Goal: Answer question/provide support: Answer question/provide support

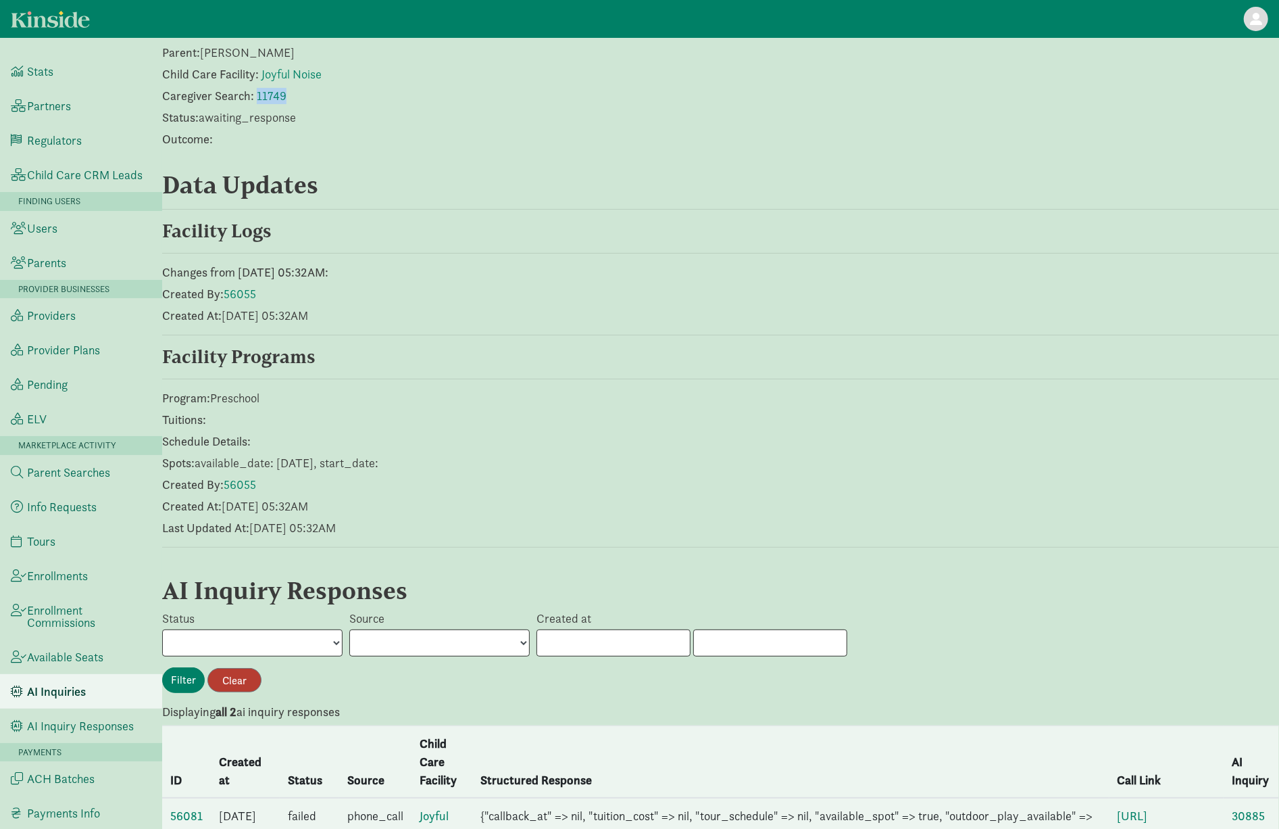
scroll to position [341, 0]
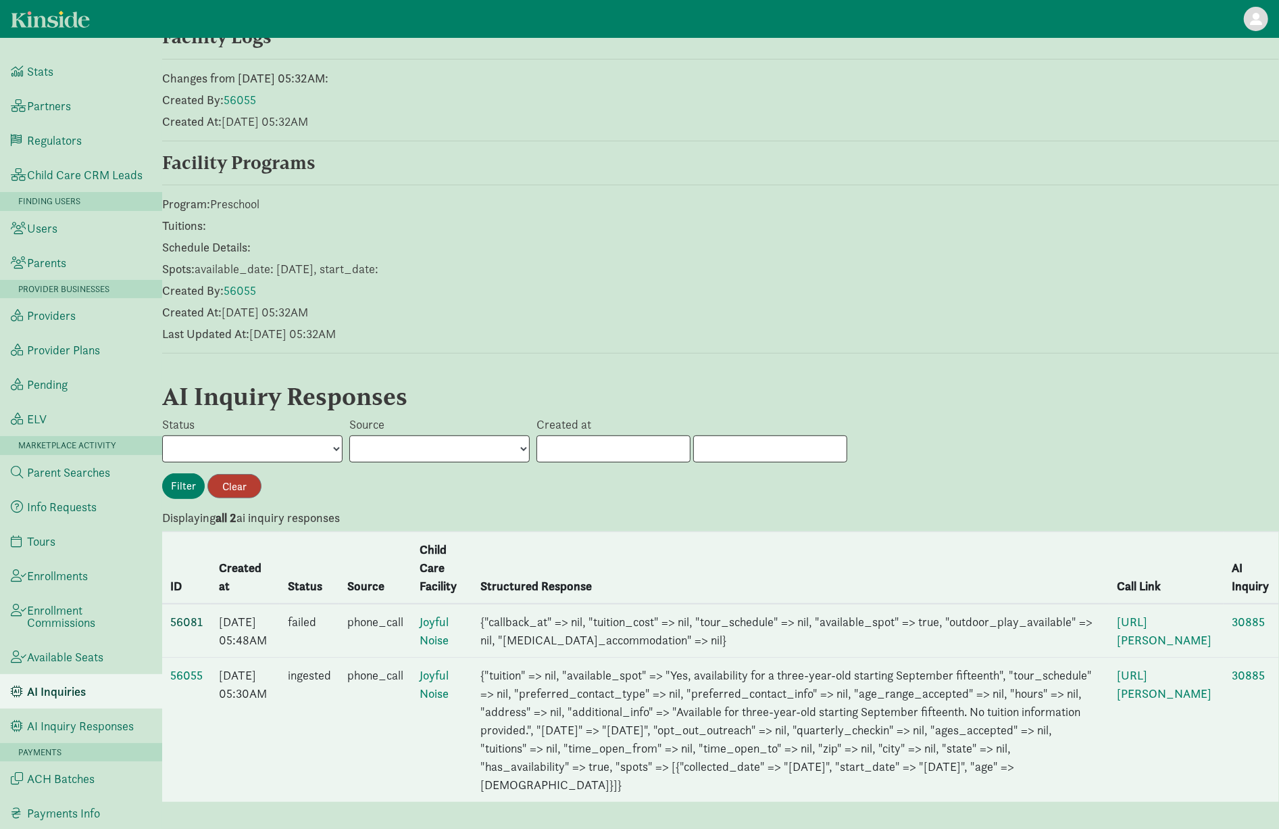
click at [186, 614] on link "56081" at bounding box center [186, 622] width 32 height 16
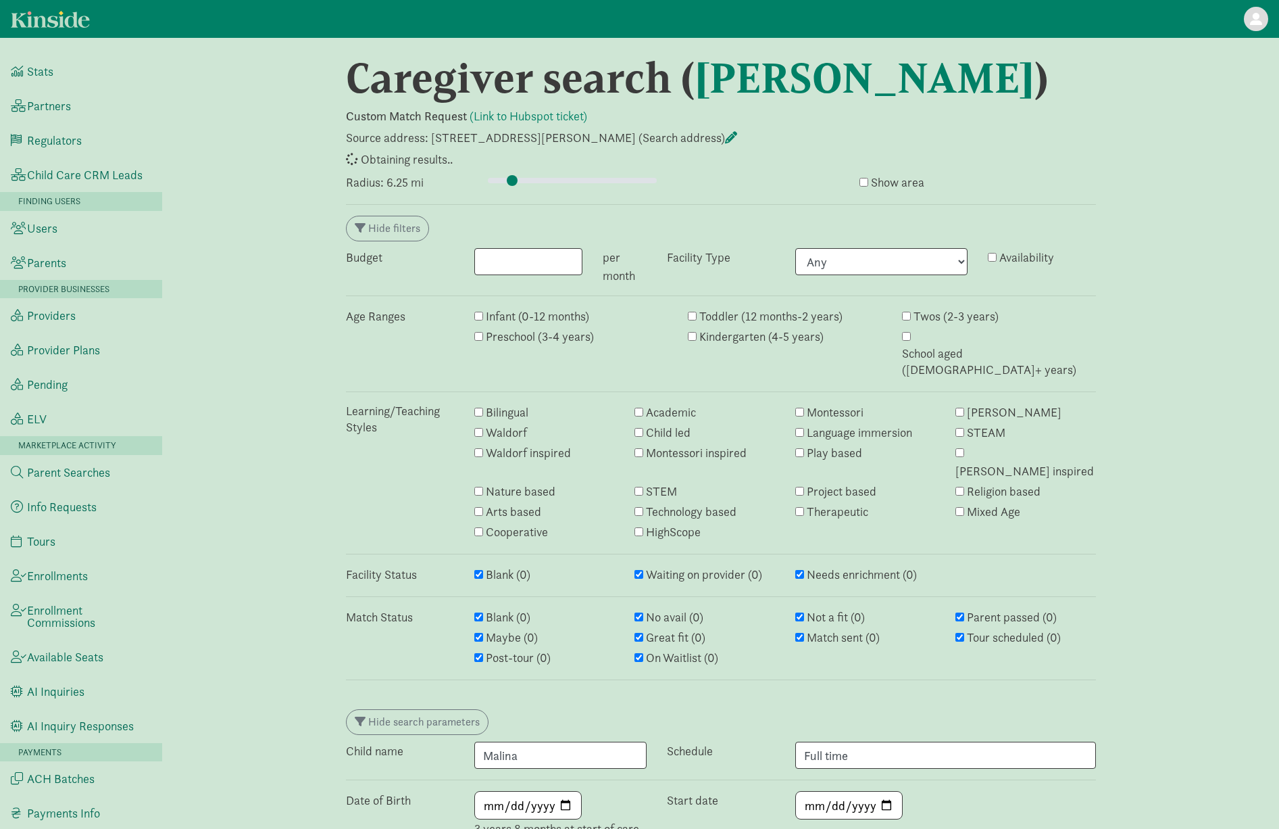
select select "awaiting_response"
select select "closed"
select select "awaiting_response"
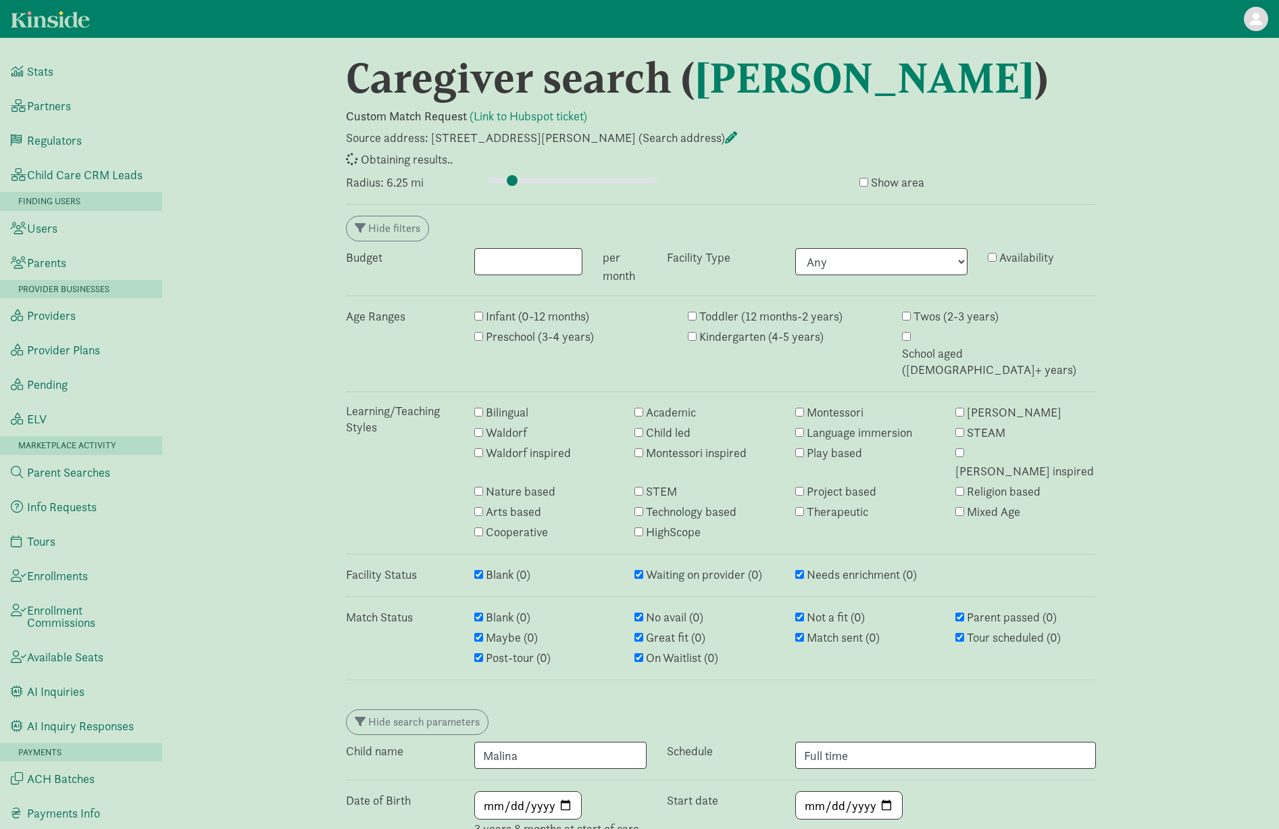
select select "closed"
select select "awaiting_response"
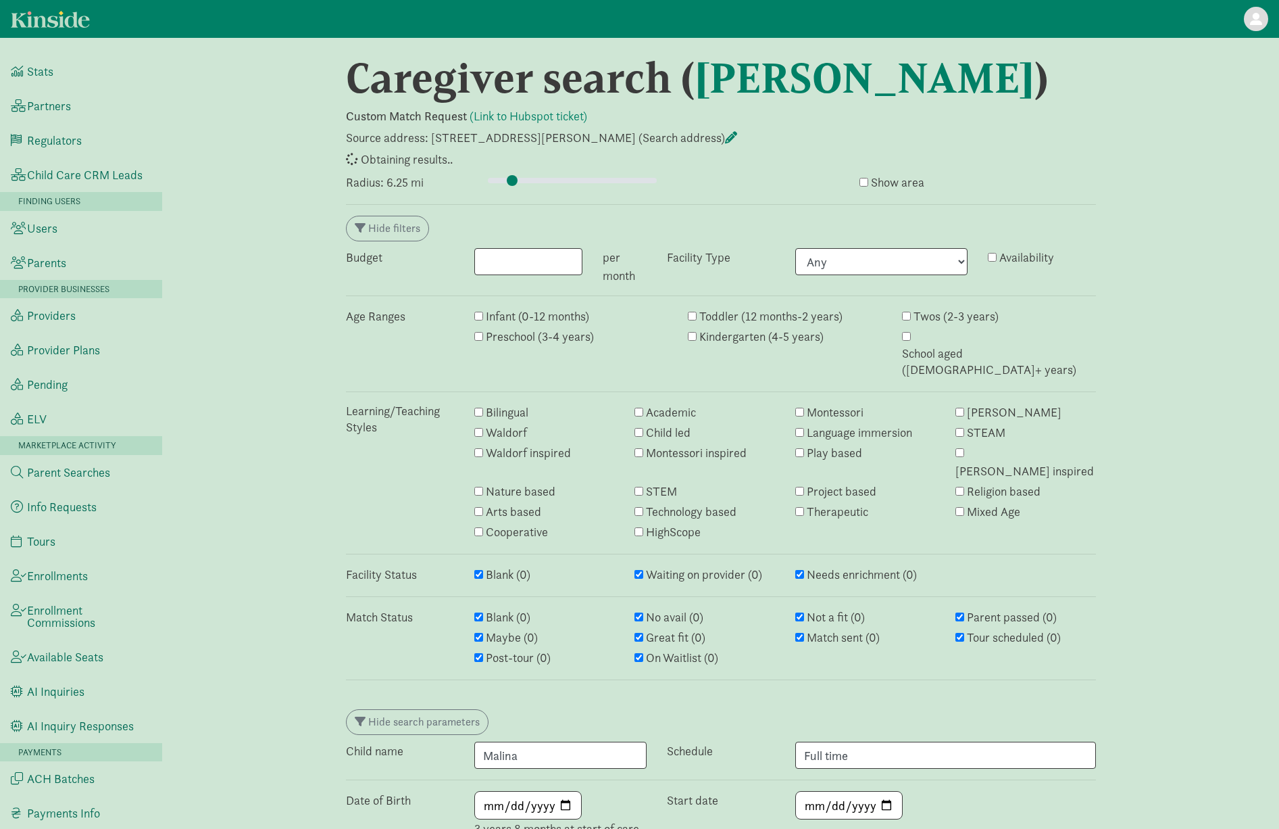
select select "awaiting_response"
select select "closed"
select select "awaiting_response"
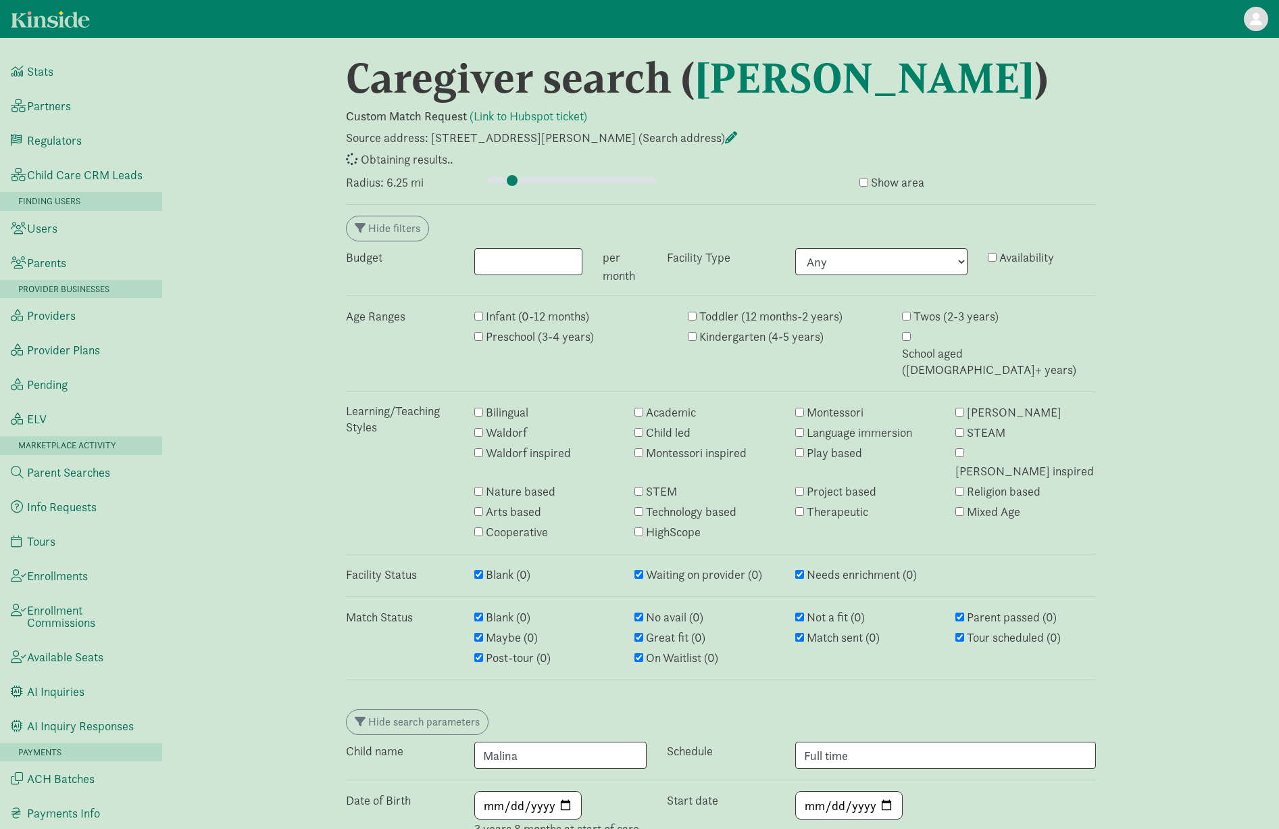
select select "awaiting_response"
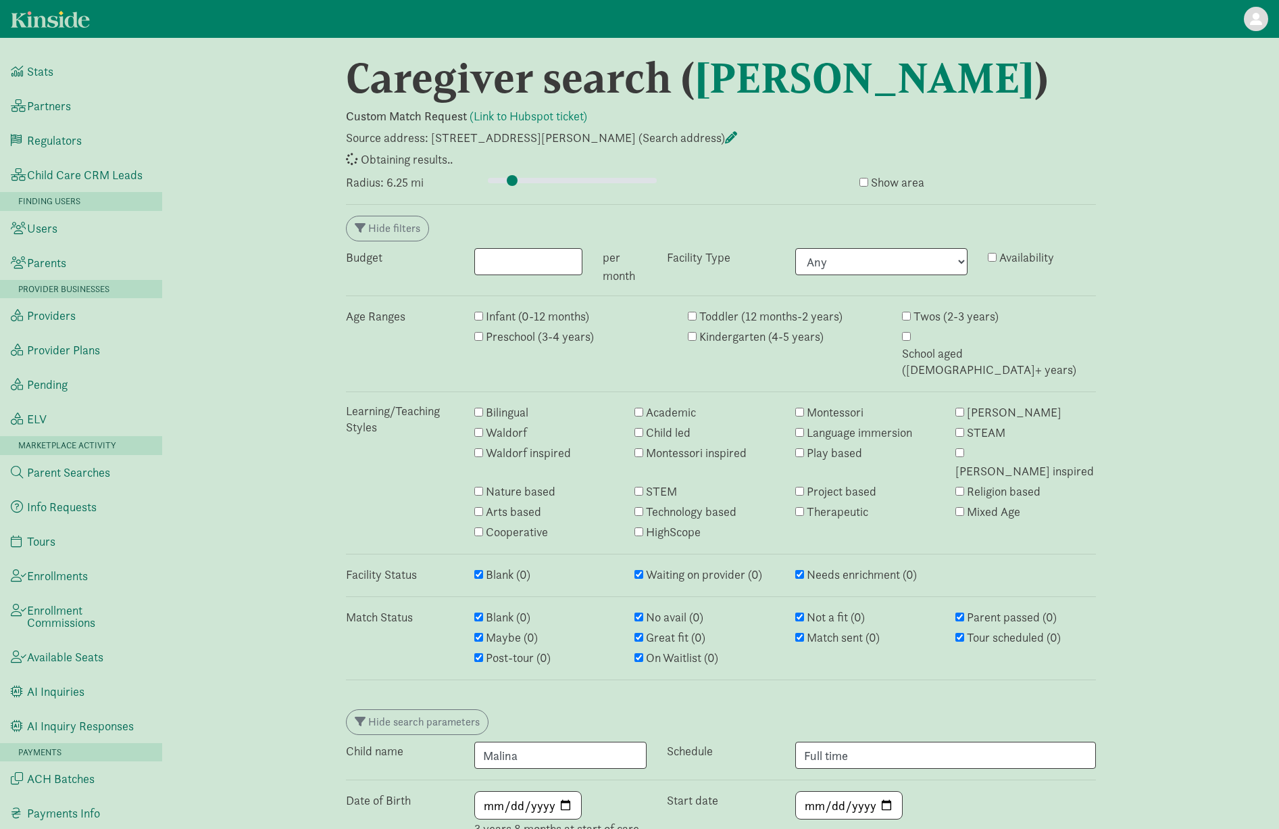
select select "awaiting_response"
select select "closed"
select select "awaiting_response"
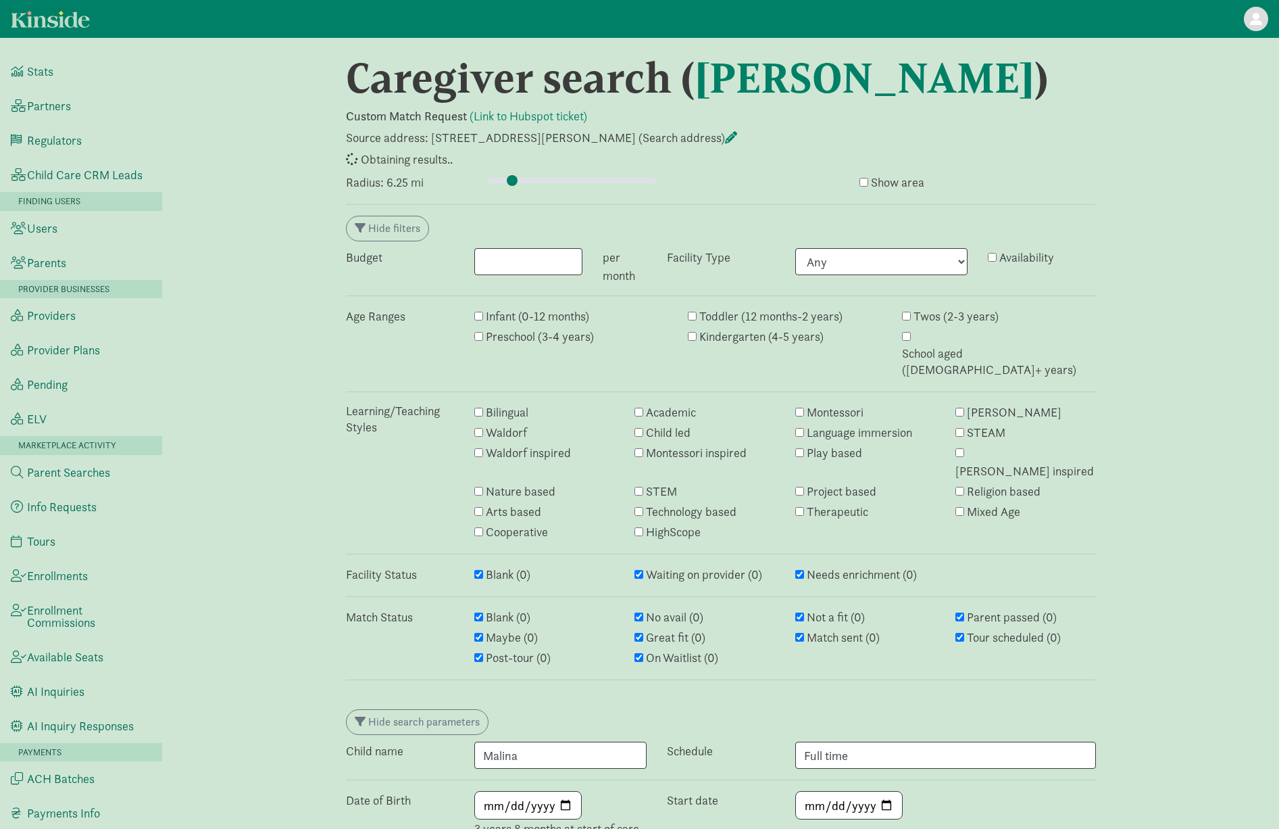
select select "awaiting_response"
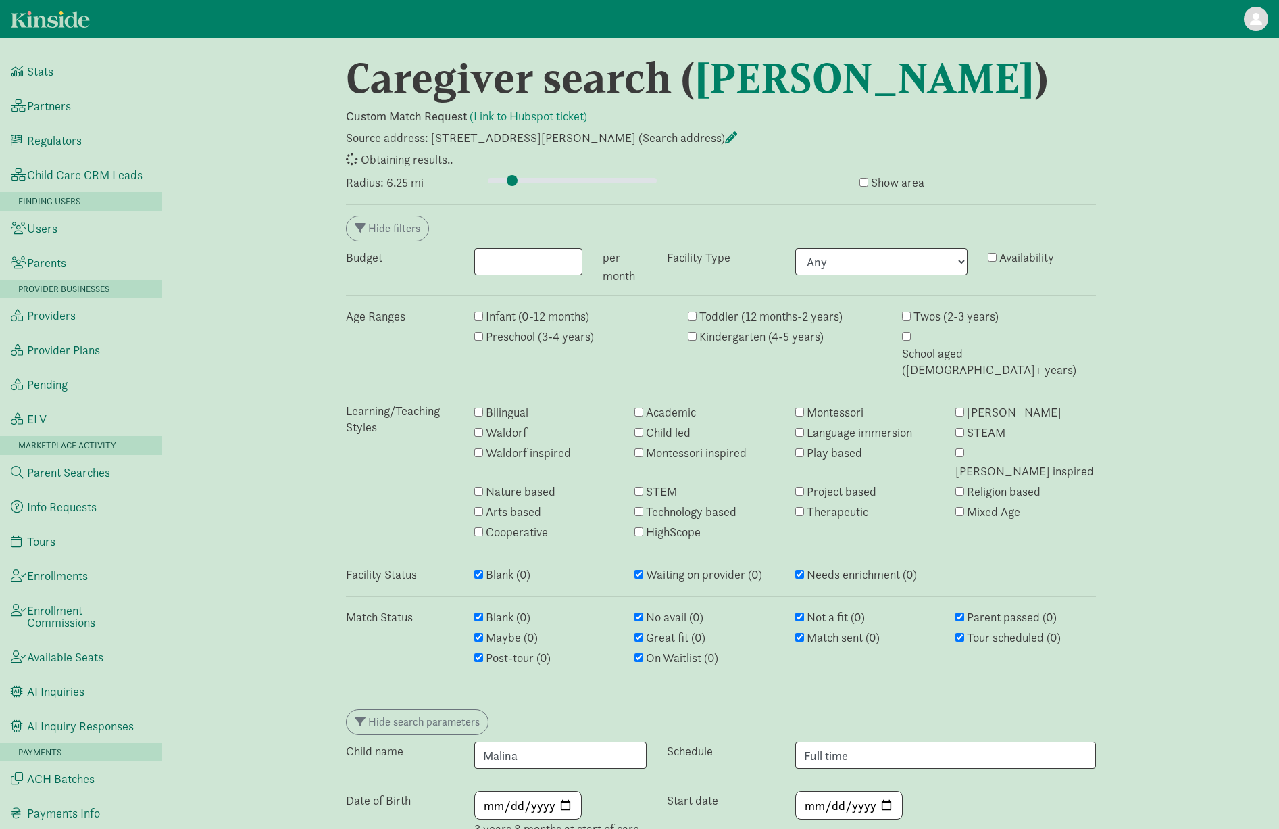
select select "awaiting_response"
select select "closed"
select select "awaiting_response"
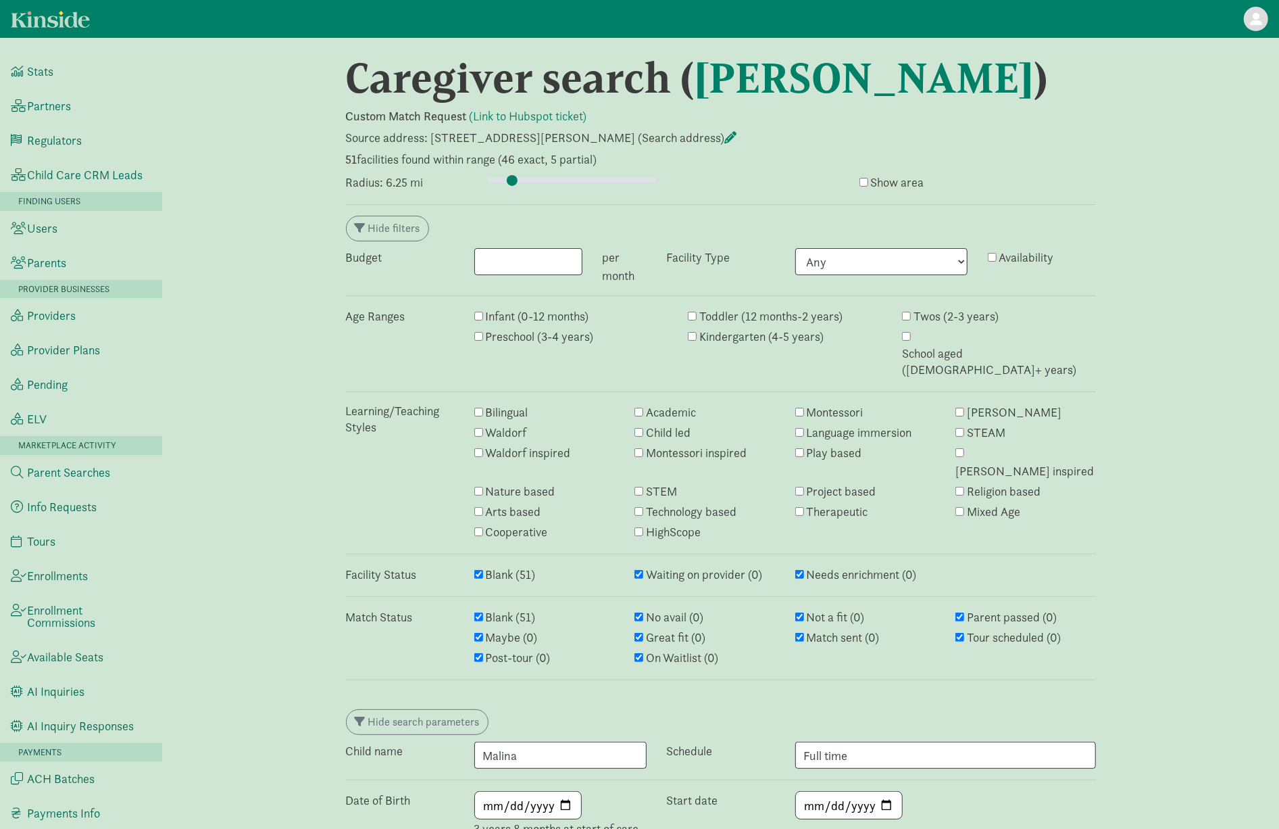
scroll to position [2165, 0]
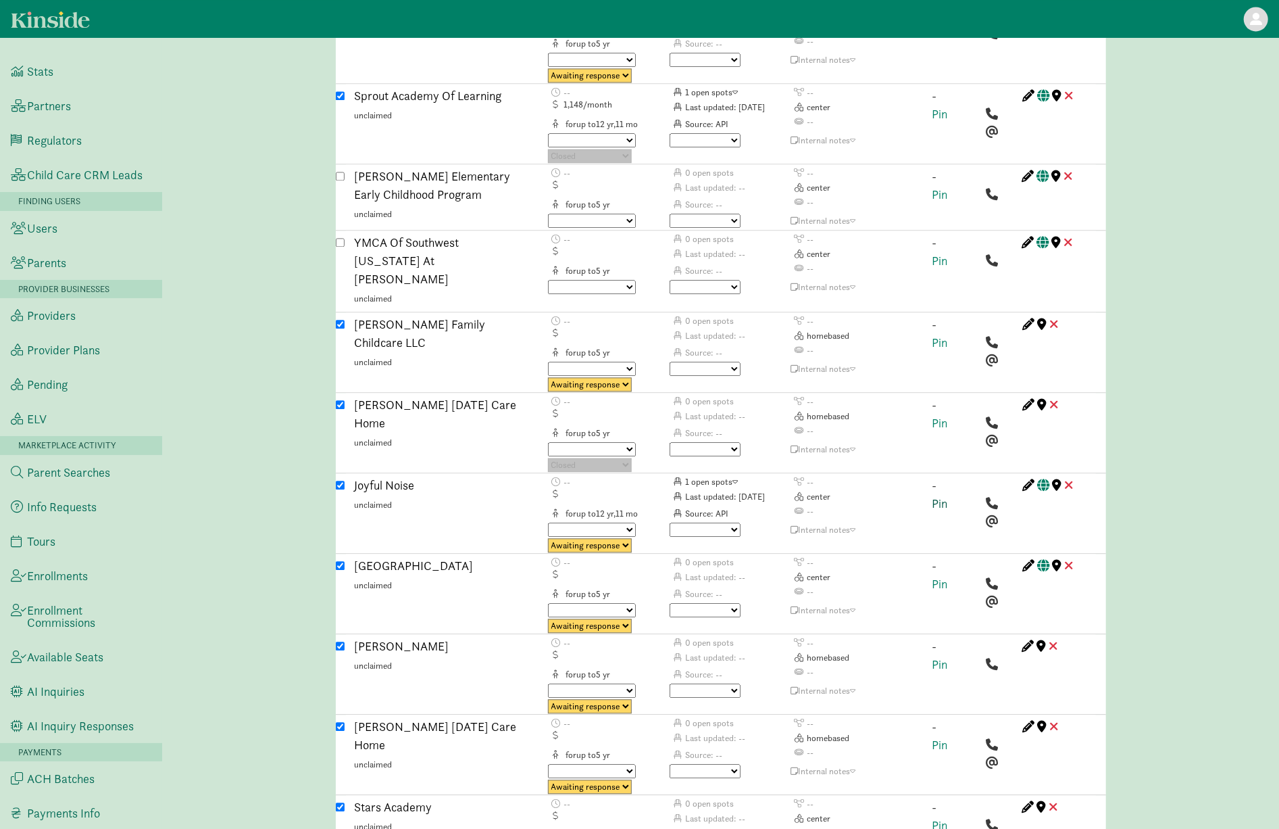
click at [939, 495] on link "Pin" at bounding box center [941, 503] width 16 height 16
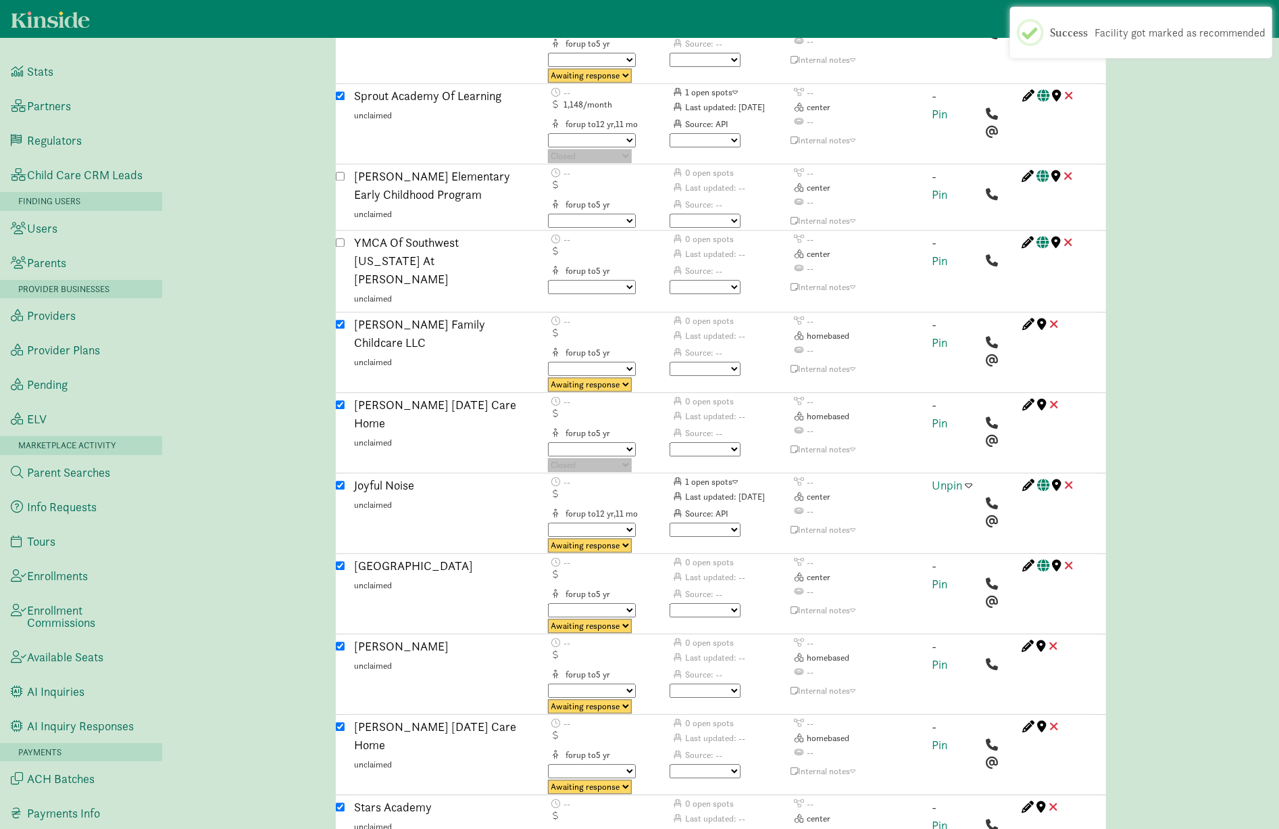
click at [973, 476] on div "Unpin" at bounding box center [954, 514] width 64 height 77
click at [968, 478] on span at bounding box center [969, 484] width 7 height 12
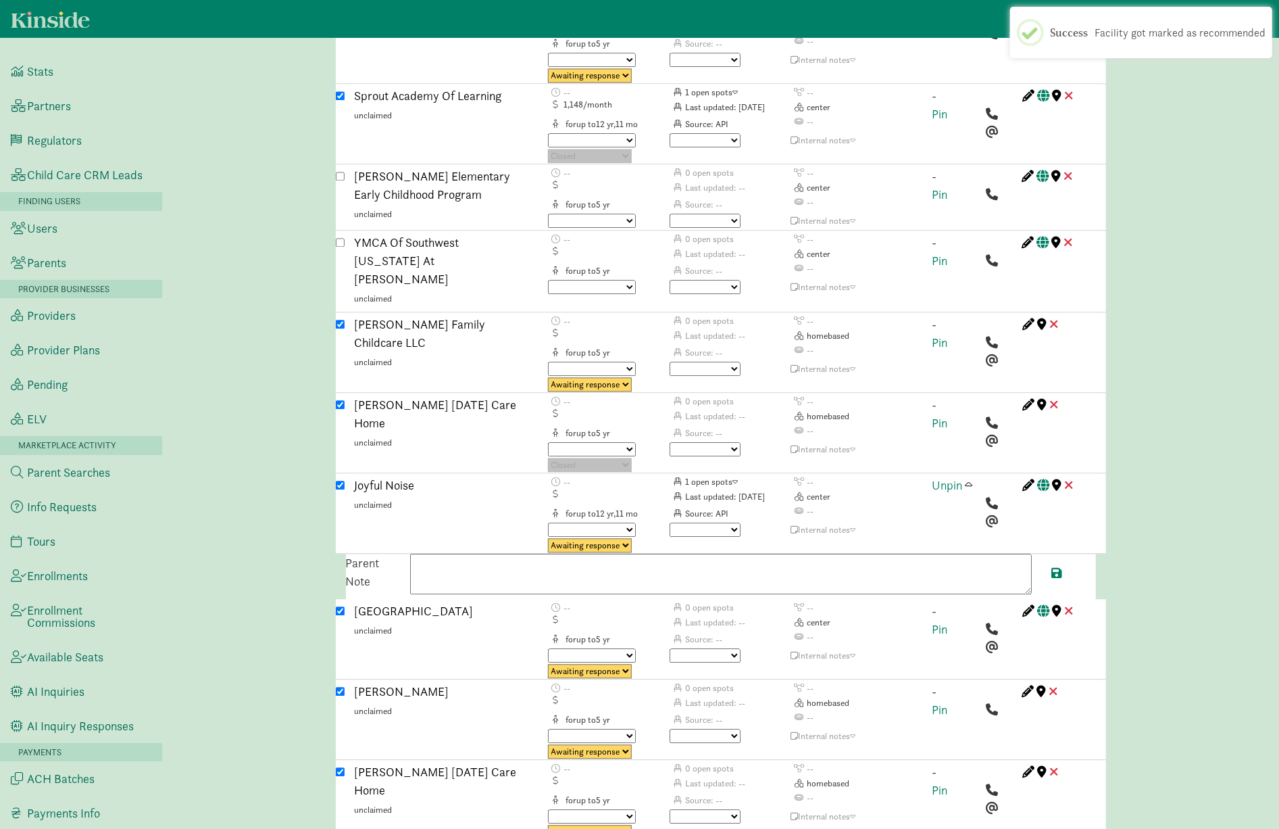
click at [620, 553] on textarea at bounding box center [721, 573] width 622 height 41
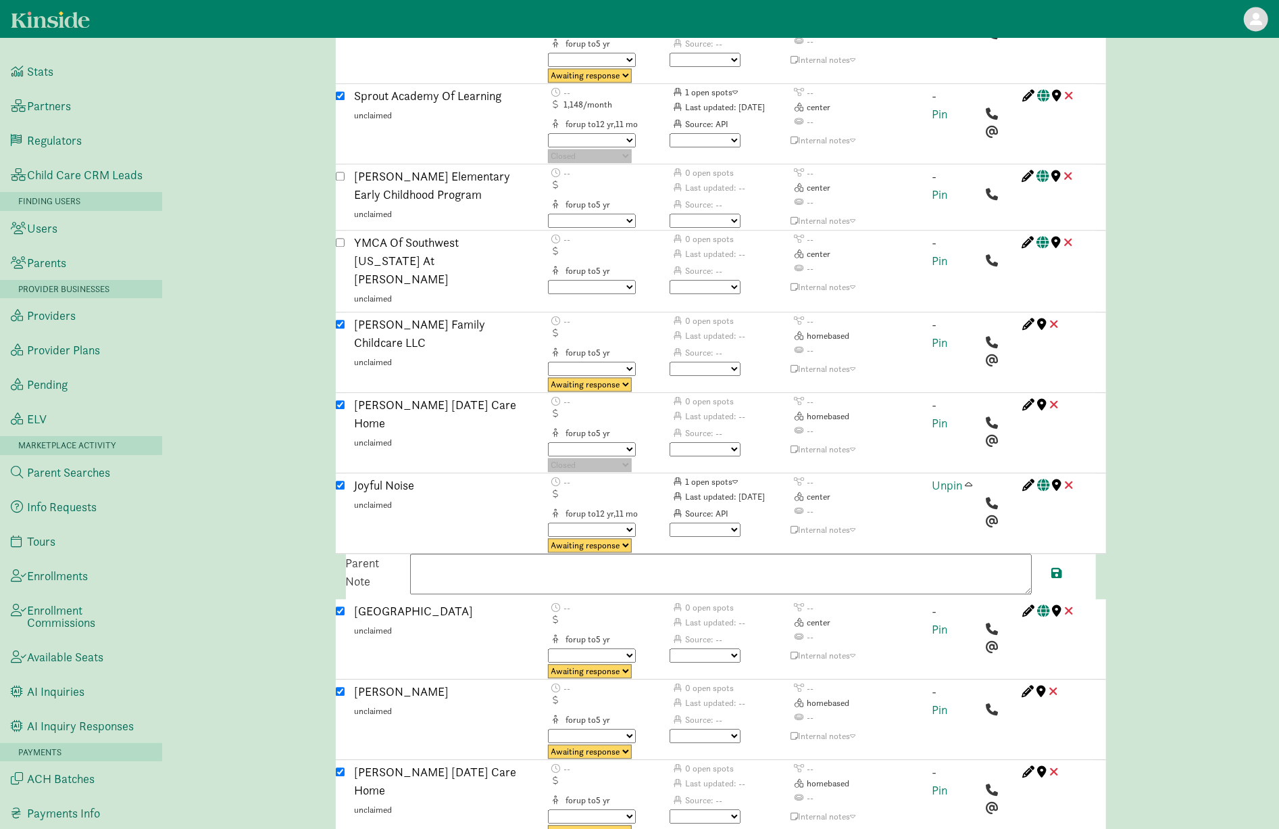
paste textarea "Available for three-year-old starting September fifteenth. No tuition informati…"
drag, startPoint x: 886, startPoint y: 491, endPoint x: 709, endPoint y: 497, distance: 177.1
click at [709, 553] on textarea "Available for three-year-old starting September fifteenth. No tuition informati…" at bounding box center [721, 573] width 622 height 41
type textarea "Available for three-year-old starting September fifteenth."
click at [1062, 553] on div at bounding box center [1074, 575] width 64 height 45
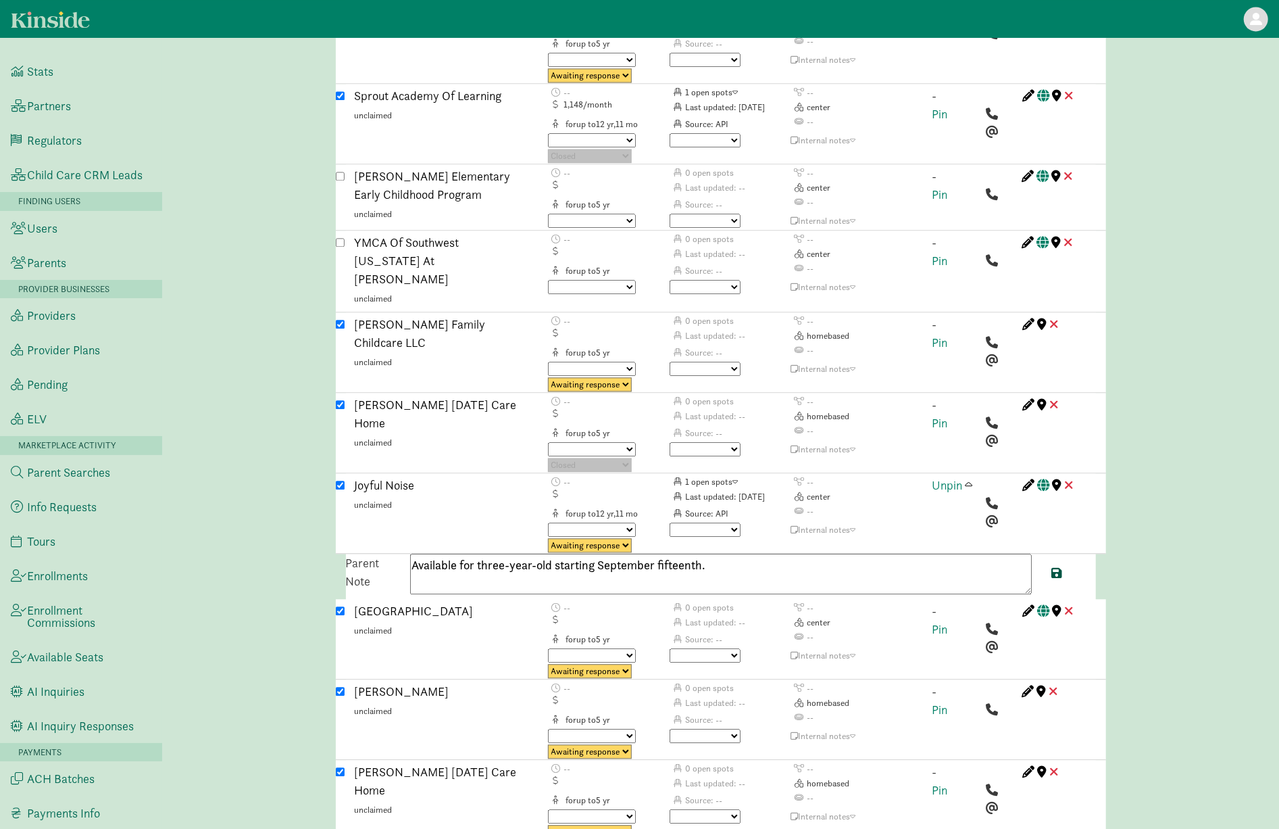
click at [1060, 566] on span at bounding box center [1057, 572] width 11 height 12
click at [971, 478] on span at bounding box center [969, 484] width 7 height 12
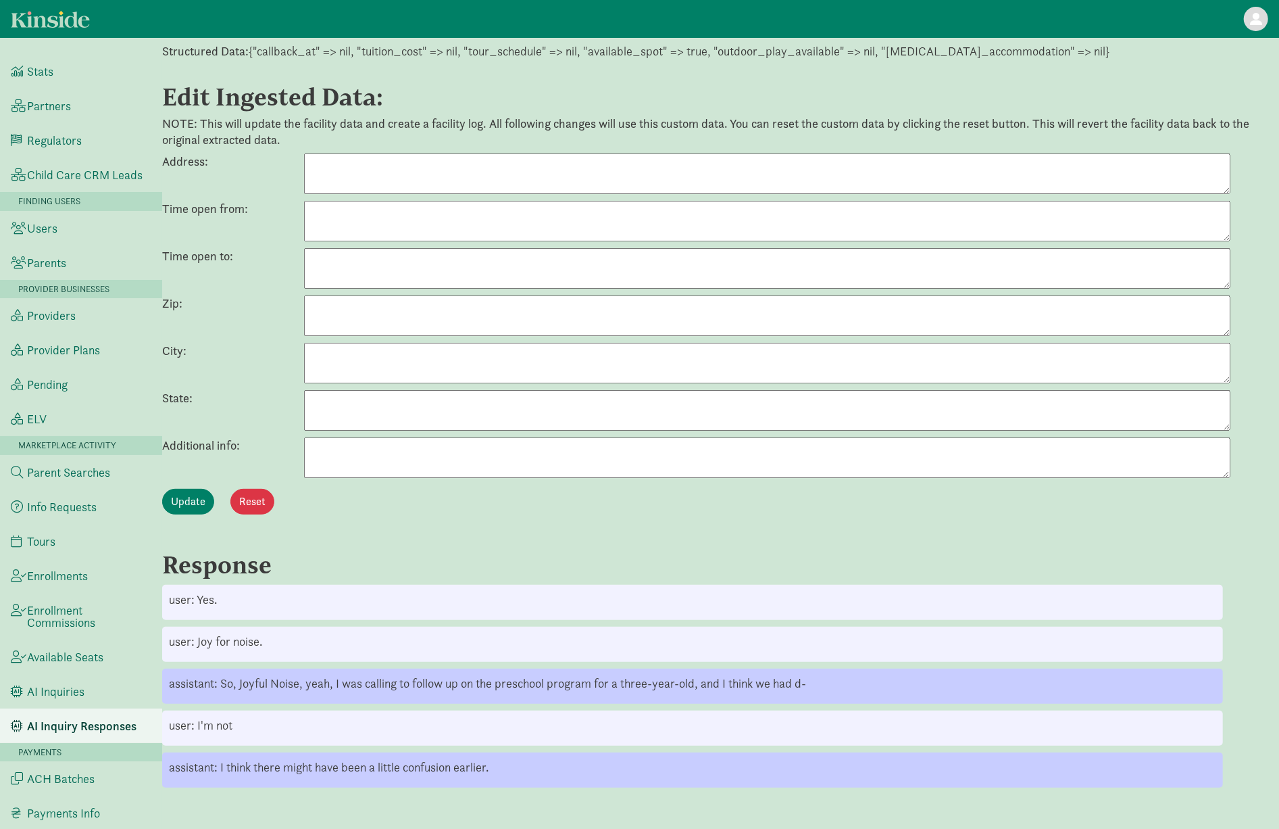
scroll to position [209, 0]
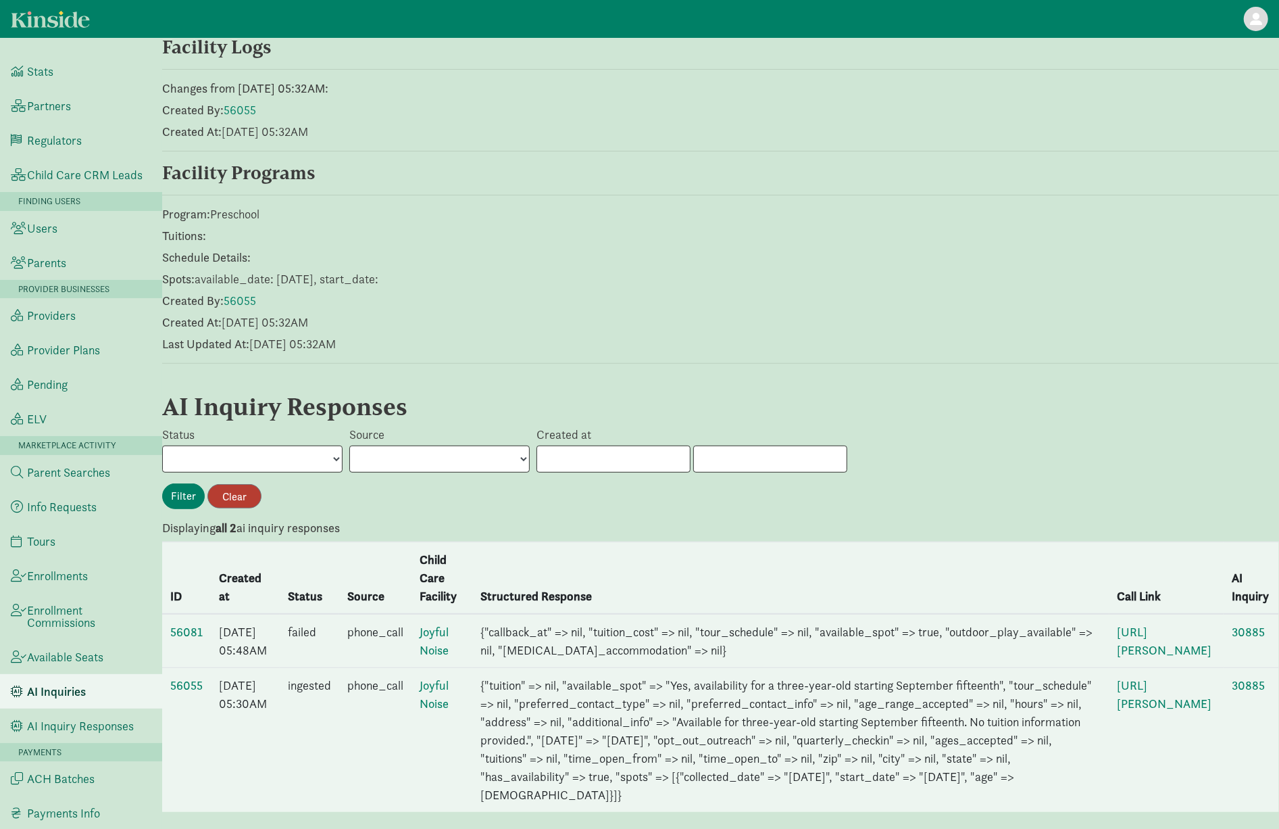
scroll to position [341, 0]
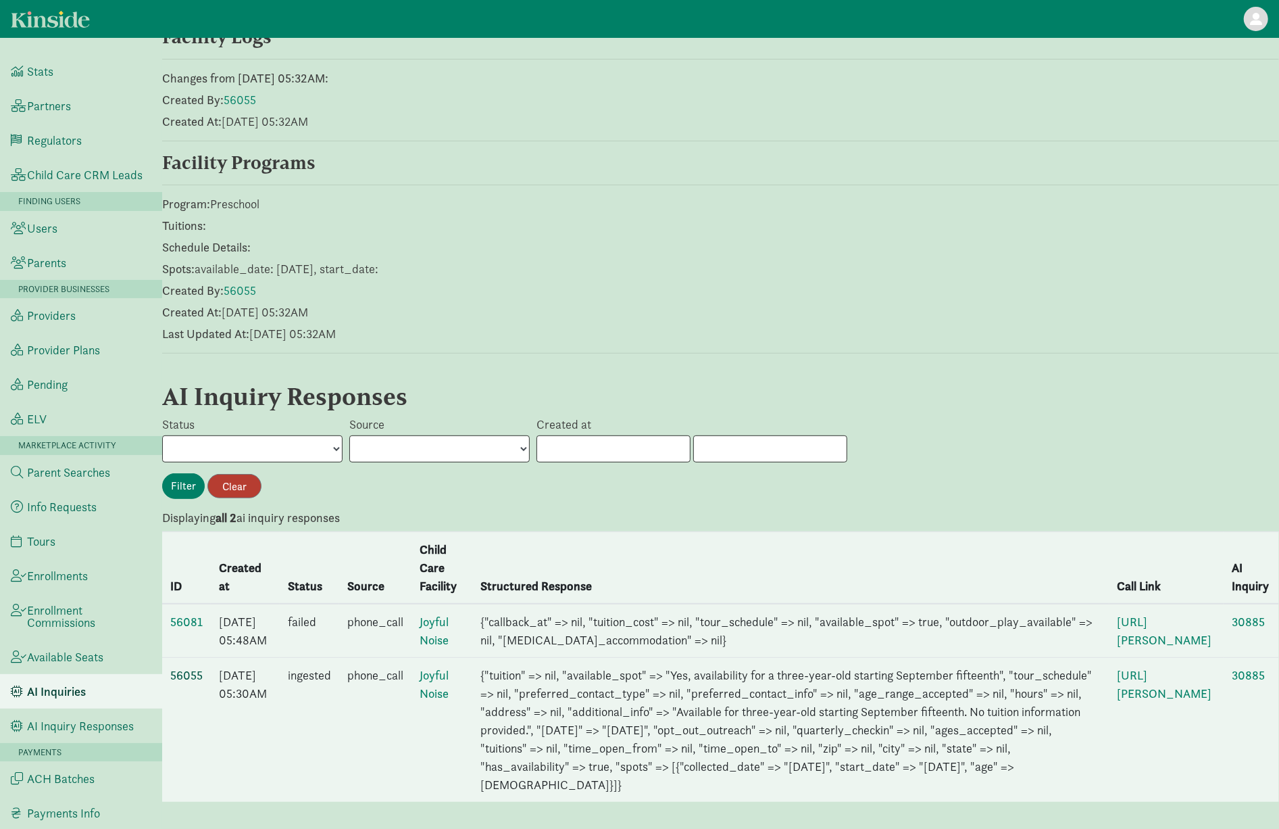
click at [199, 667] on link "56055" at bounding box center [186, 675] width 32 height 16
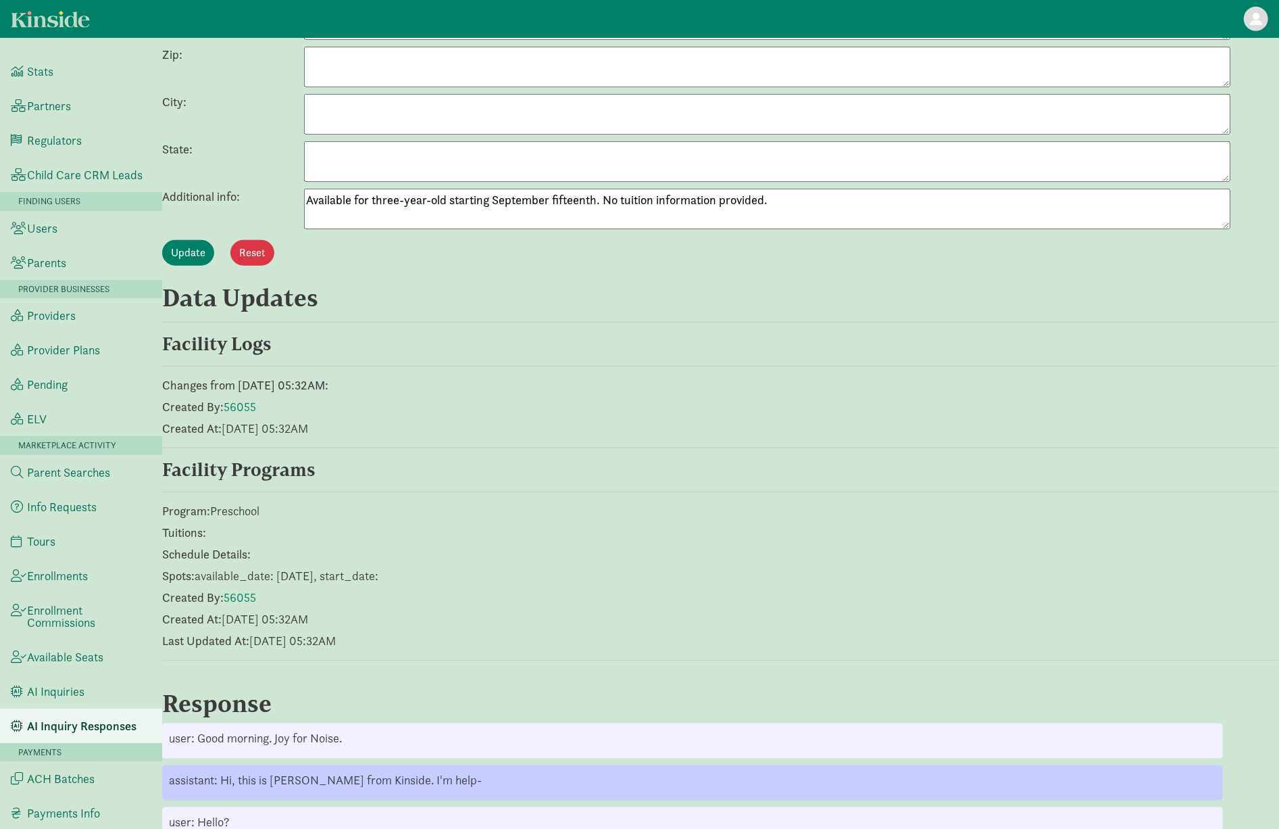
scroll to position [734, 0]
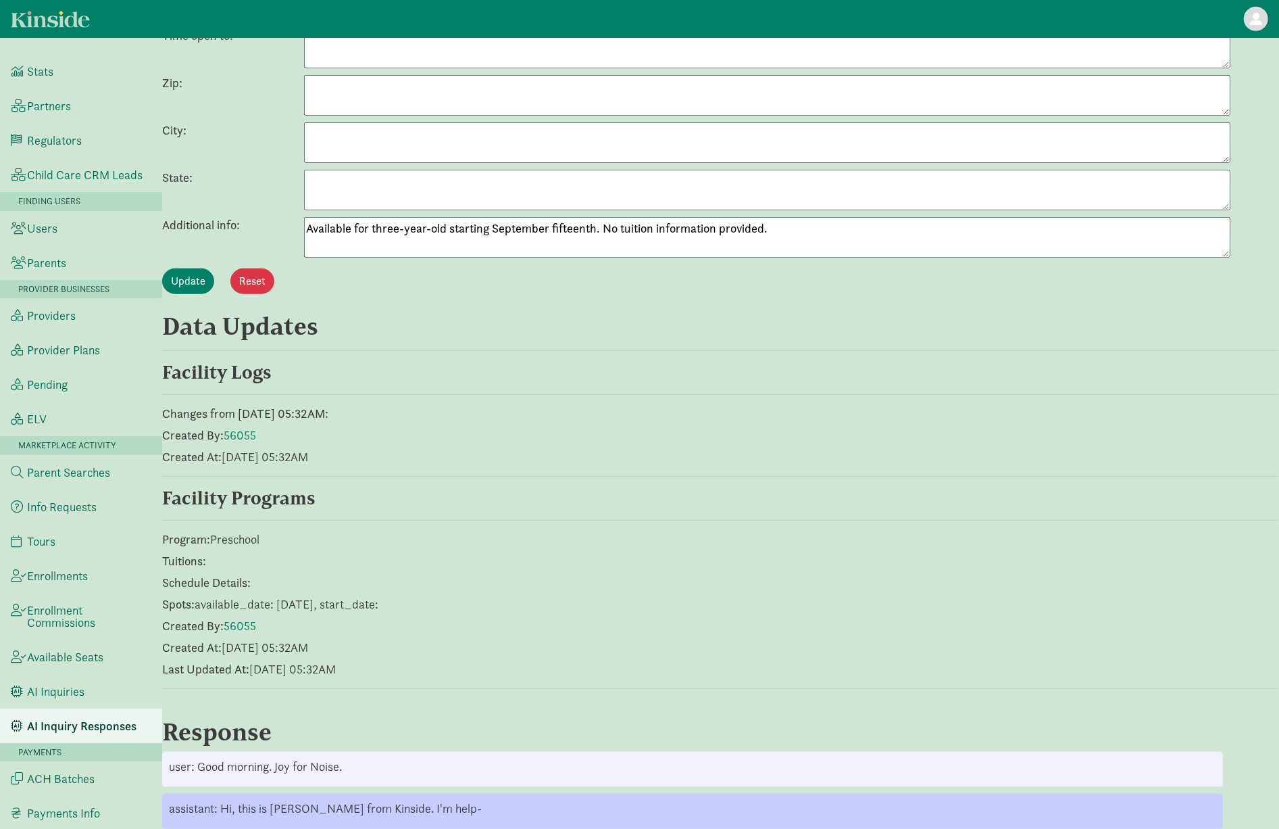
click at [428, 236] on textarea "Available for three-year-old starting September fifteenth. No tuition informati…" at bounding box center [767, 237] width 927 height 41
click at [428, 234] on textarea "Available for three-year-old starting September fifteenth. No tuition informati…" at bounding box center [767, 237] width 927 height 41
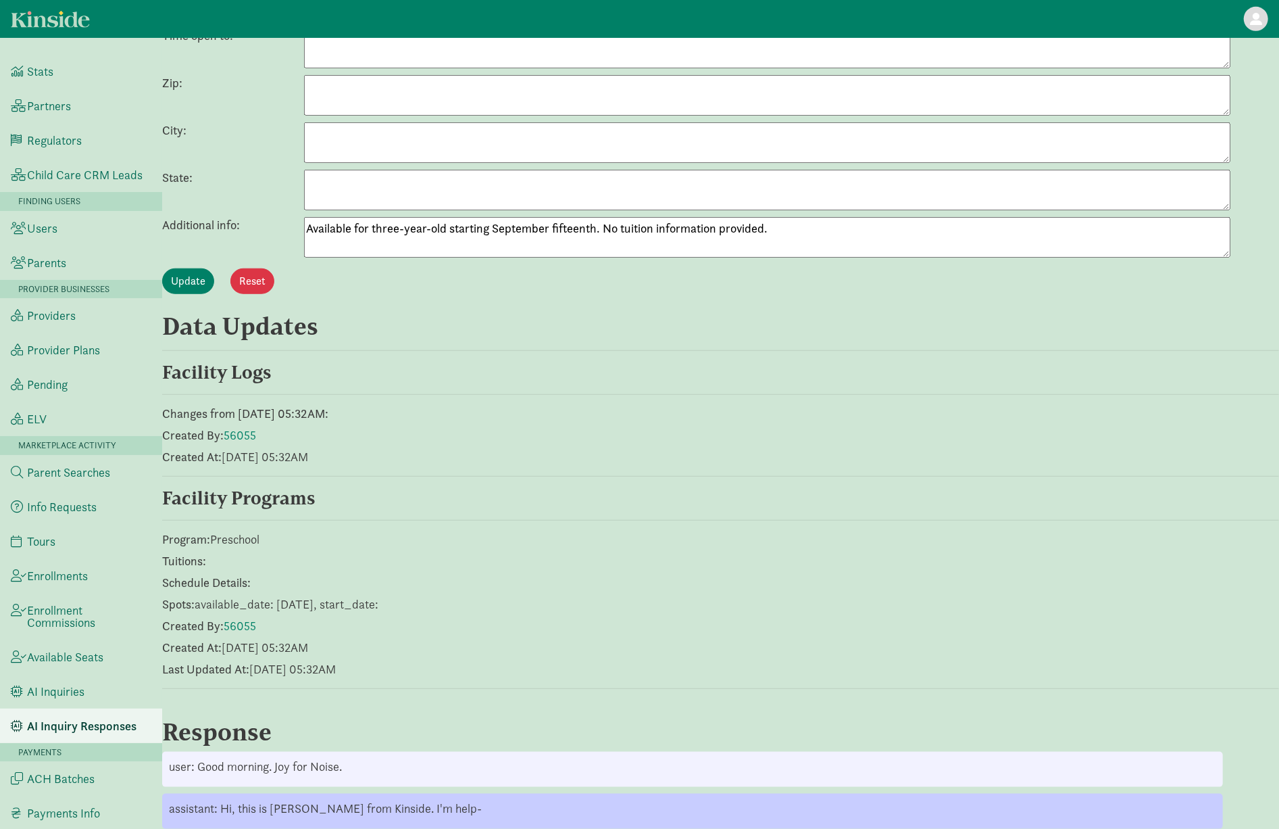
scroll to position [0, 0]
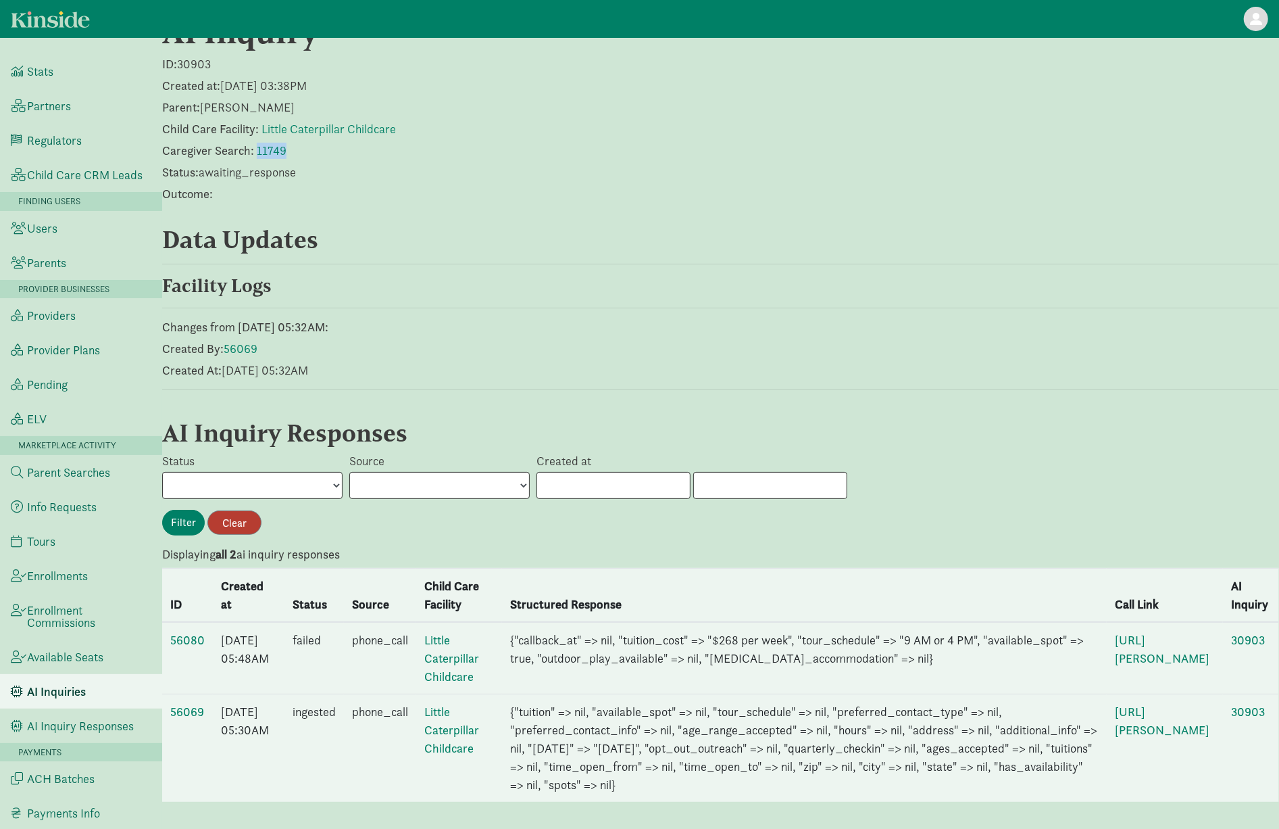
scroll to position [73, 0]
click at [188, 622] on td "56080" at bounding box center [187, 658] width 51 height 72
click at [189, 632] on link "56080" at bounding box center [187, 640] width 34 height 16
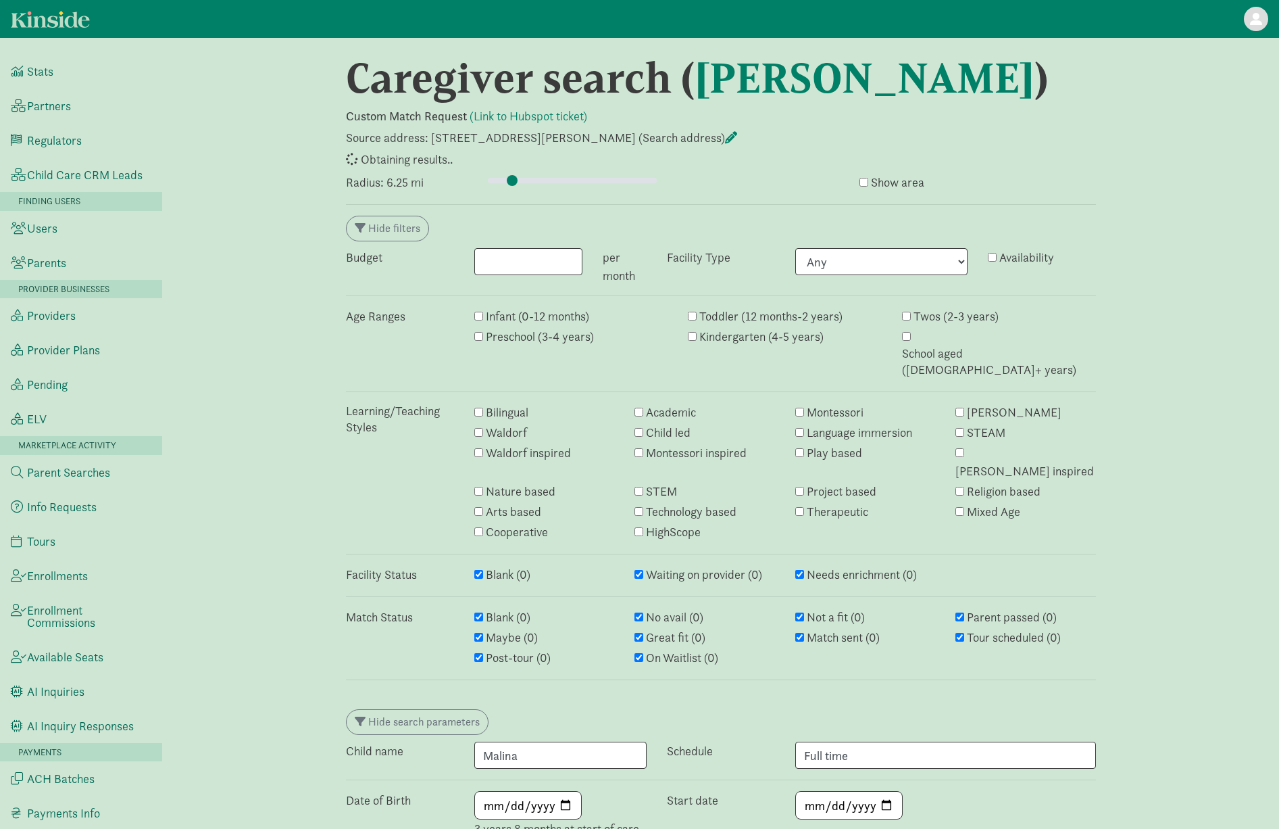
select select "awaiting_response"
select select "closed"
select select "awaiting_response"
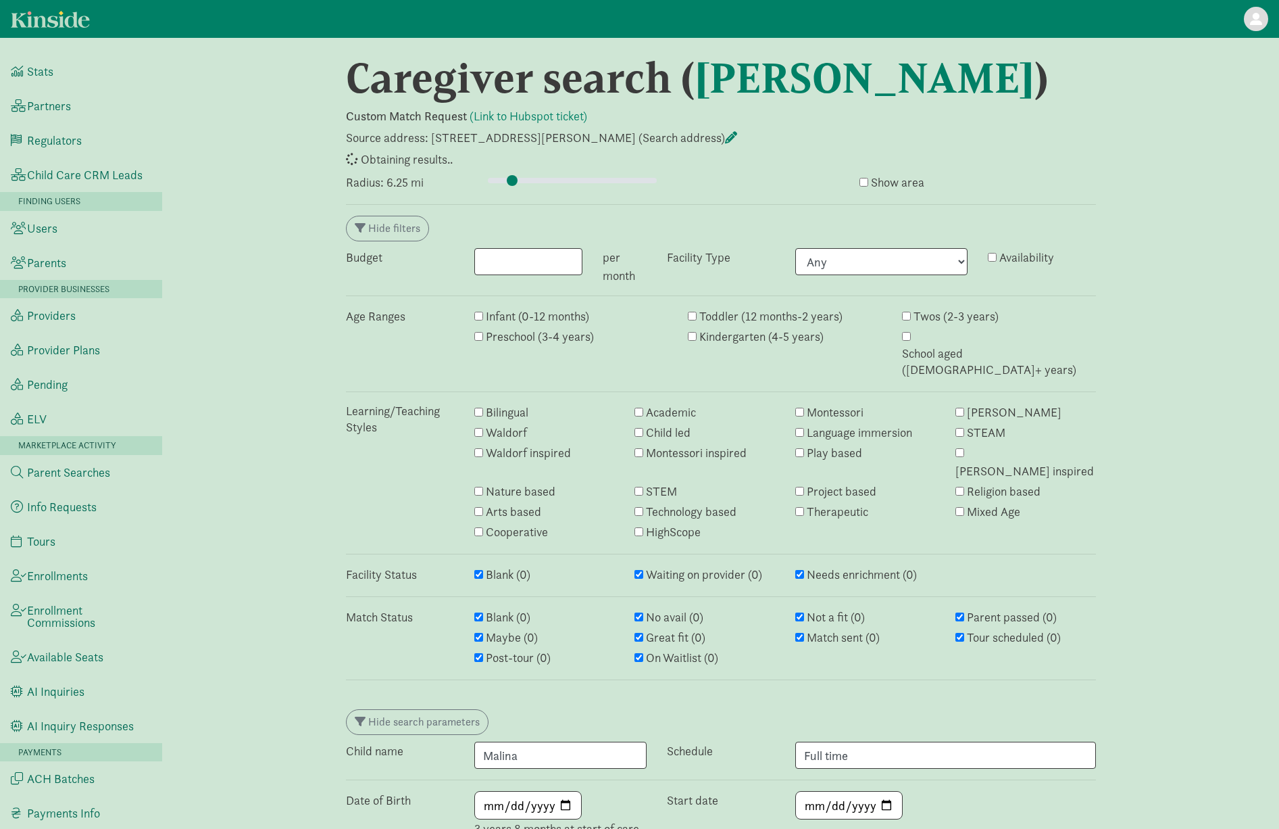
select select "closed"
select select "awaiting_response"
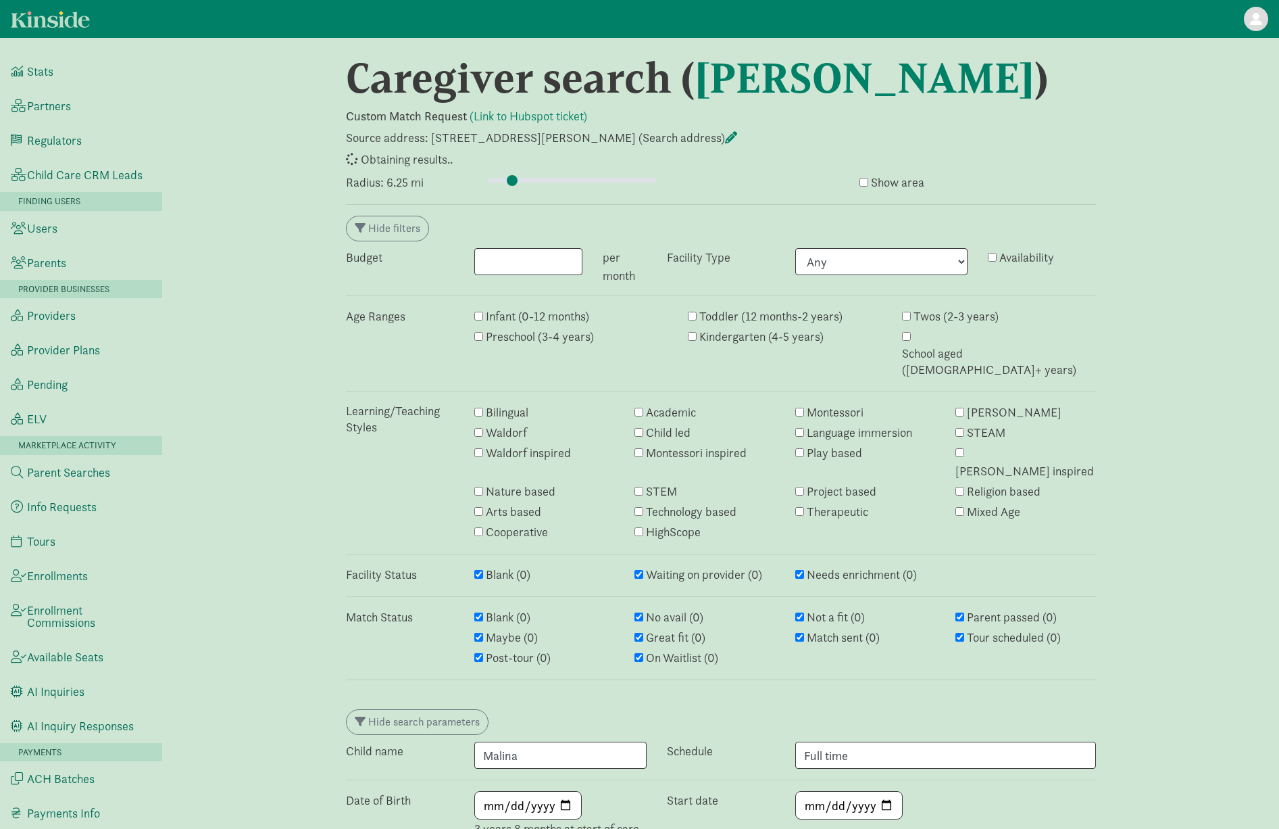
select select "awaiting_response"
select select "closed"
select select "awaiting_response"
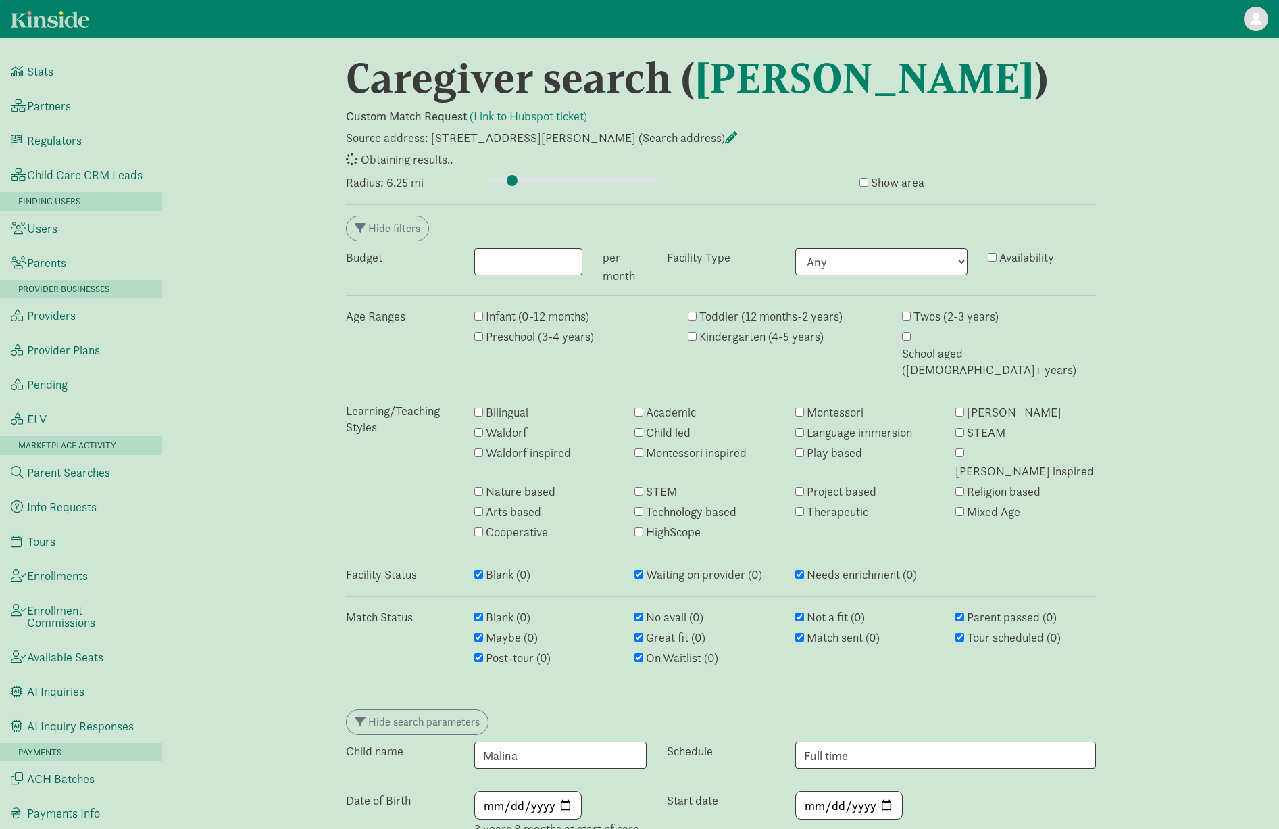
select select "awaiting_response"
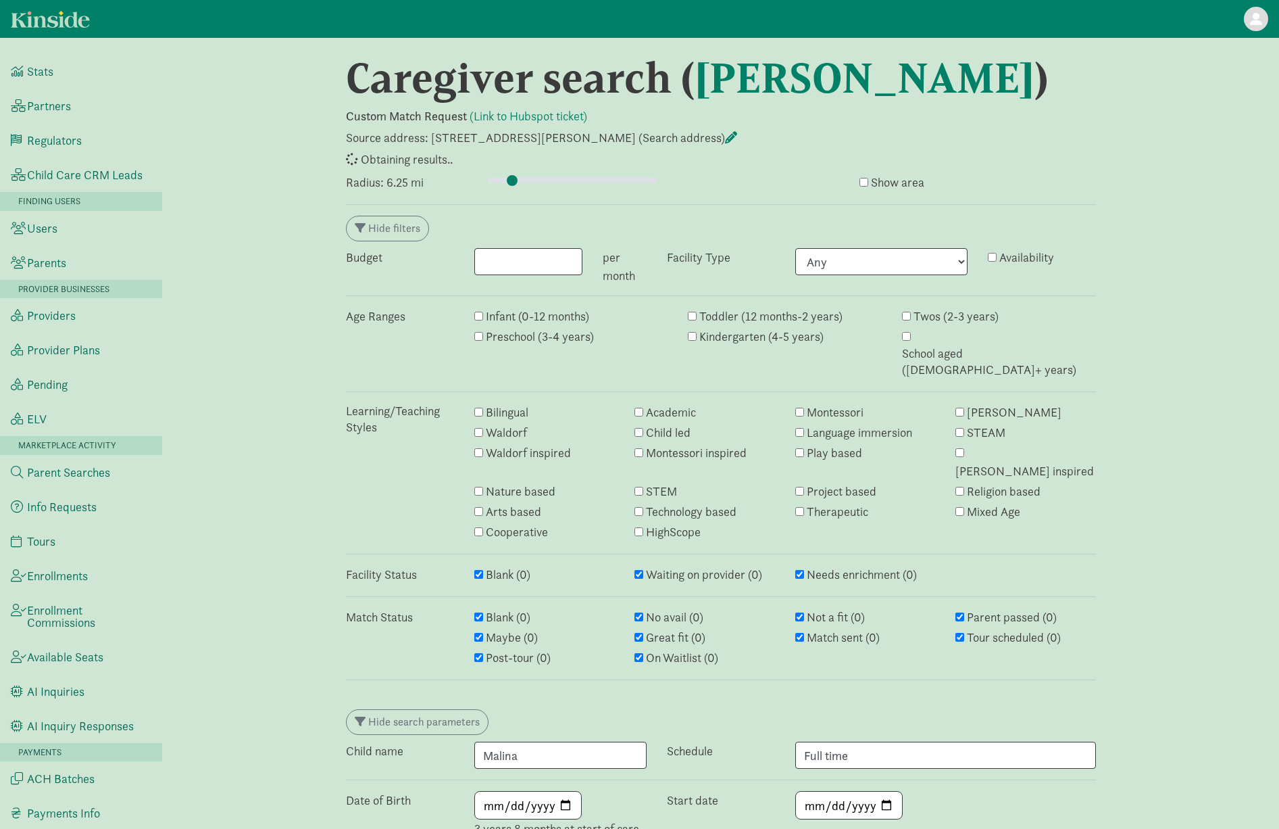
select select "awaiting_response"
select select "closed"
select select "awaiting_response"
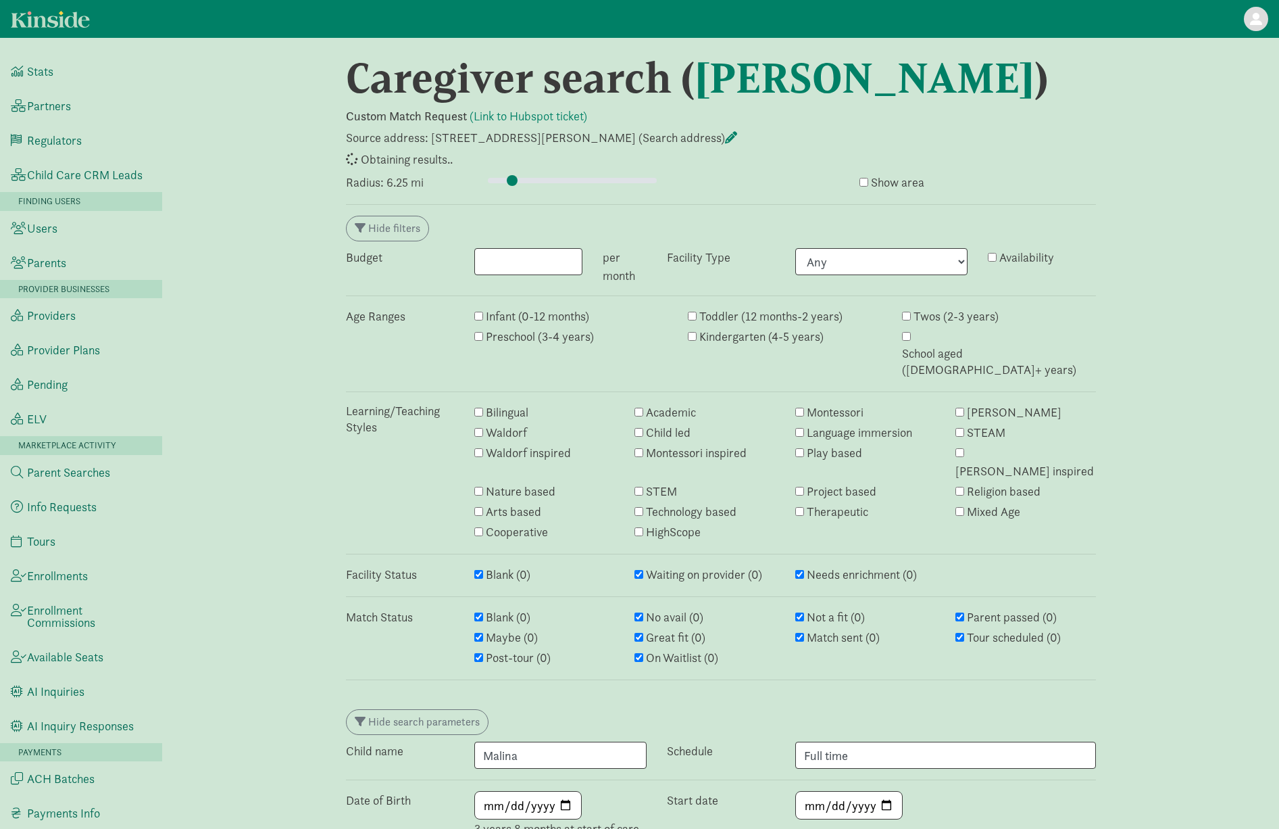
select select "awaiting_response"
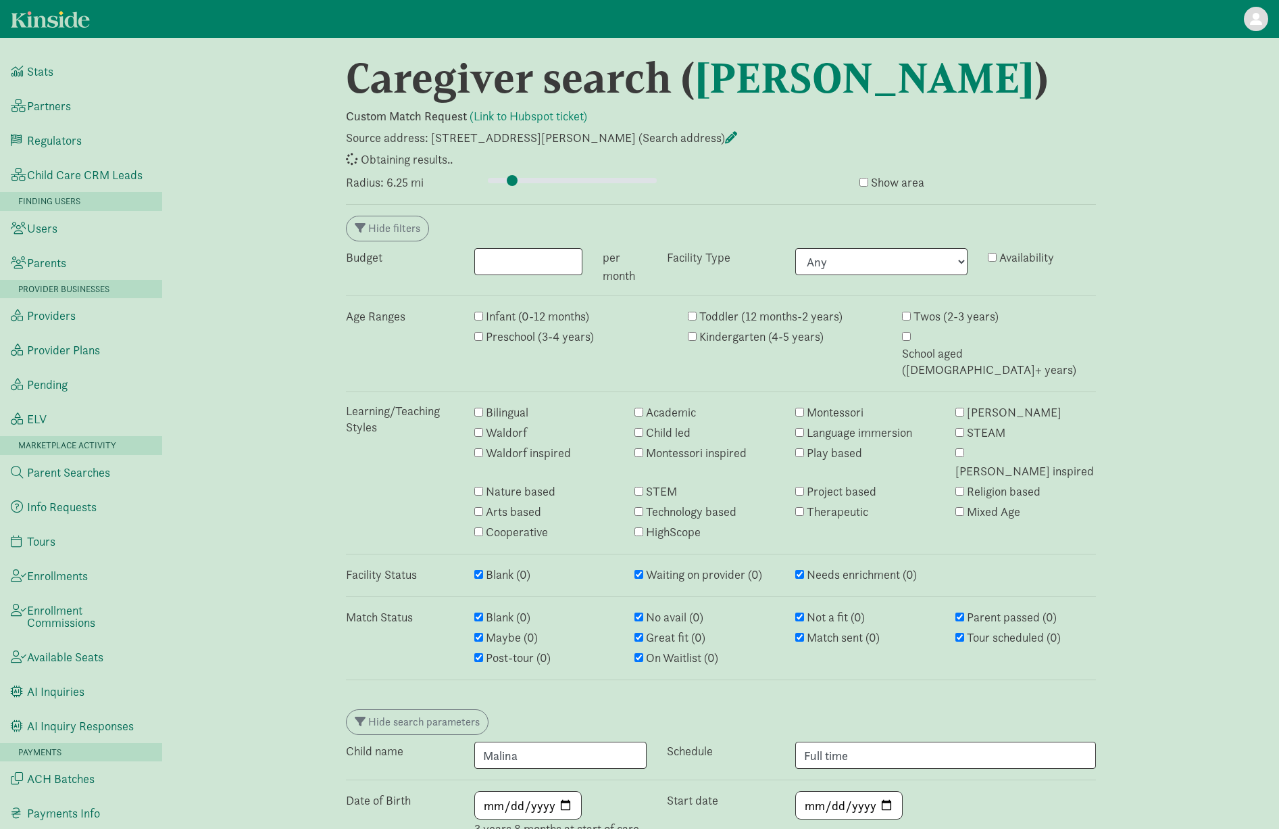
select select "awaiting_response"
select select "closed"
select select "awaiting_response"
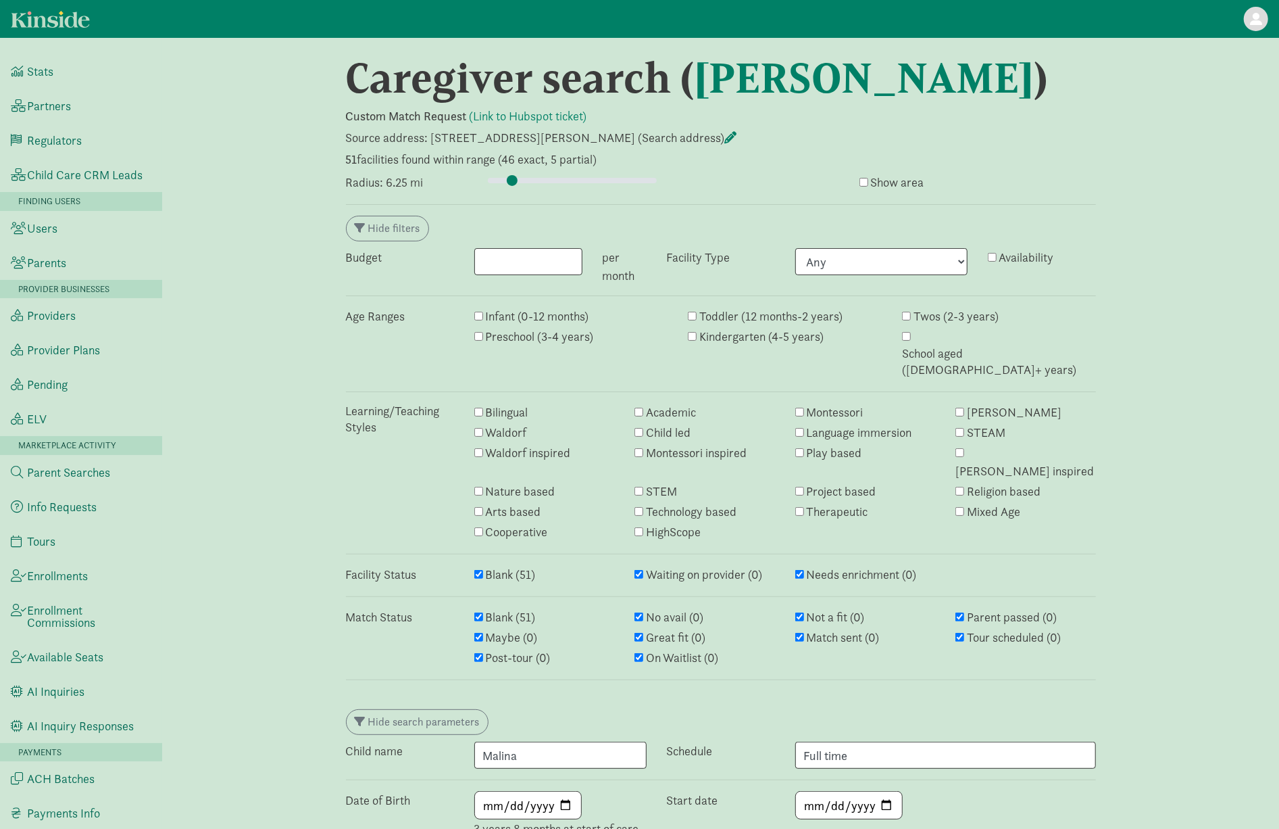
scroll to position [3103, 0]
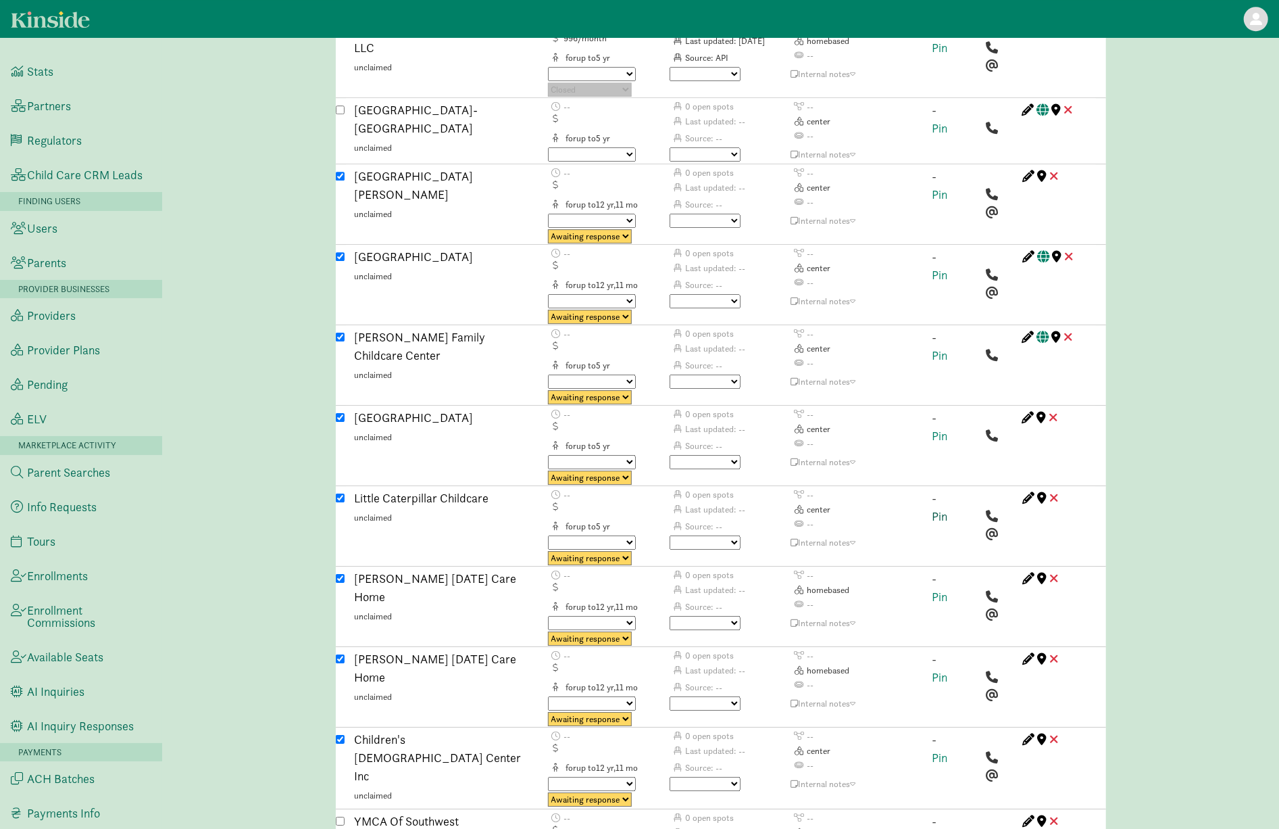
click at [935, 508] on link "Pin" at bounding box center [941, 516] width 16 height 16
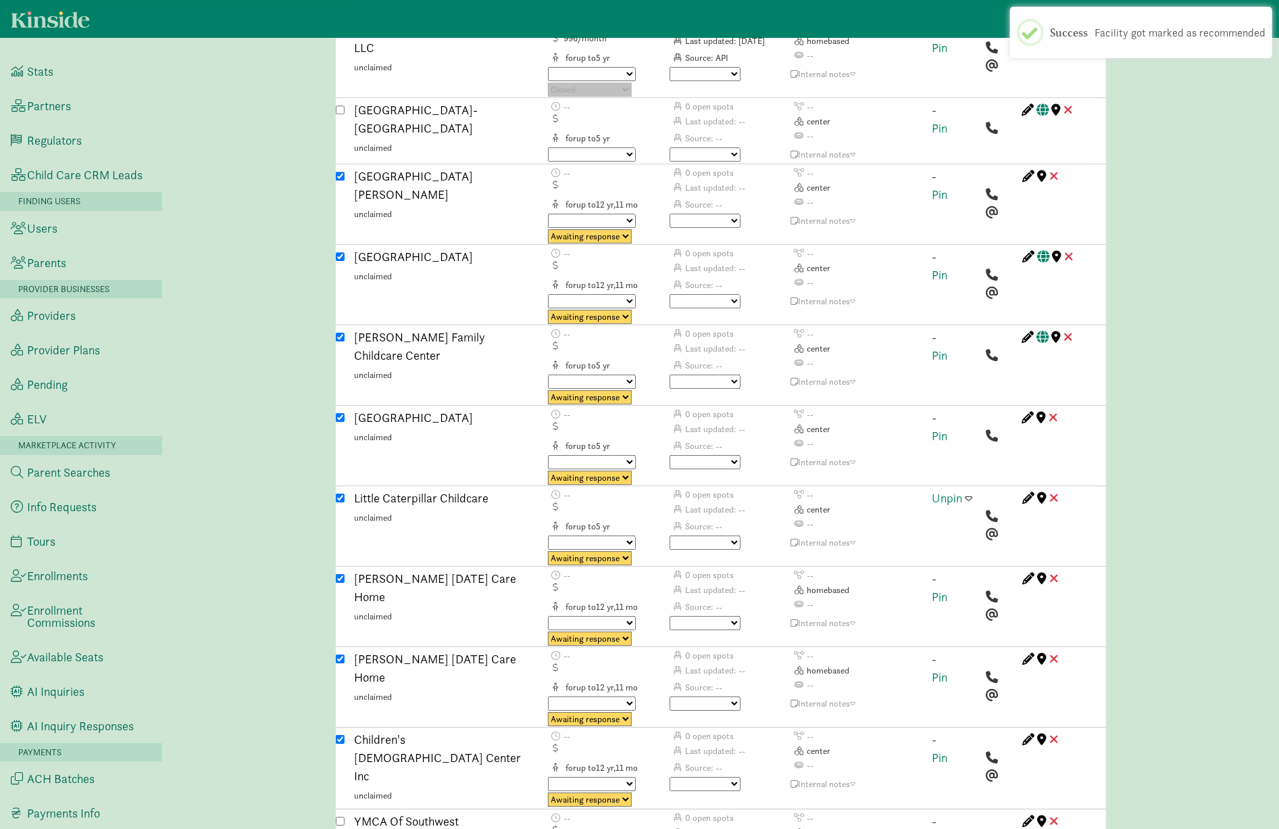
click at [972, 491] on span at bounding box center [969, 497] width 7 height 12
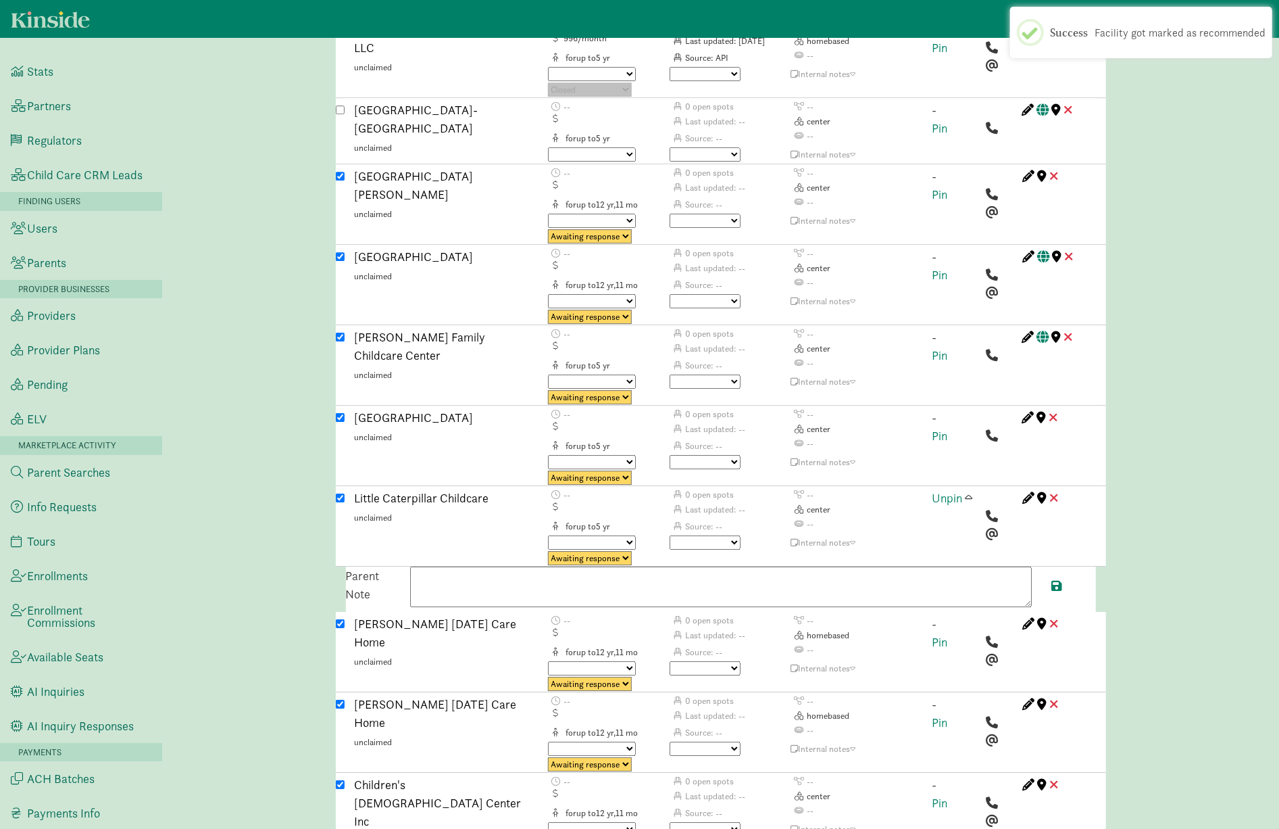
click at [546, 566] on textarea at bounding box center [721, 586] width 622 height 41
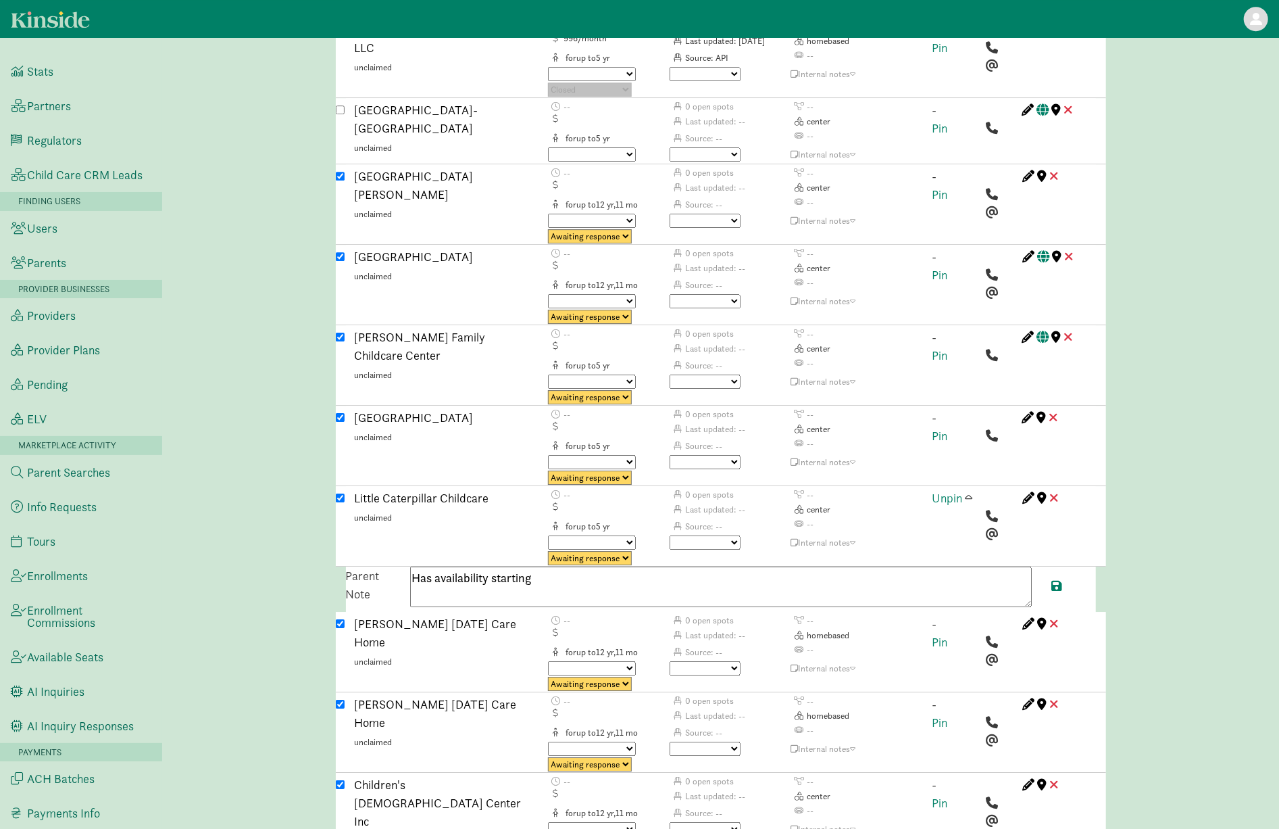
click at [436, 566] on textarea "Has availability starting" at bounding box center [721, 586] width 622 height 41
click at [585, 566] on textarea "Has full-time availability starting" at bounding box center [721, 586] width 622 height 41
click at [945, 566] on textarea "Has full-time availability starting Septmeber 15th. Annual registration fee of …" at bounding box center [721, 586] width 622 height 41
click at [948, 566] on textarea "Has full-time availability starting Septmeber 15th. Annual registration fee of …" at bounding box center [721, 586] width 622 height 41
drag, startPoint x: 968, startPoint y: 493, endPoint x: 948, endPoint y: 493, distance: 19.6
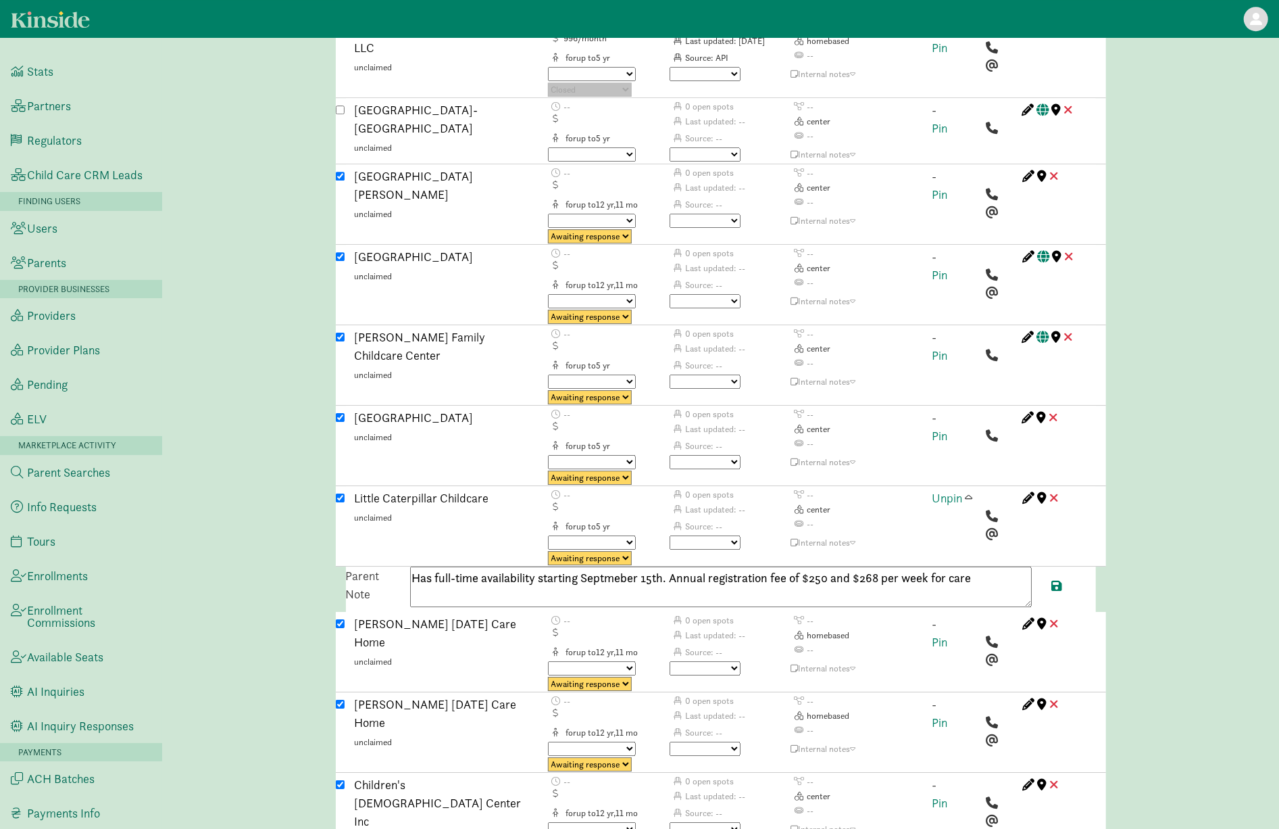
click at [948, 566] on textarea "Has full-time availability starting Septmeber 15th. Annual registration fee of …" at bounding box center [721, 586] width 622 height 41
click at [852, 566] on textarea "Has full-time availability starting Septmeber 15th. Annual registration fee of …" at bounding box center [721, 586] width 622 height 41
click at [991, 566] on textarea "Has full-time availability starting Septmeber 15th. Annual registration fee of …" at bounding box center [721, 586] width 622 height 41
click at [1027, 566] on textarea "Has full-time availability starting September 15th. The annual registration fee…" at bounding box center [721, 586] width 622 height 41
paste textarea "+19412146175"
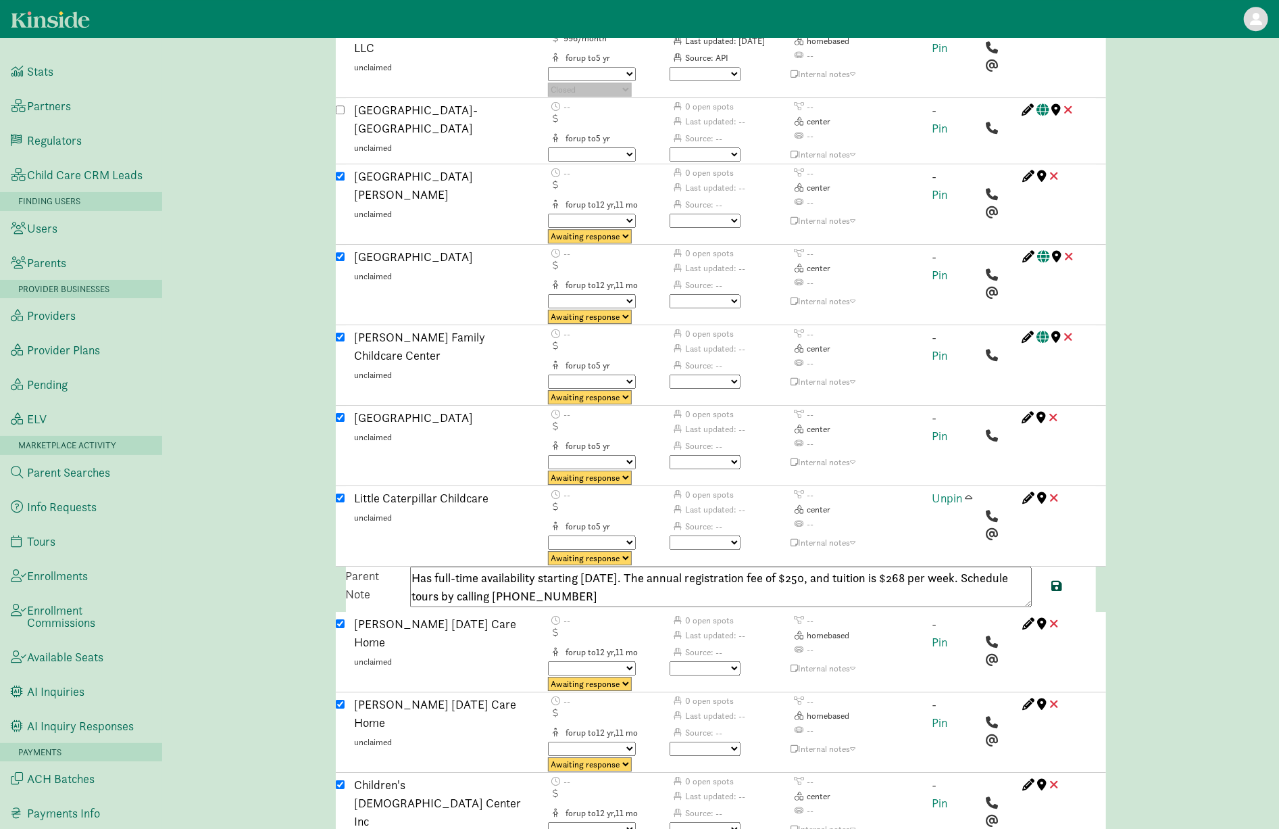
type textarea "Has full-time availability starting September 15th. The annual registration fee…"
click at [1060, 579] on span at bounding box center [1057, 585] width 11 height 12
click at [970, 491] on span at bounding box center [969, 497] width 7 height 12
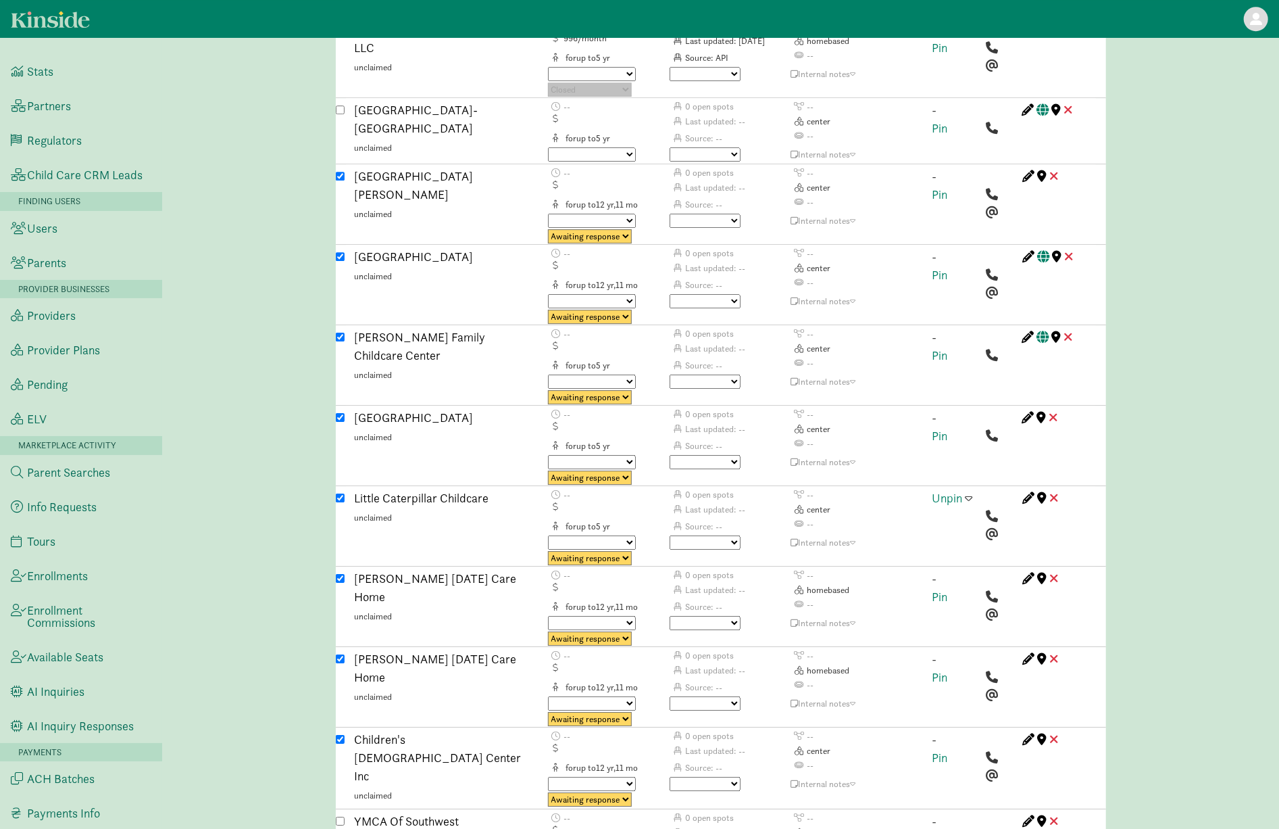
scroll to position [2641, 0]
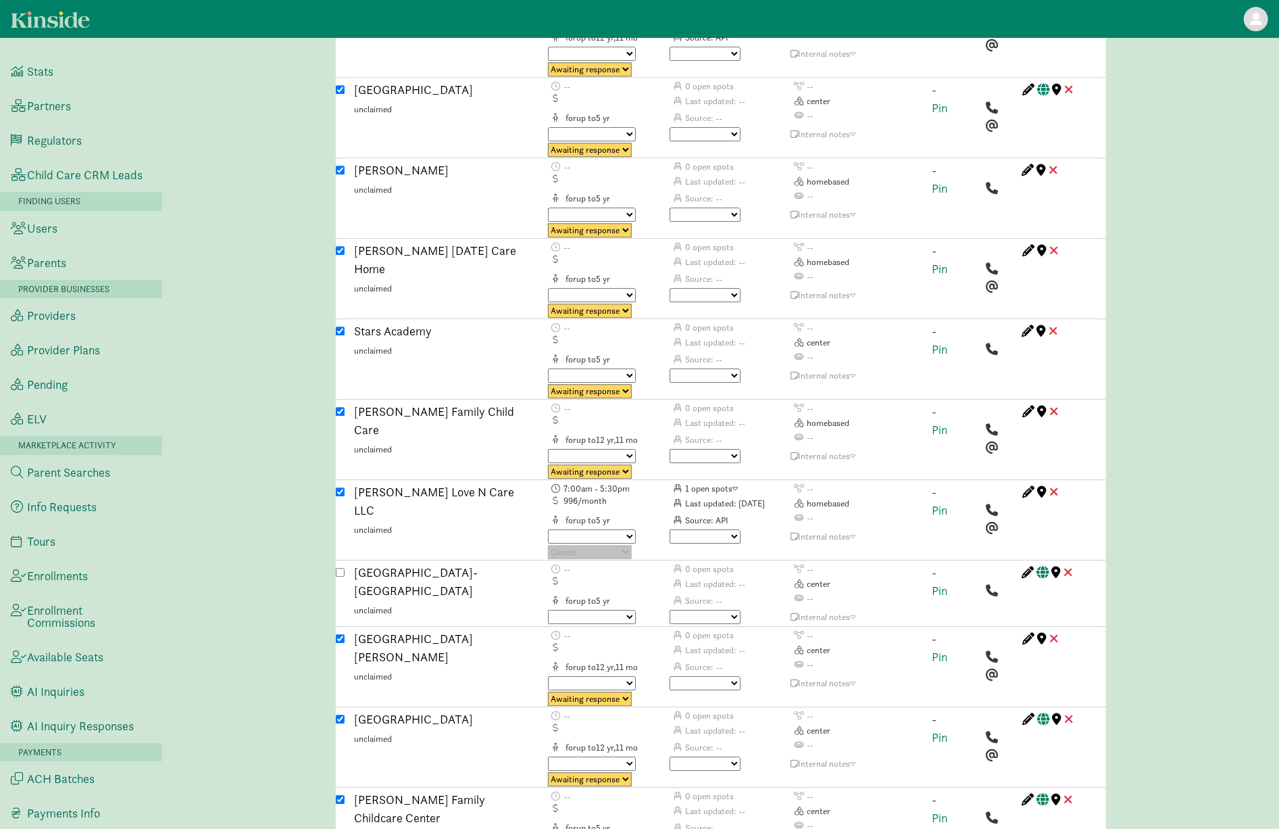
click at [945, 483] on div "- Pin" at bounding box center [954, 521] width 64 height 77
click at [944, 502] on link "Pin" at bounding box center [941, 510] width 16 height 16
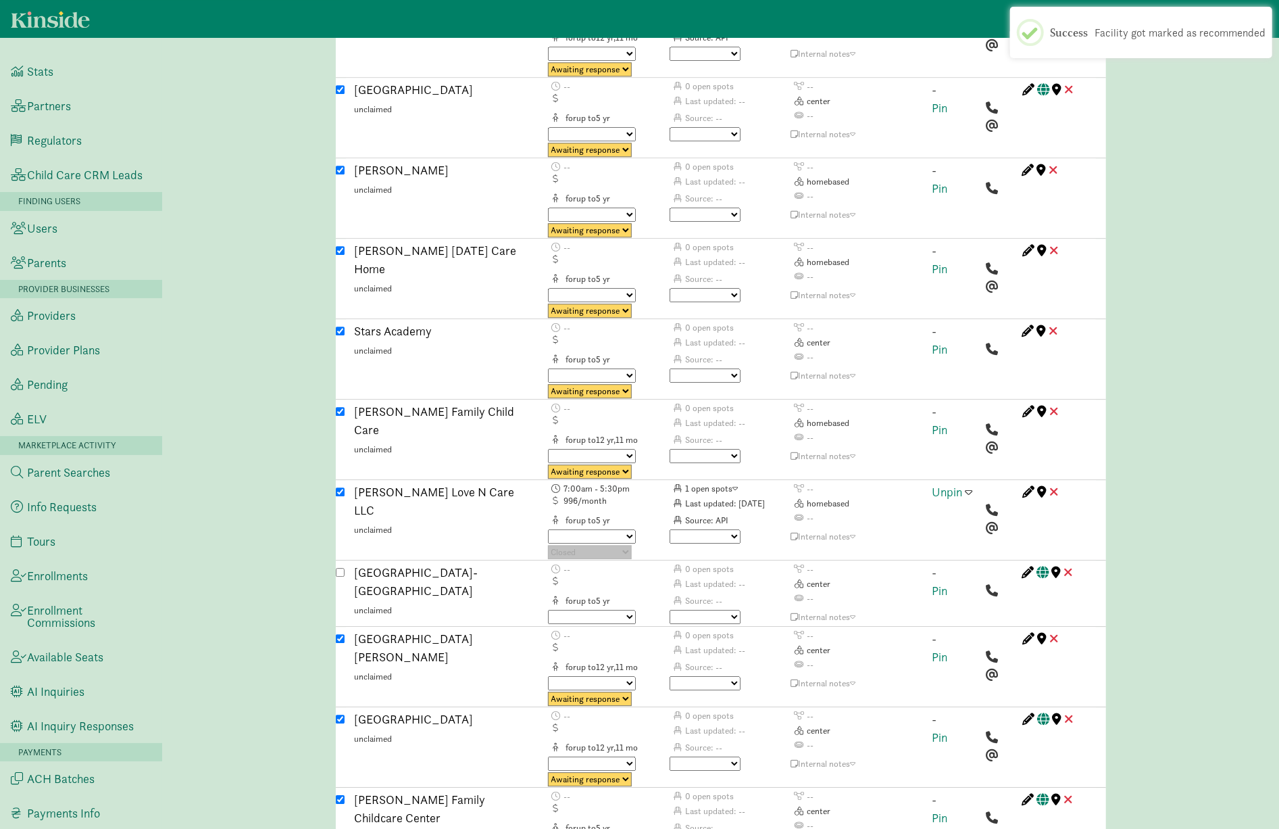
click at [968, 485] on span at bounding box center [969, 491] width 7 height 12
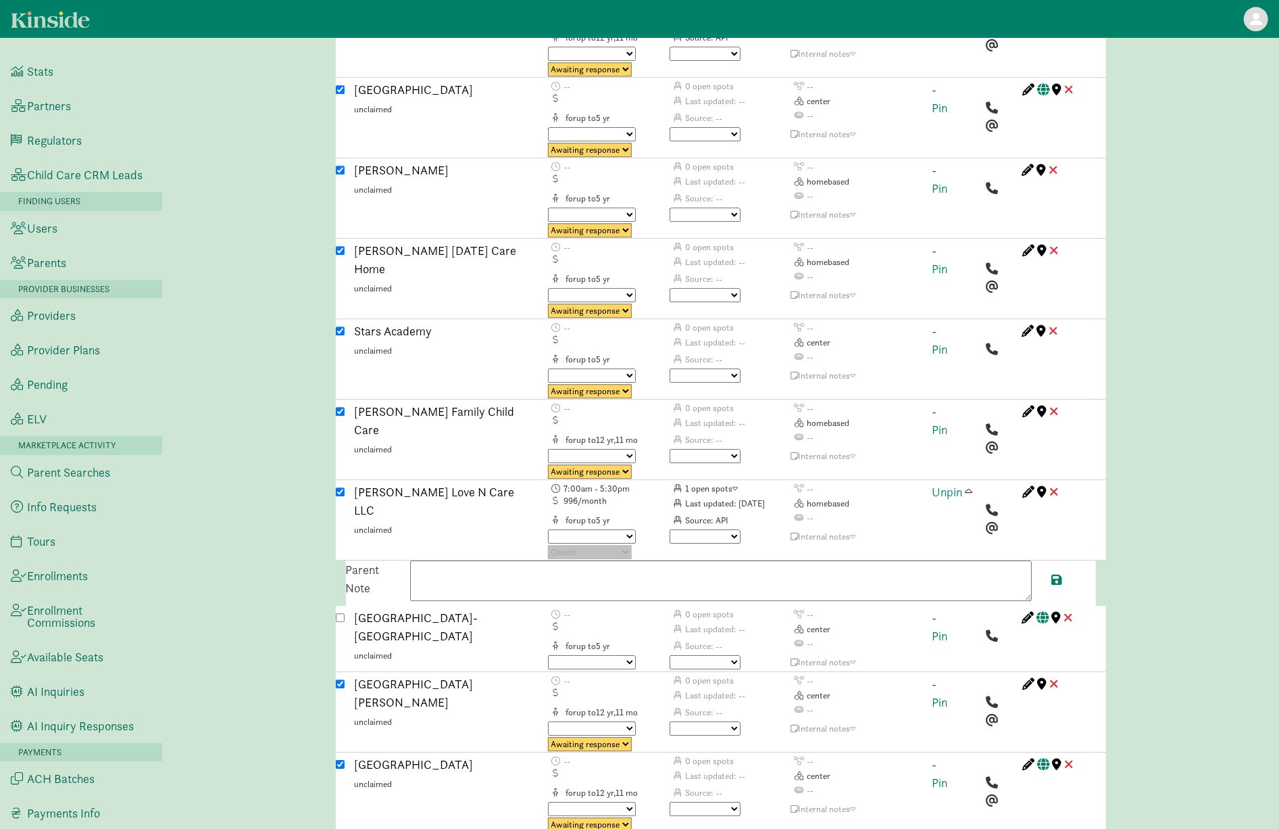
click at [500, 560] on textarea at bounding box center [721, 580] width 622 height 41
paste textarea "Open for full-time care for 3 year olds starting September 15th (2025). Offers …"
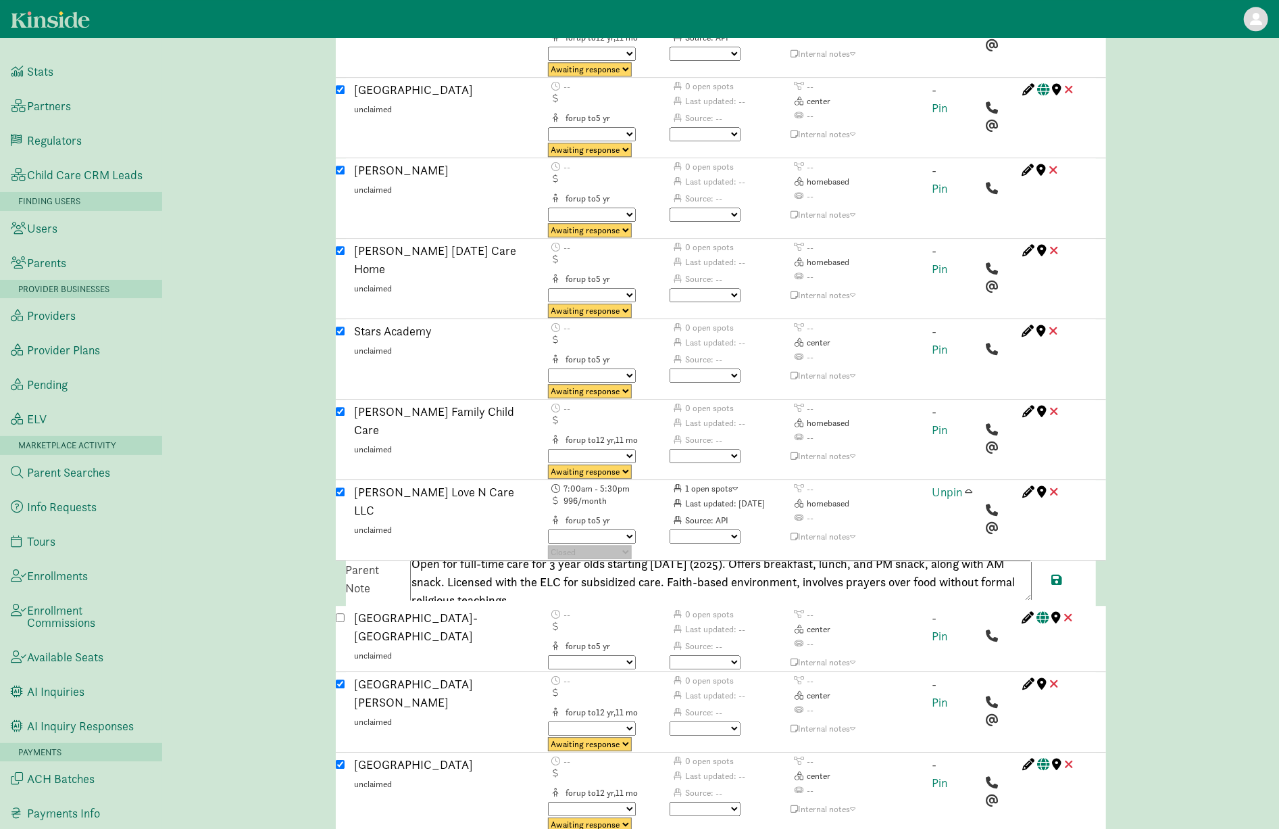
scroll to position [0, 0]
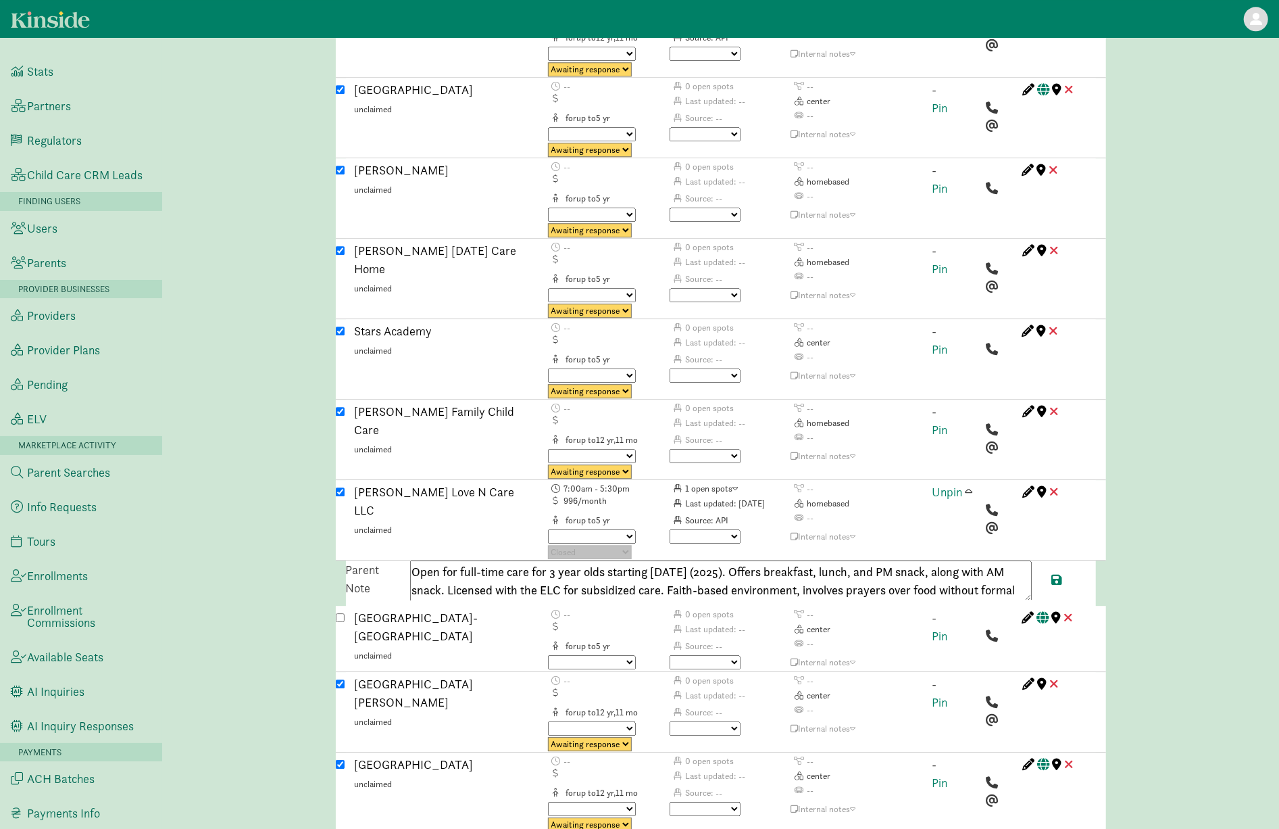
drag, startPoint x: 772, startPoint y: 491, endPoint x: 735, endPoint y: 491, distance: 36.5
click at [735, 560] on textarea "Open for full-time care for 3 year olds starting September 15th (2025). Offers …" at bounding box center [721, 580] width 622 height 41
click at [603, 560] on textarea "Open for full-time care for 3 year olds starting September 15th. Offers breakfa…" at bounding box center [721, 580] width 622 height 41
drag, startPoint x: 605, startPoint y: 493, endPoint x: 543, endPoint y: 493, distance: 61.5
click at [543, 560] on textarea "Open for full-time care for 3 year olds starting September 15th. Offers breakfa…" at bounding box center [721, 580] width 622 height 41
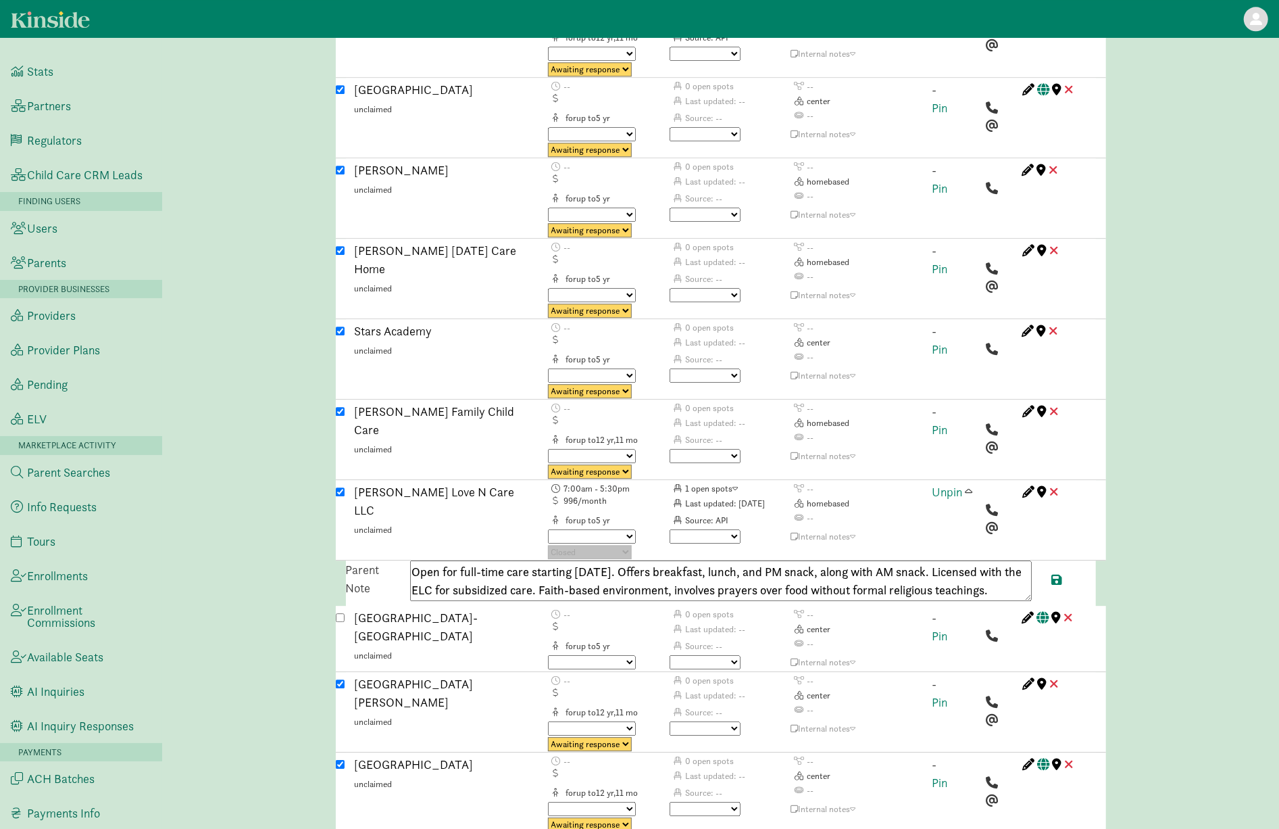
drag, startPoint x: 994, startPoint y: 491, endPoint x: 789, endPoint y: 492, distance: 205.4
click at [789, 560] on textarea "Open for full-time care starting September 15th. Offers breakfast, lunch, and P…" at bounding box center [721, 580] width 622 height 41
drag, startPoint x: 555, startPoint y: 511, endPoint x: 948, endPoint y: 493, distance: 393.7
click at [948, 560] on textarea "Open for full-time care starting September 15th. Offers breakfast, lunch, and m…" at bounding box center [721, 580] width 622 height 41
click at [894, 560] on textarea "Open for full-time care starting September 15th. Offers breakfast, lunch, and a…" at bounding box center [721, 580] width 622 height 41
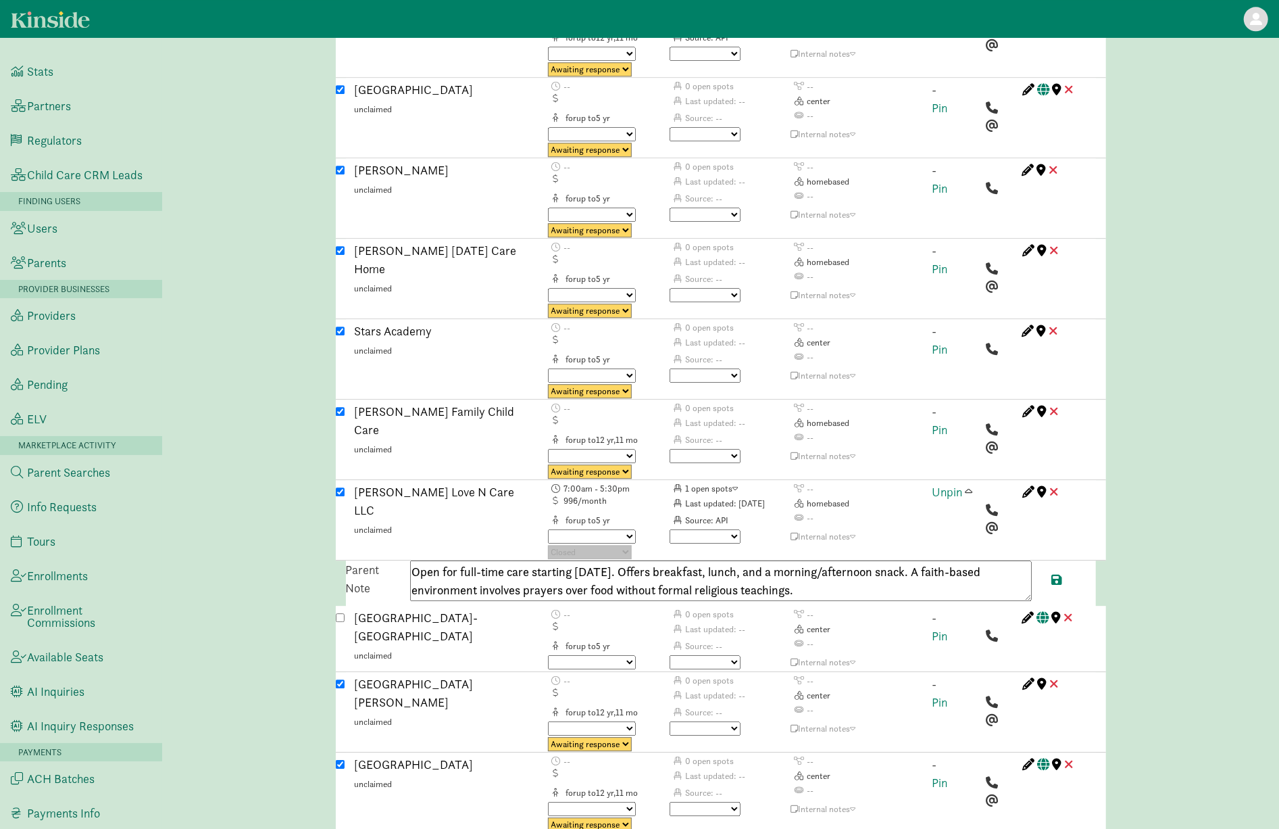
paste textarea "19418832073"
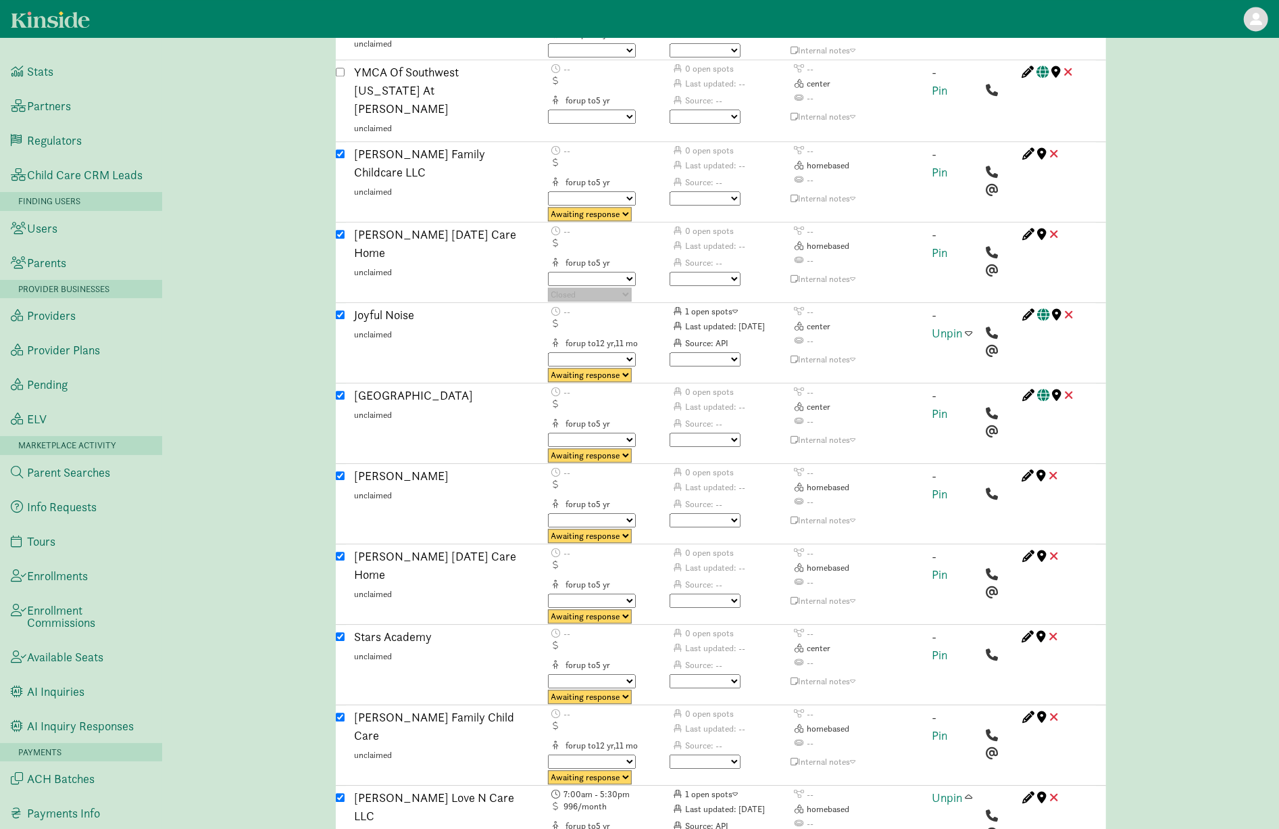
scroll to position [2573, 0]
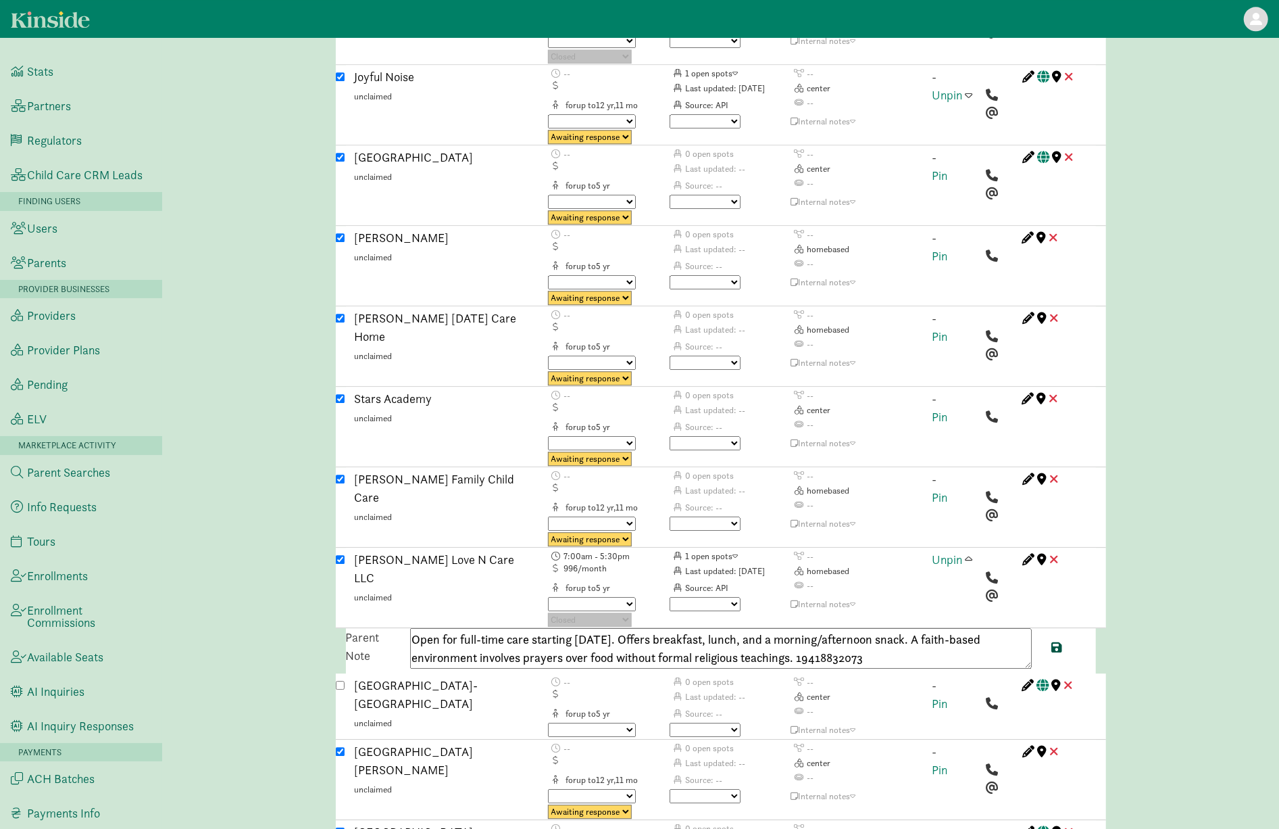
type textarea "Open for full-time care starting September 15th. Offers breakfast, lunch, and a…"
click at [1057, 641] on span at bounding box center [1057, 647] width 11 height 12
click at [970, 553] on span at bounding box center [969, 559] width 7 height 12
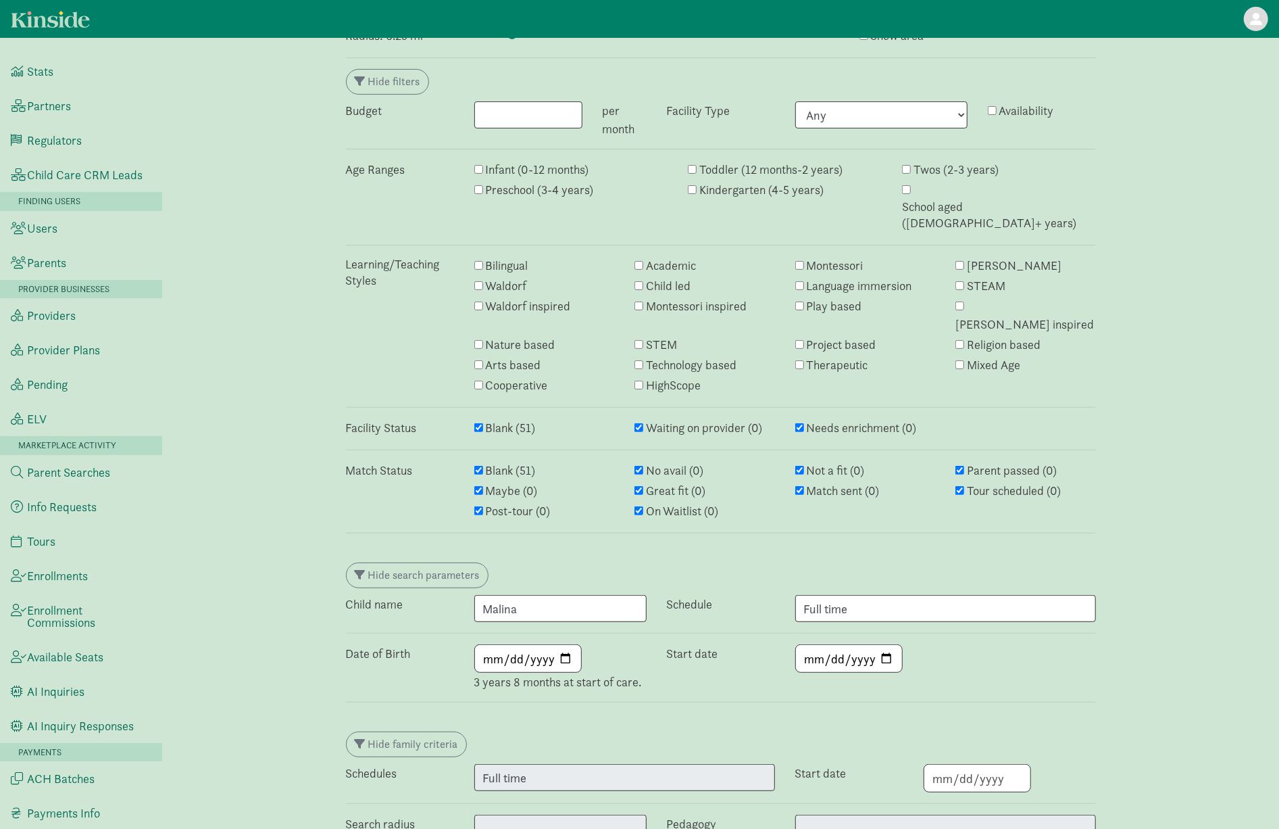
scroll to position [0, 0]
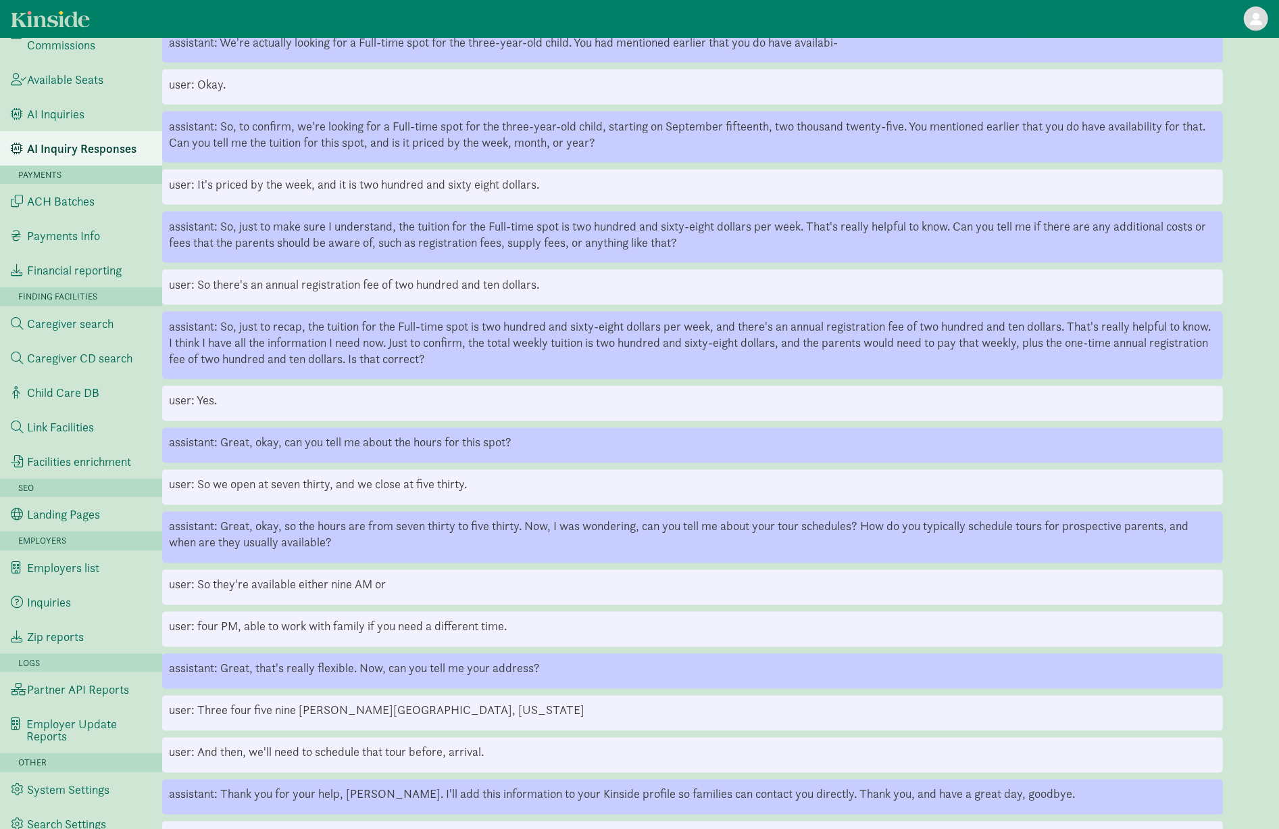
scroll to position [1621, 0]
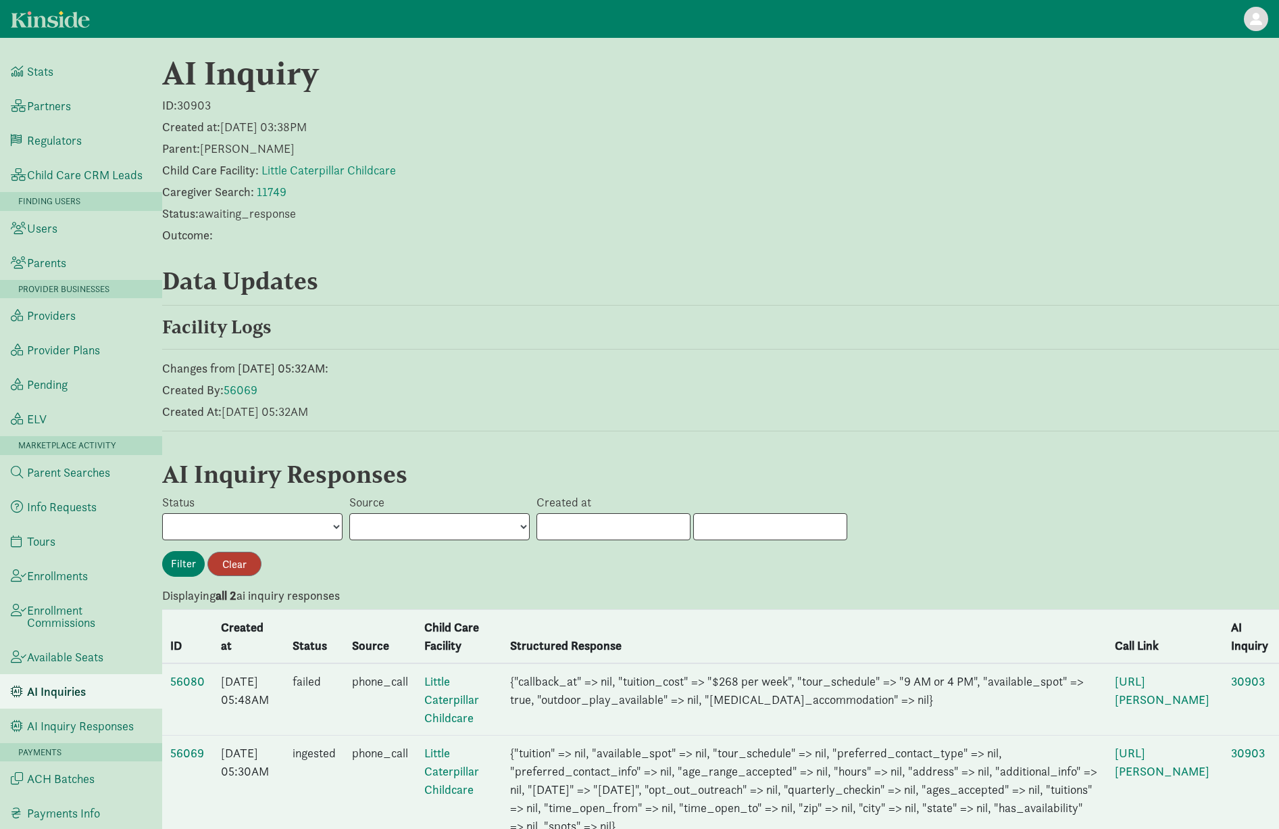
scroll to position [73, 0]
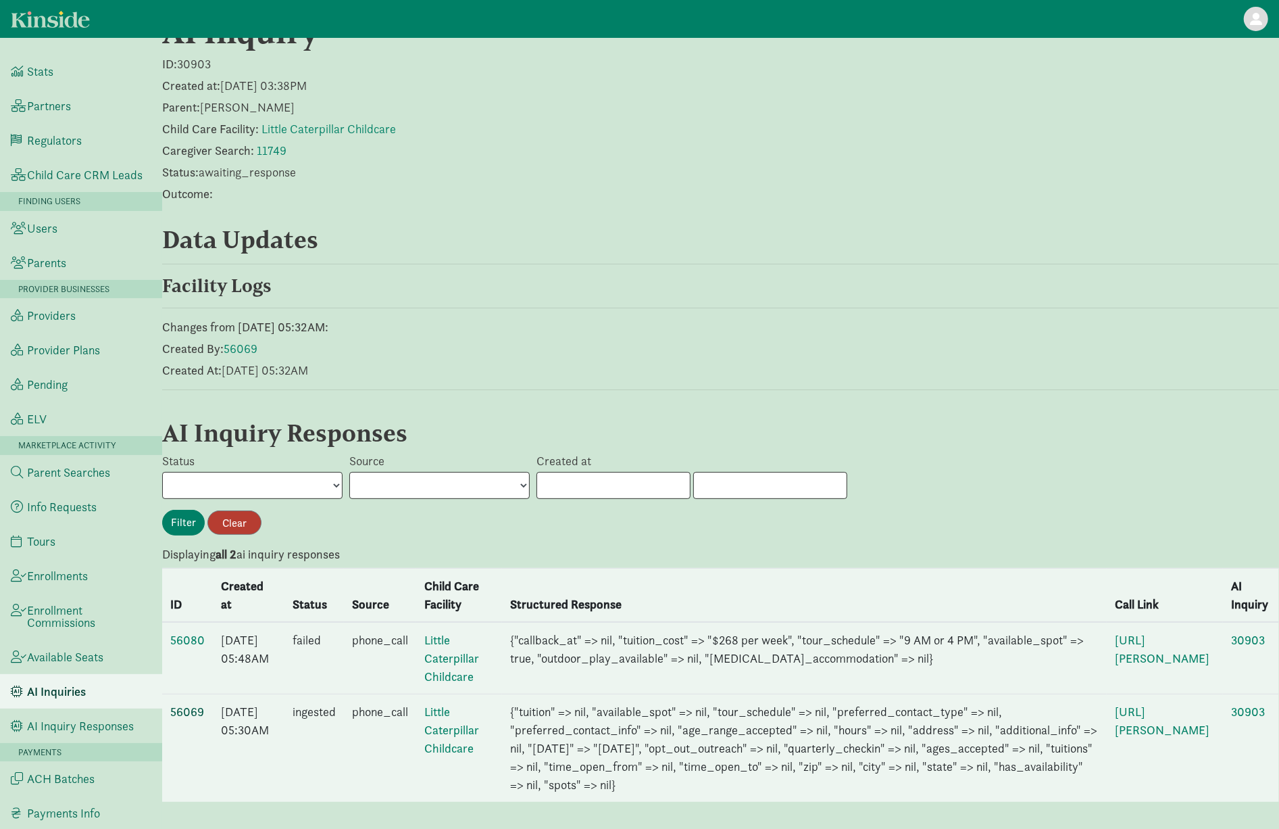
click at [177, 704] on link "56069" at bounding box center [187, 712] width 34 height 16
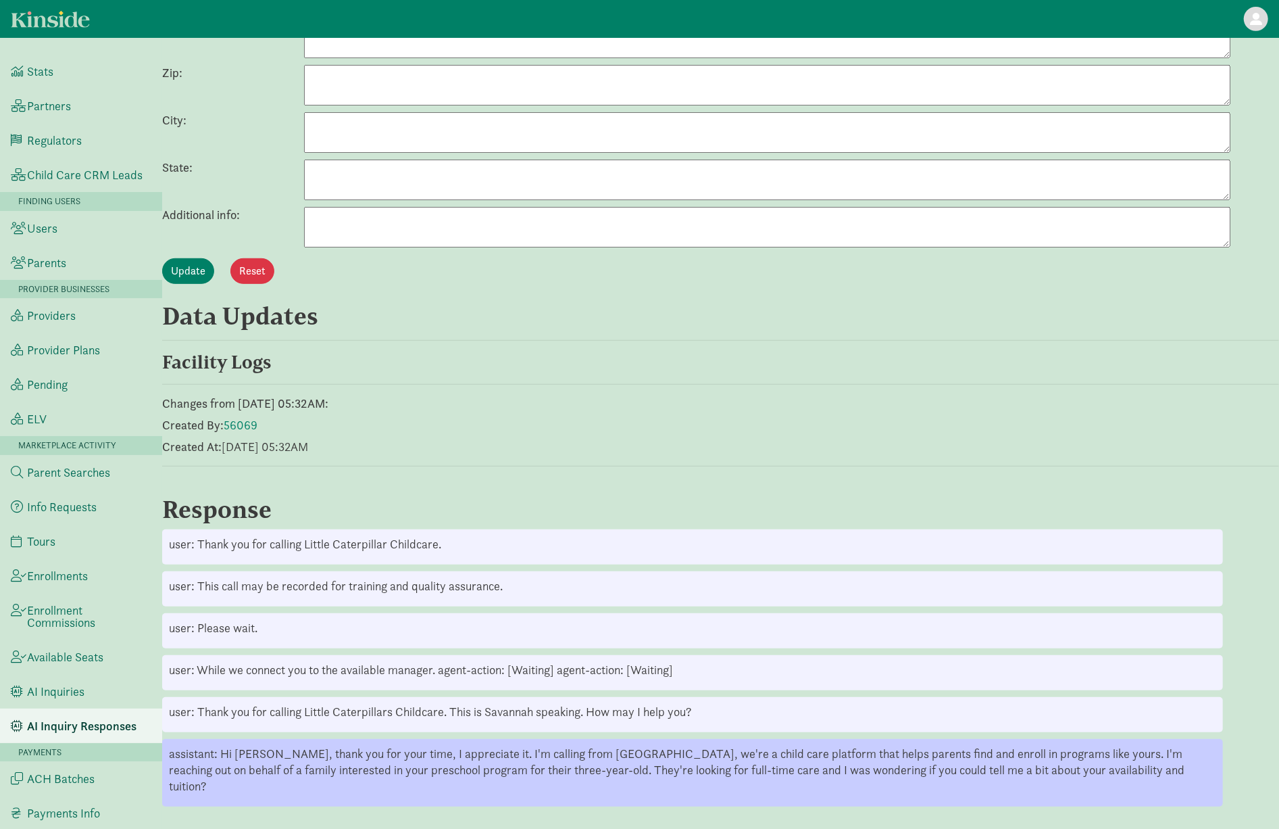
scroll to position [474, 0]
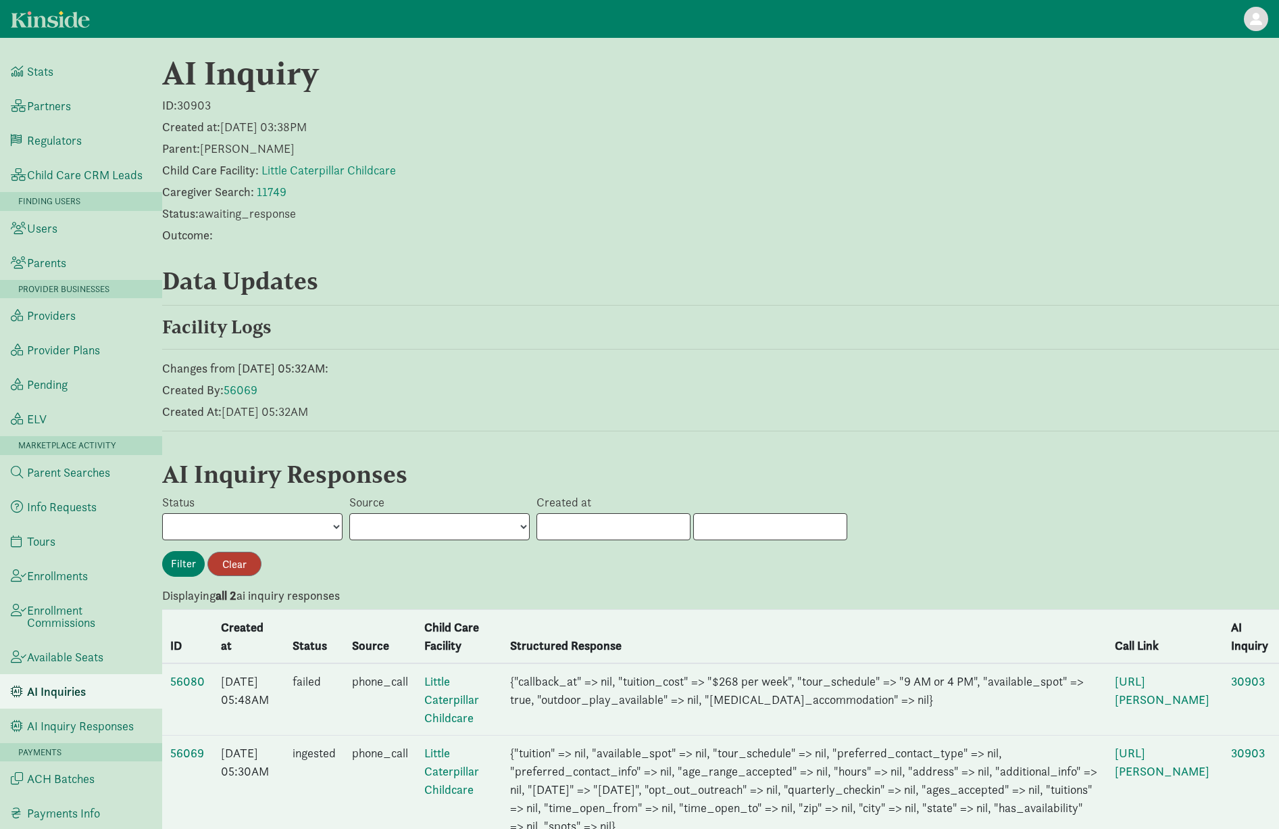
scroll to position [73, 0]
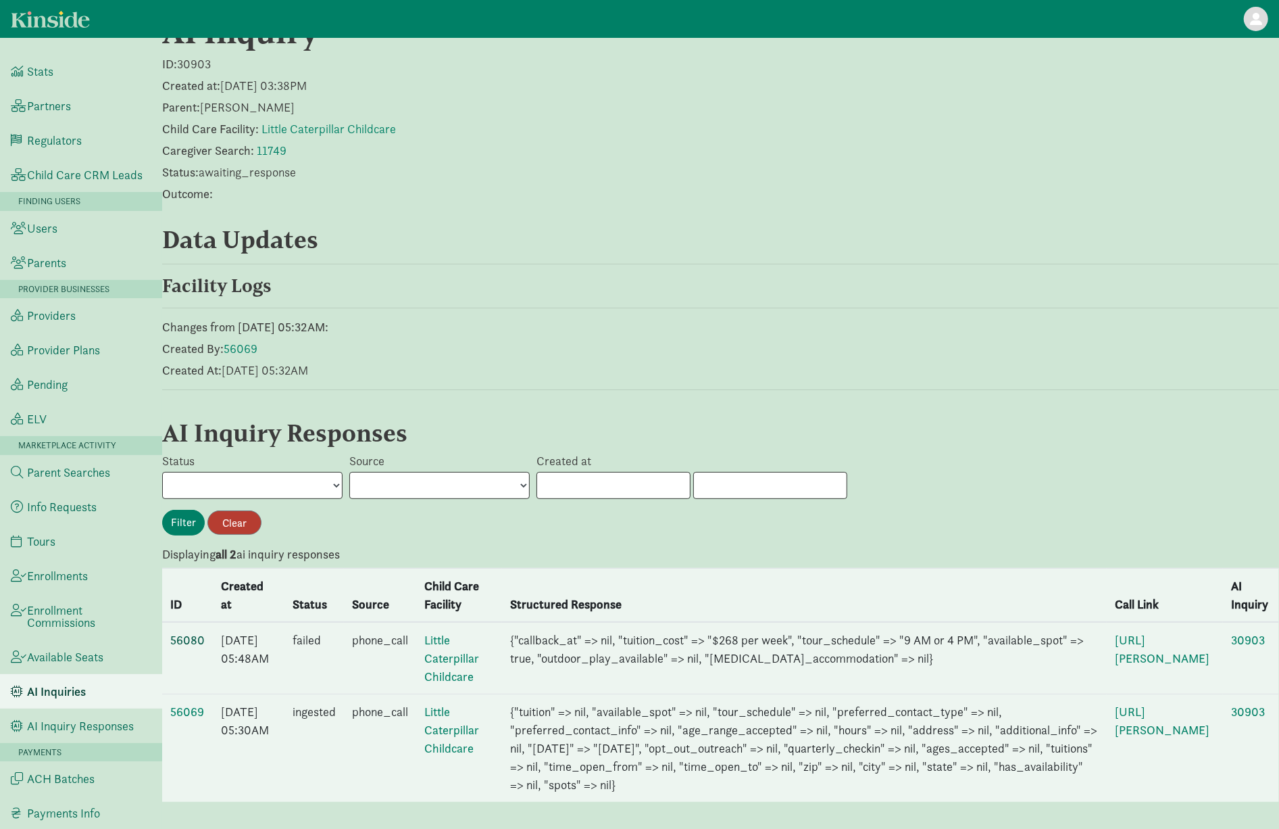
click at [189, 632] on link "56080" at bounding box center [187, 640] width 34 height 16
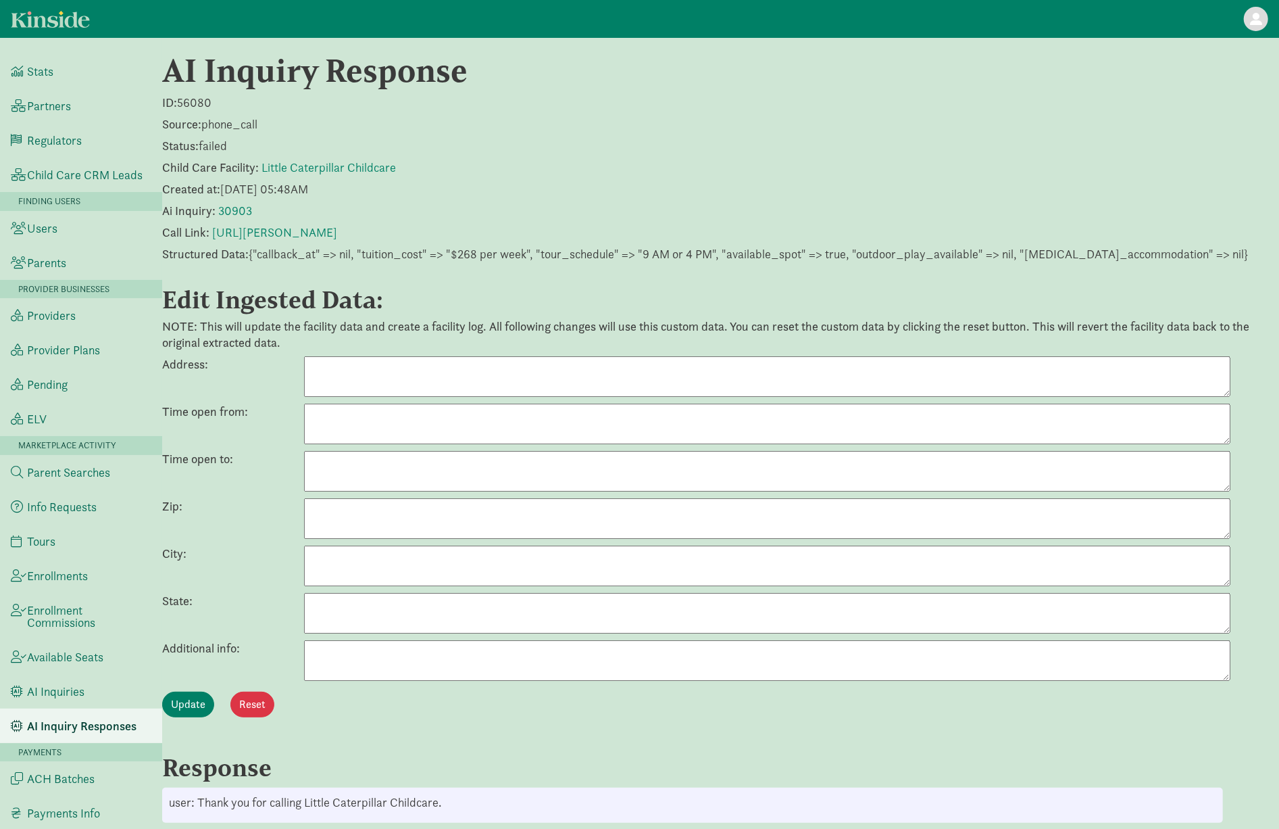
scroll to position [3, 0]
click at [411, 679] on textarea at bounding box center [767, 659] width 927 height 41
click at [222, 208] on link "30903" at bounding box center [235, 210] width 34 height 16
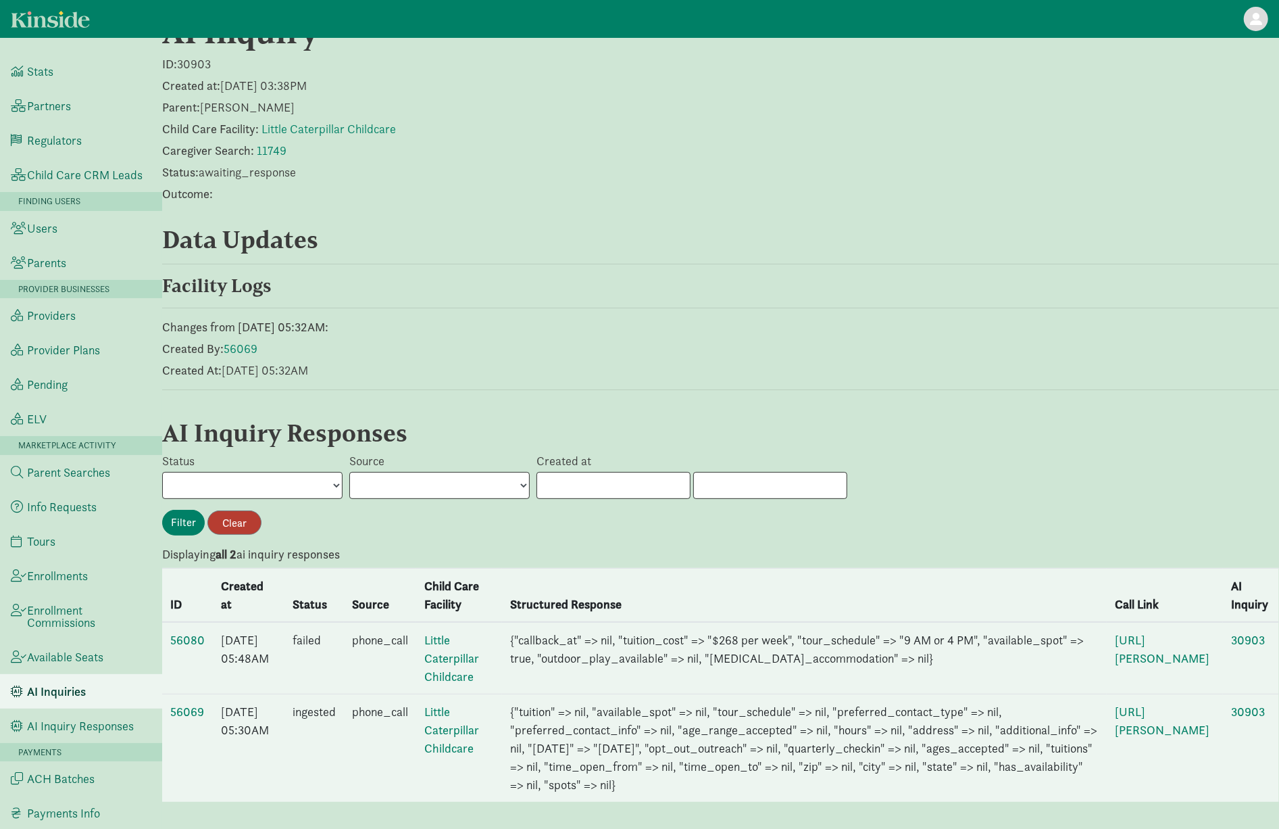
scroll to position [73, 0]
click at [194, 704] on link "56069" at bounding box center [187, 712] width 34 height 16
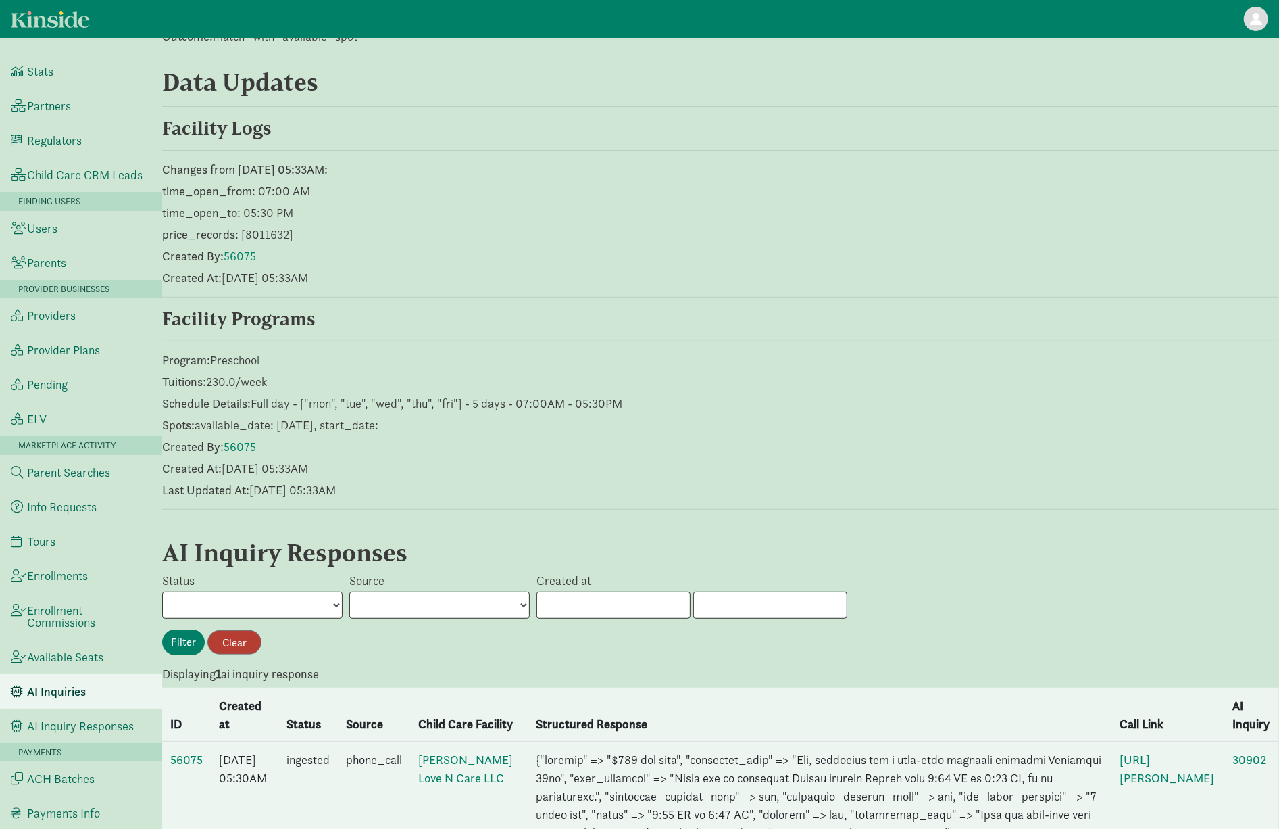
scroll to position [406, 0]
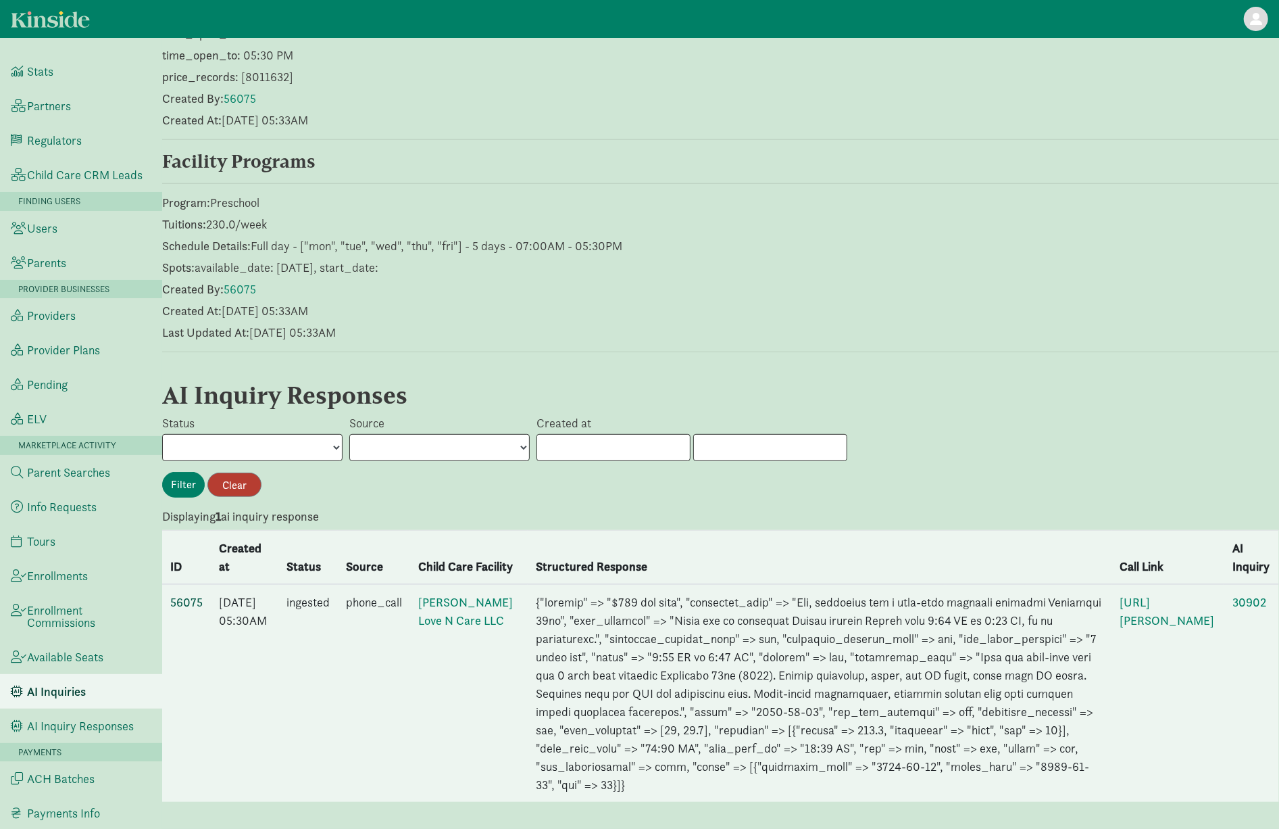
click at [175, 594] on link "56075" at bounding box center [186, 602] width 32 height 16
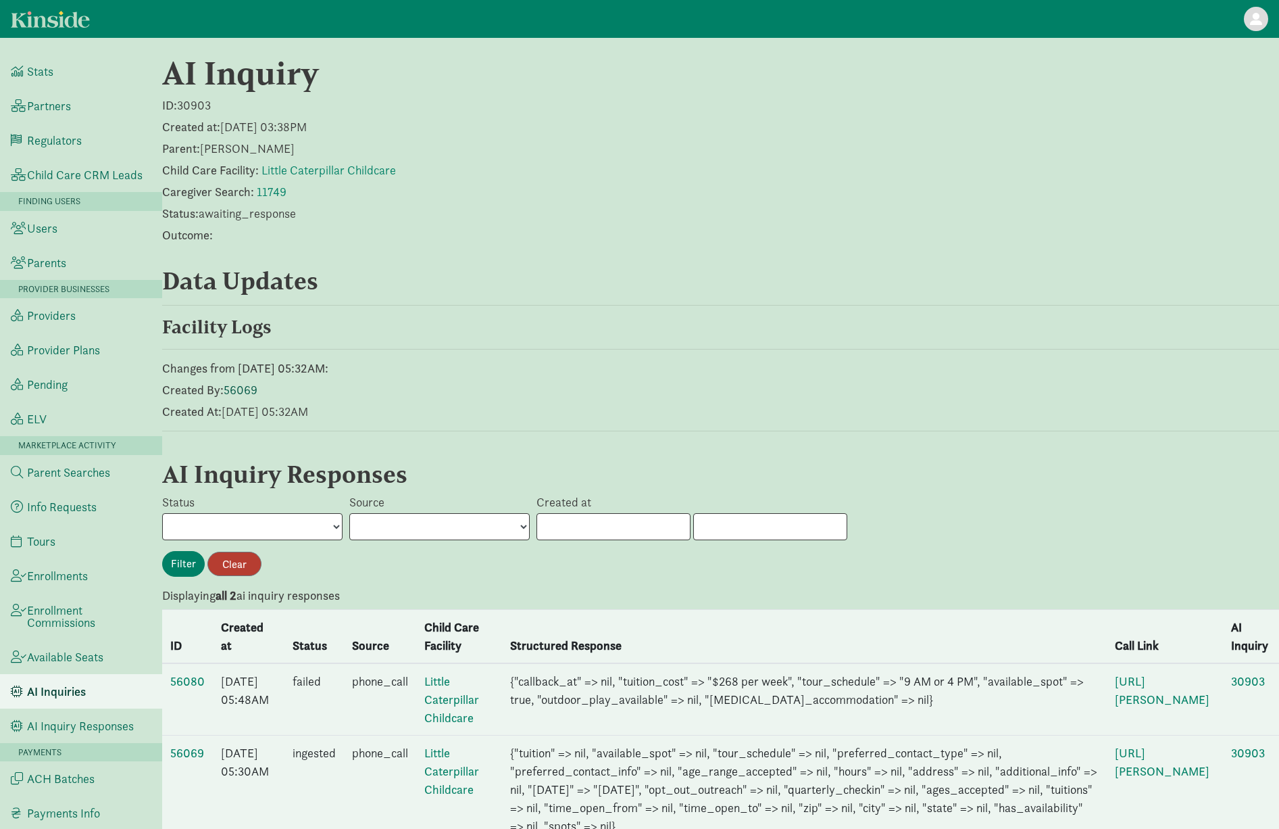
scroll to position [73, 0]
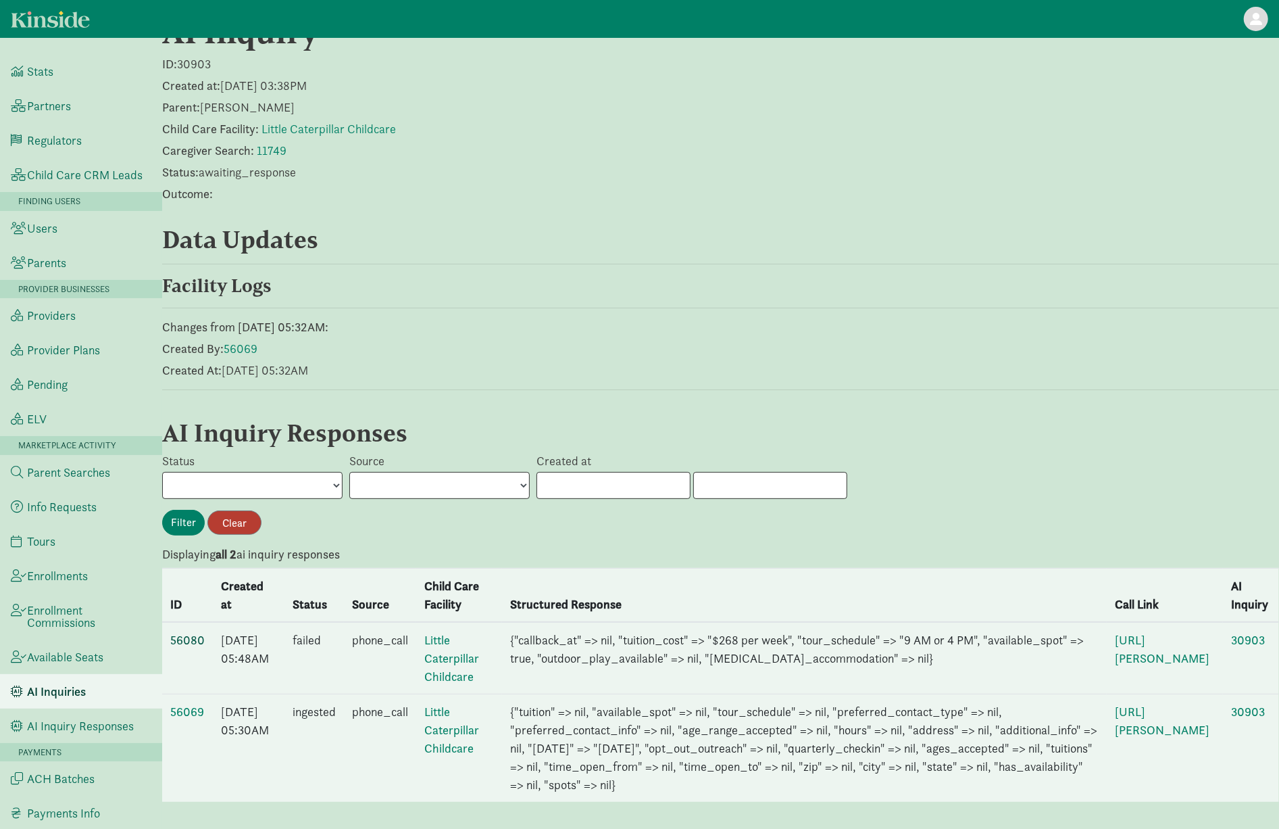
click at [192, 632] on link "56080" at bounding box center [187, 640] width 34 height 16
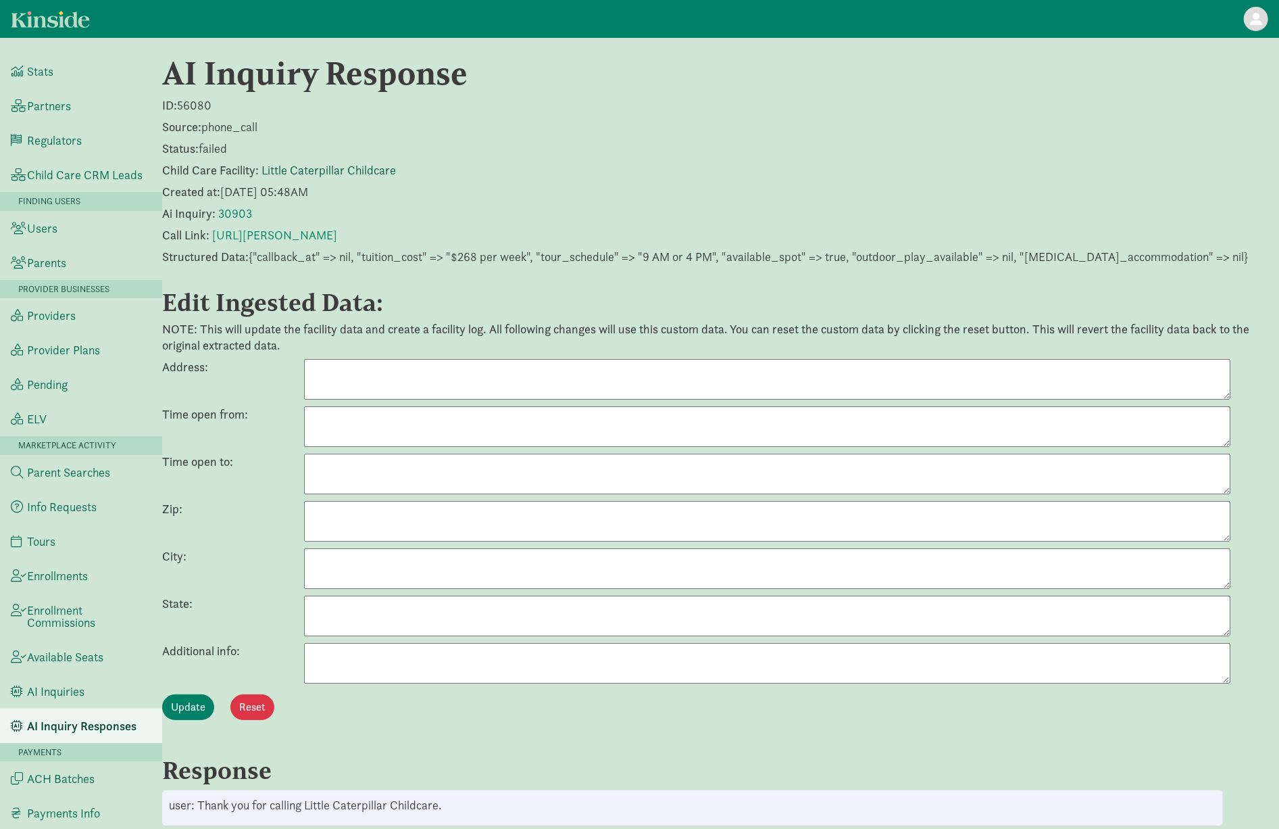
click at [360, 173] on link "Little Caterpillar Childcare" at bounding box center [329, 170] width 134 height 16
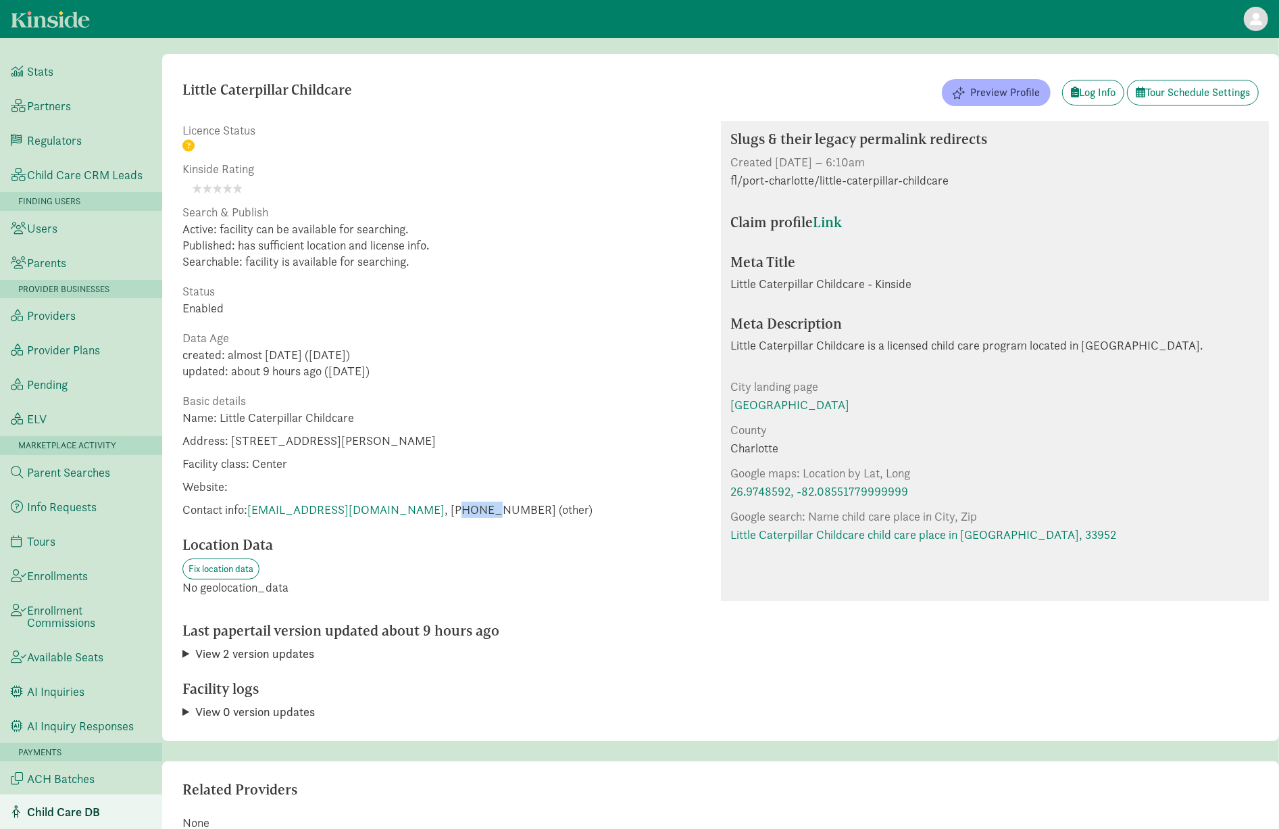
drag, startPoint x: 454, startPoint y: 504, endPoint x: 497, endPoint y: 508, distance: 42.7
click at [483, 507] on span "Contact info: [EMAIL_ADDRESS][DOMAIN_NAME] , [PHONE_NUMBER] (other)" at bounding box center [387, 509] width 410 height 16
drag, startPoint x: 513, startPoint y: 508, endPoint x: 441, endPoint y: 506, distance: 71.7
click at [441, 506] on span "Contact info: littlecaterpillarsdirector@gmail.com , +19412146175 (other)" at bounding box center [387, 509] width 410 height 16
copy span "+19412146175"
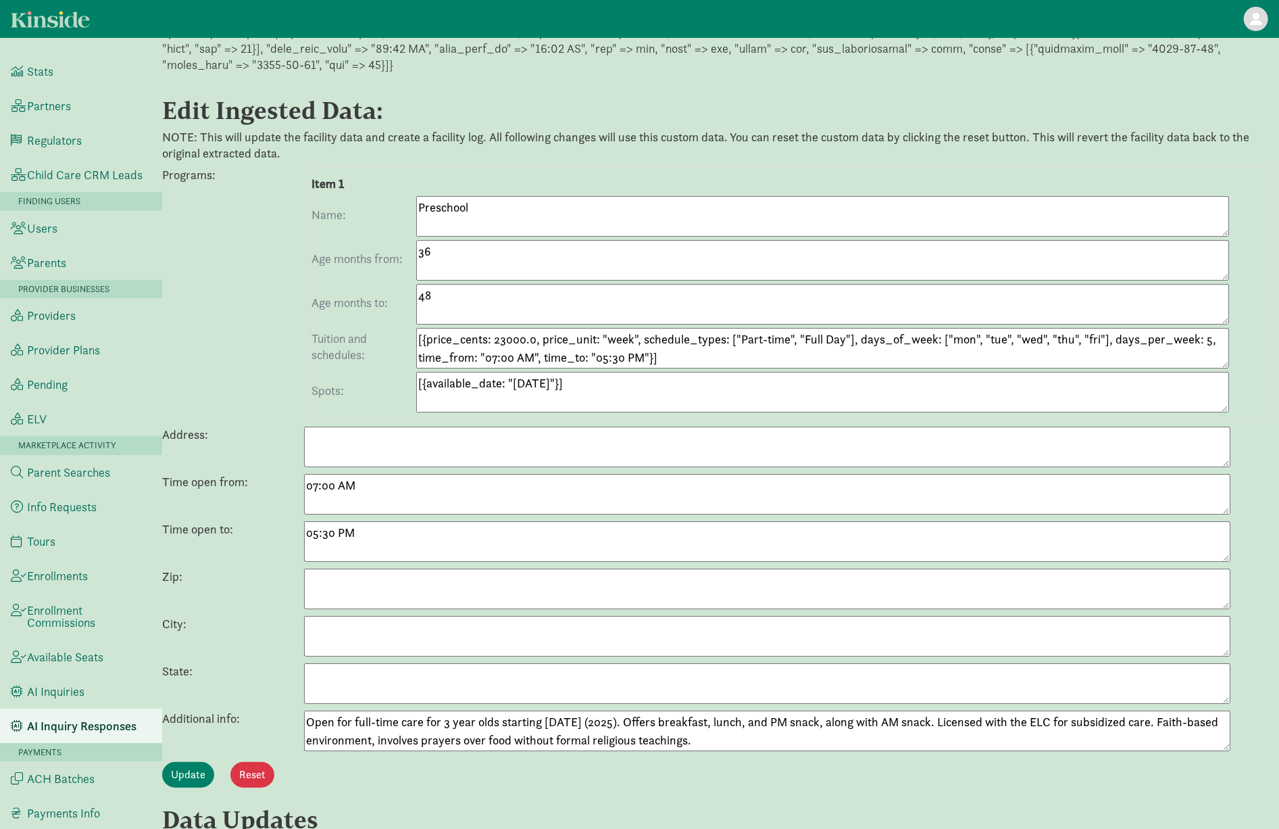
scroll to position [331, 0]
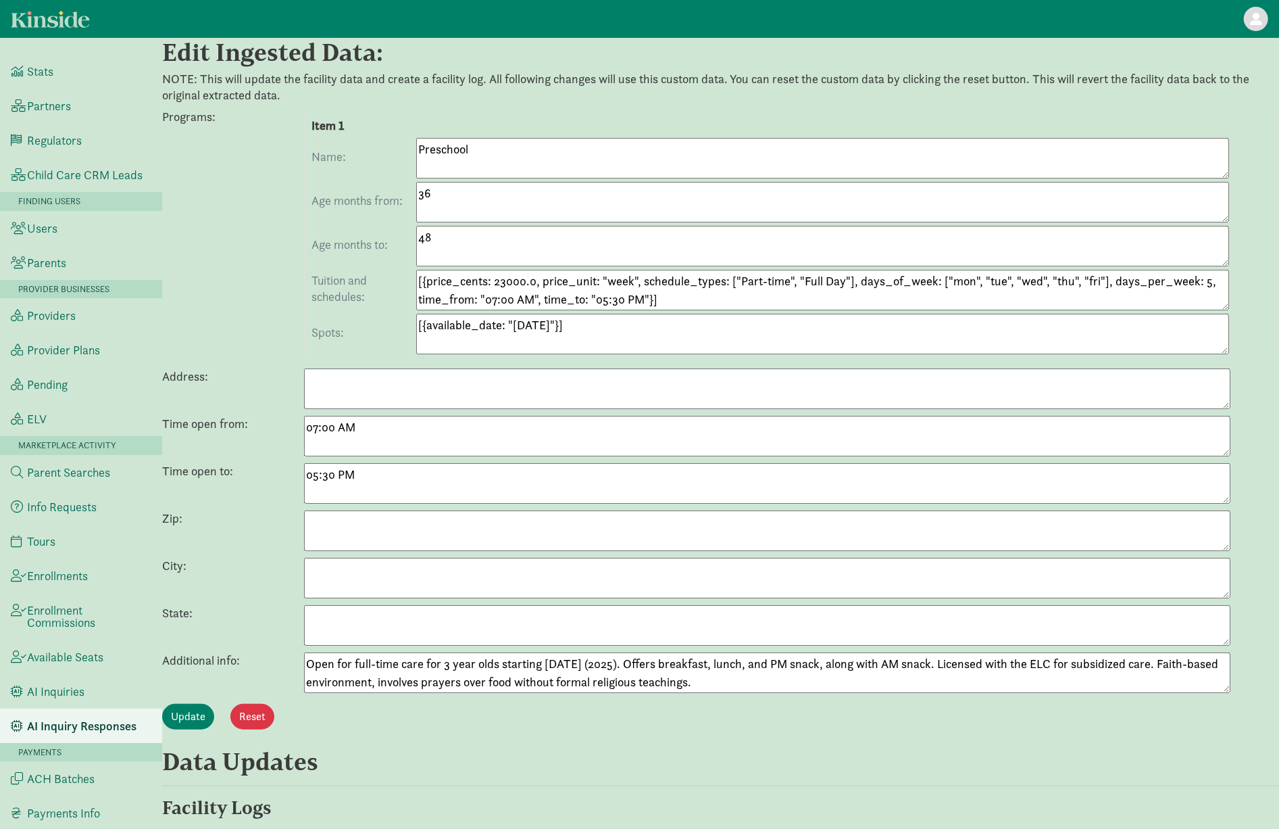
drag, startPoint x: 787, startPoint y: 687, endPoint x: 317, endPoint y: 658, distance: 470.6
click at [317, 658] on textarea "Open for full-time care for 3 year olds starting September 15th (2025). Offers …" at bounding box center [767, 672] width 927 height 41
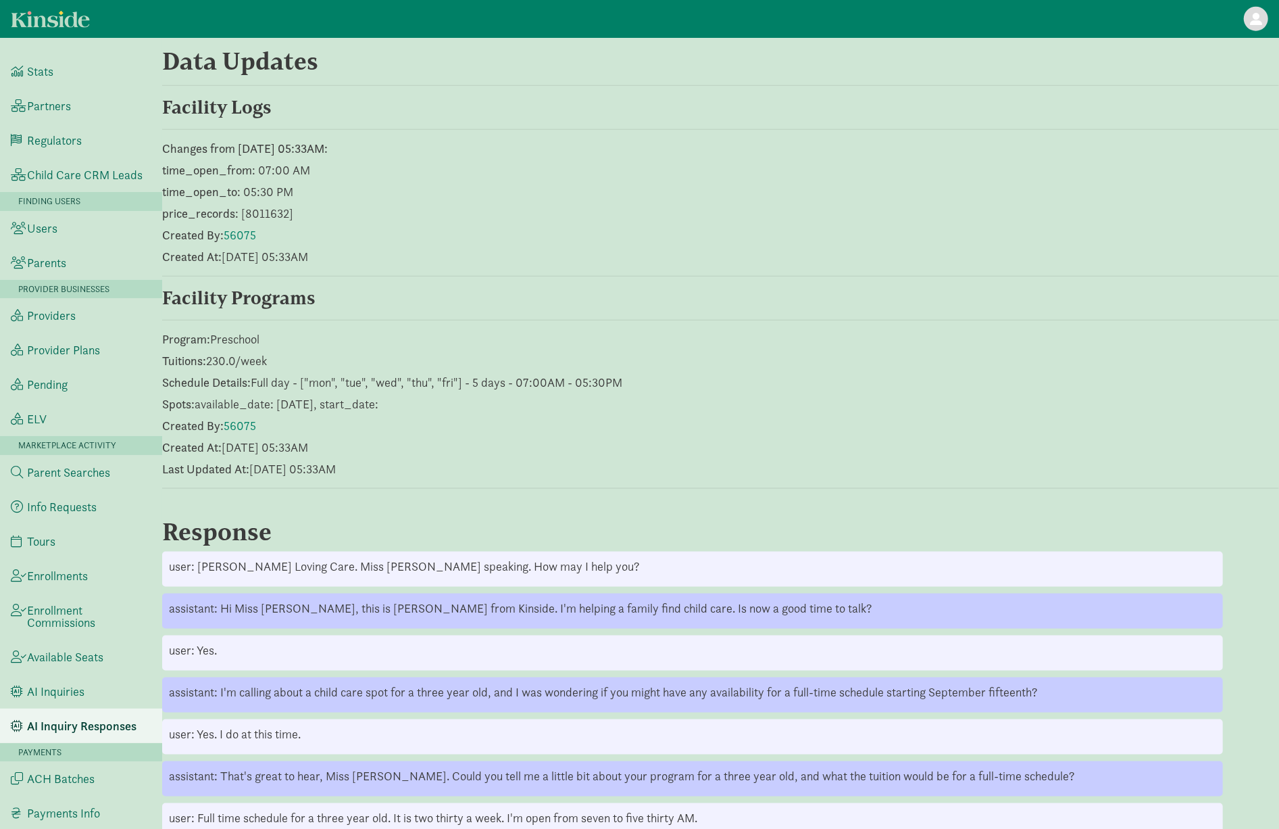
scroll to position [0, 0]
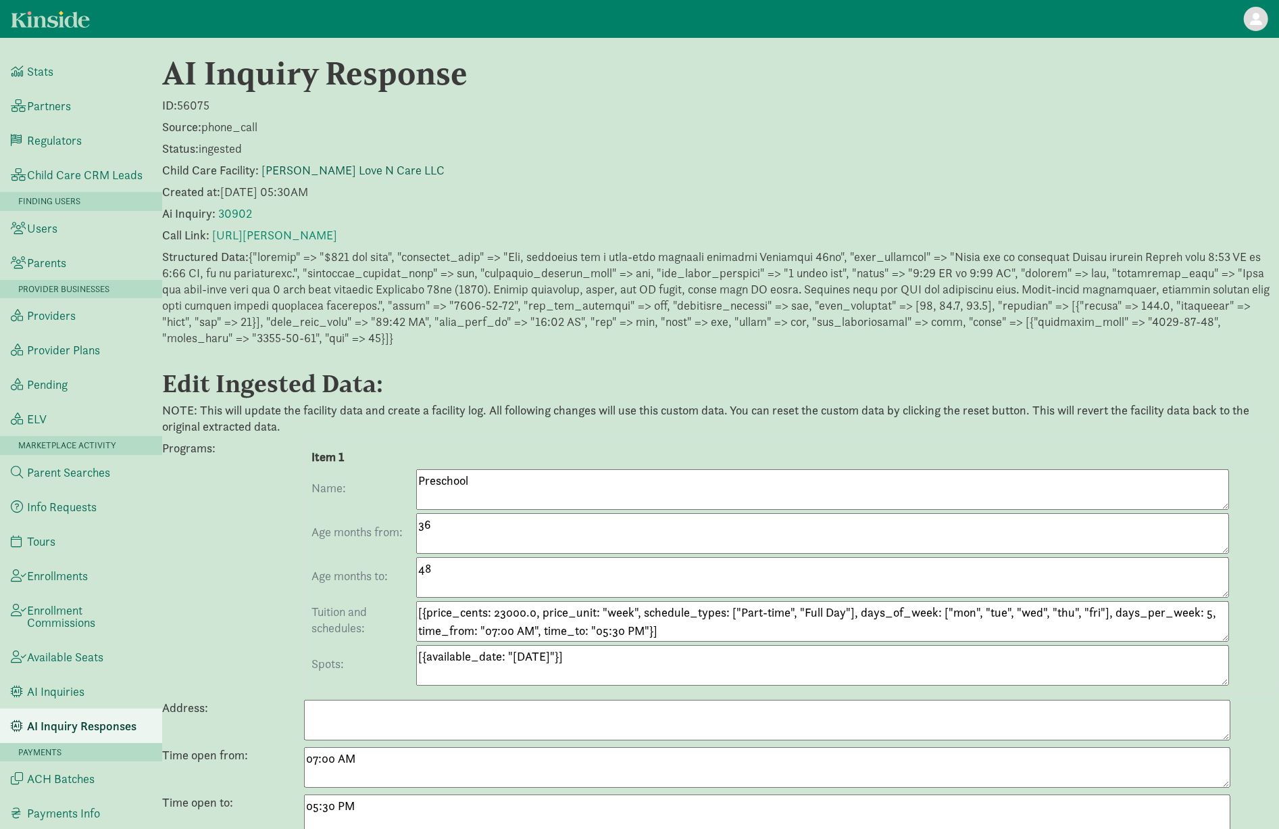
click at [329, 164] on link "[PERSON_NAME] Love N Care LLC" at bounding box center [353, 170] width 183 height 16
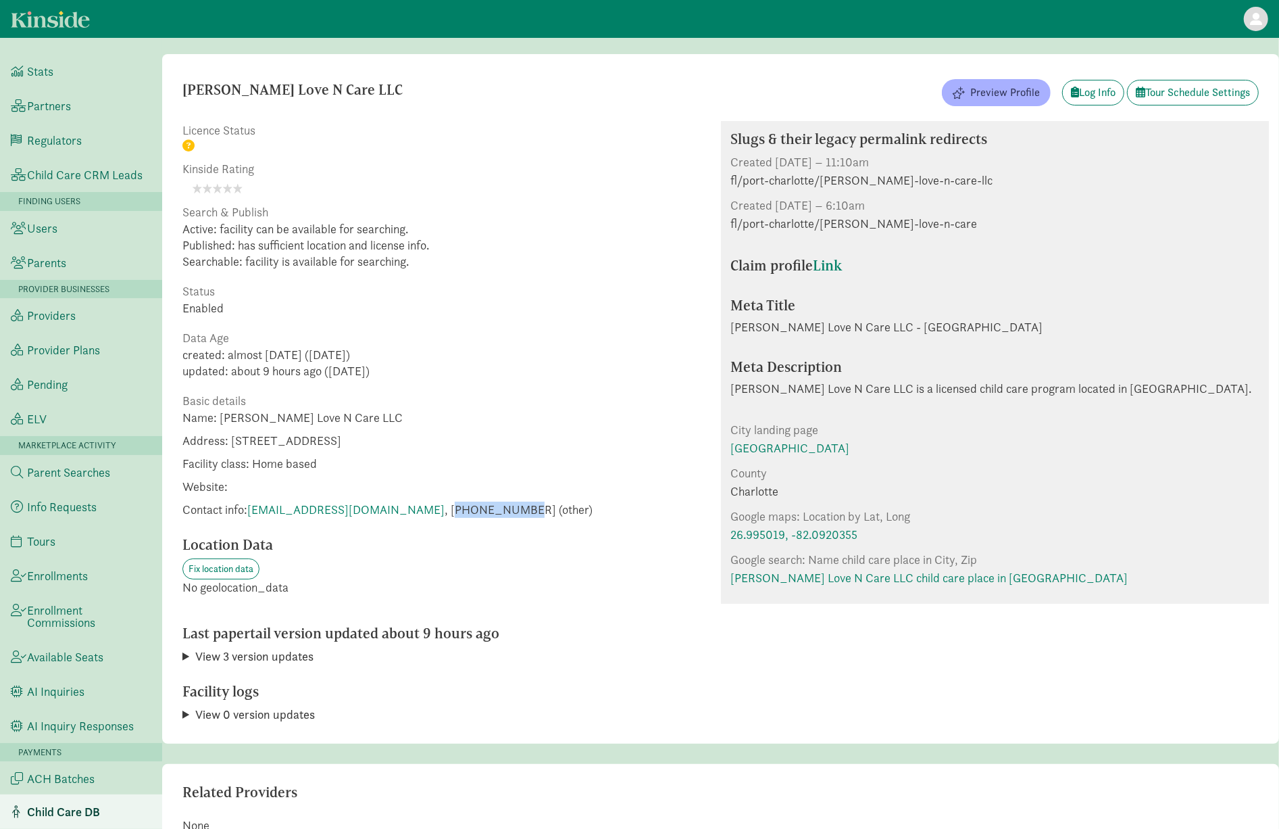
drag, startPoint x: 409, startPoint y: 511, endPoint x: 476, endPoint y: 514, distance: 67.7
click at [476, 514] on span "Contact info: [EMAIL_ADDRESS][DOMAIN_NAME] , [PHONE_NUMBER] (other)" at bounding box center [387, 509] width 410 height 16
copy span "19418832073"
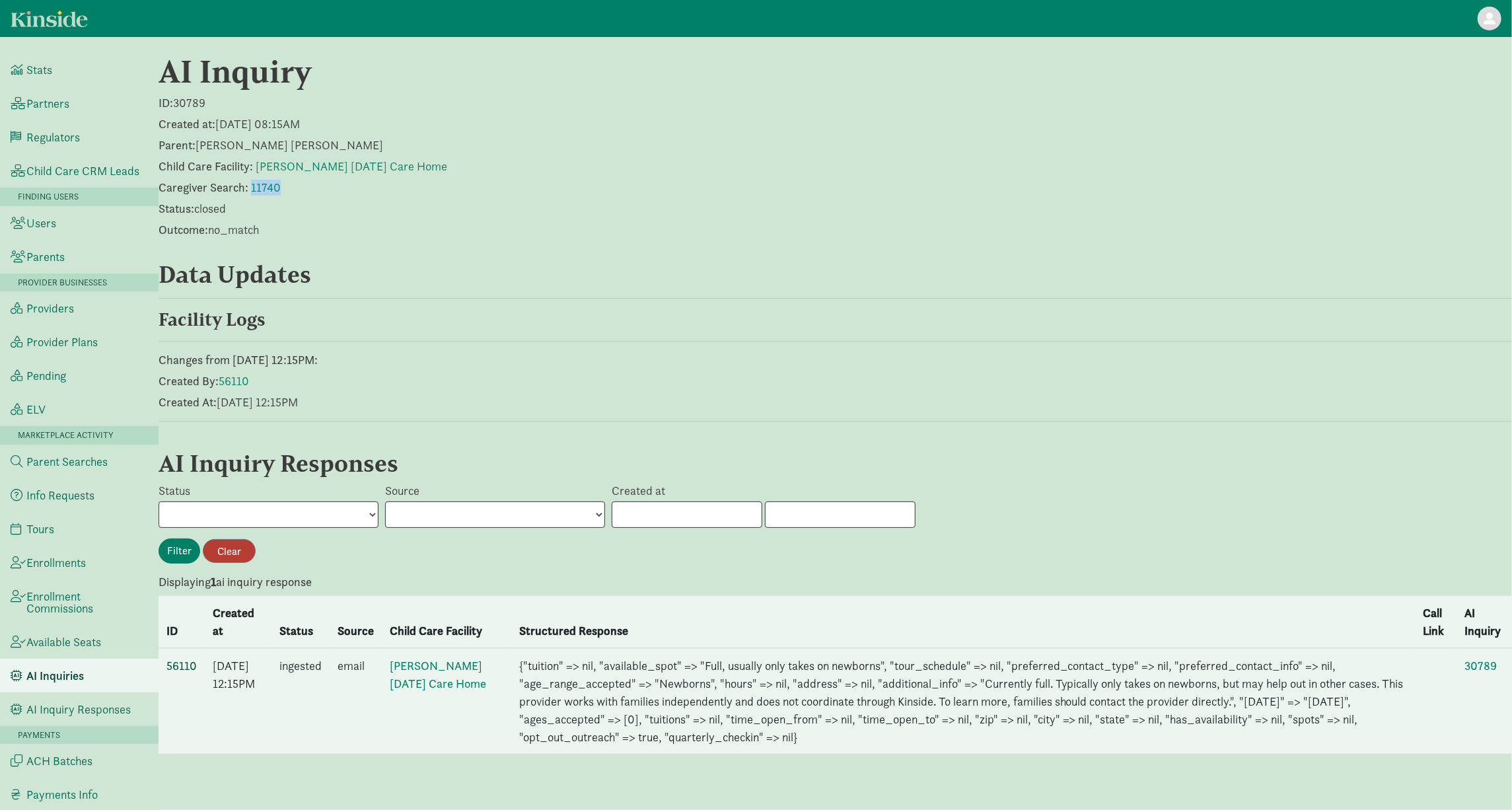
click at [192, 660] on link "56110" at bounding box center [181, 665] width 30 height 16
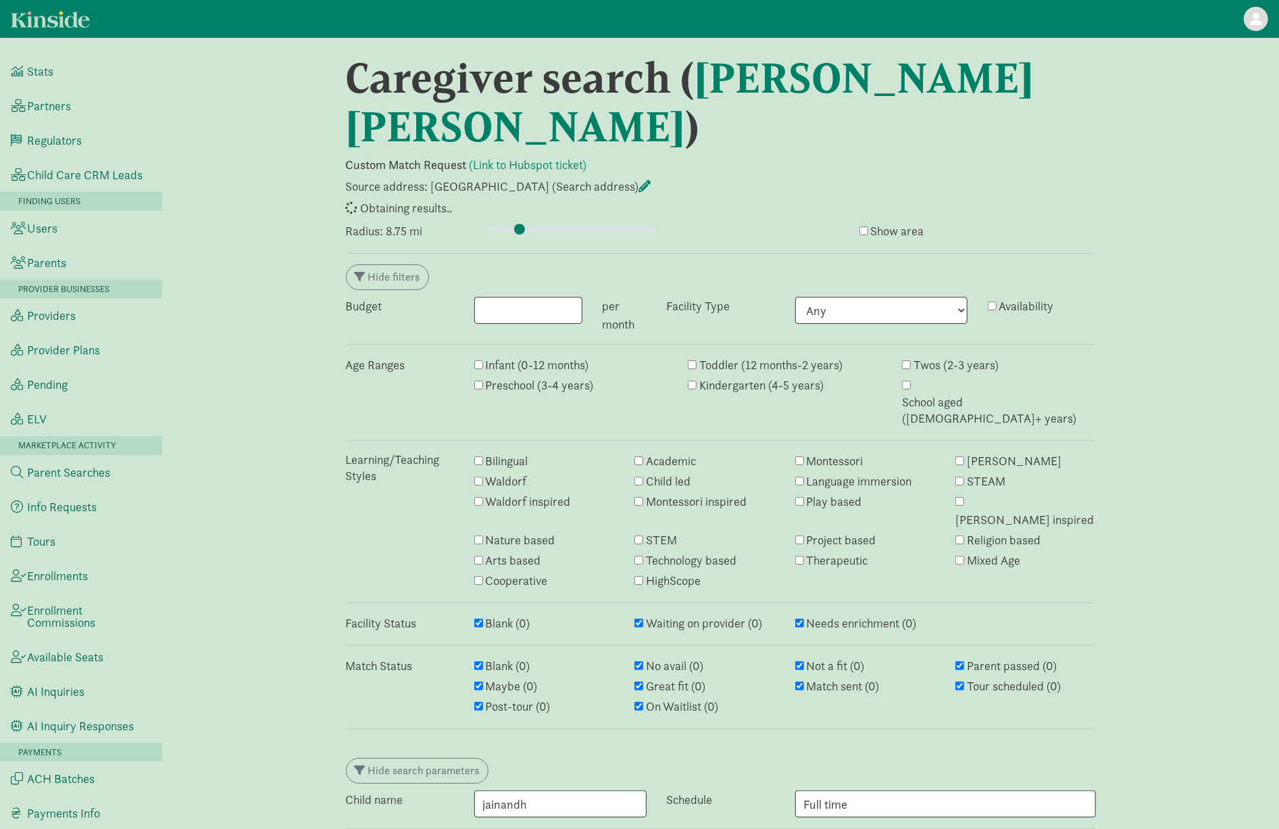
select select "awaiting_response"
select select "no_avail"
select select "closed"
select select "no_avail"
select select "closed"
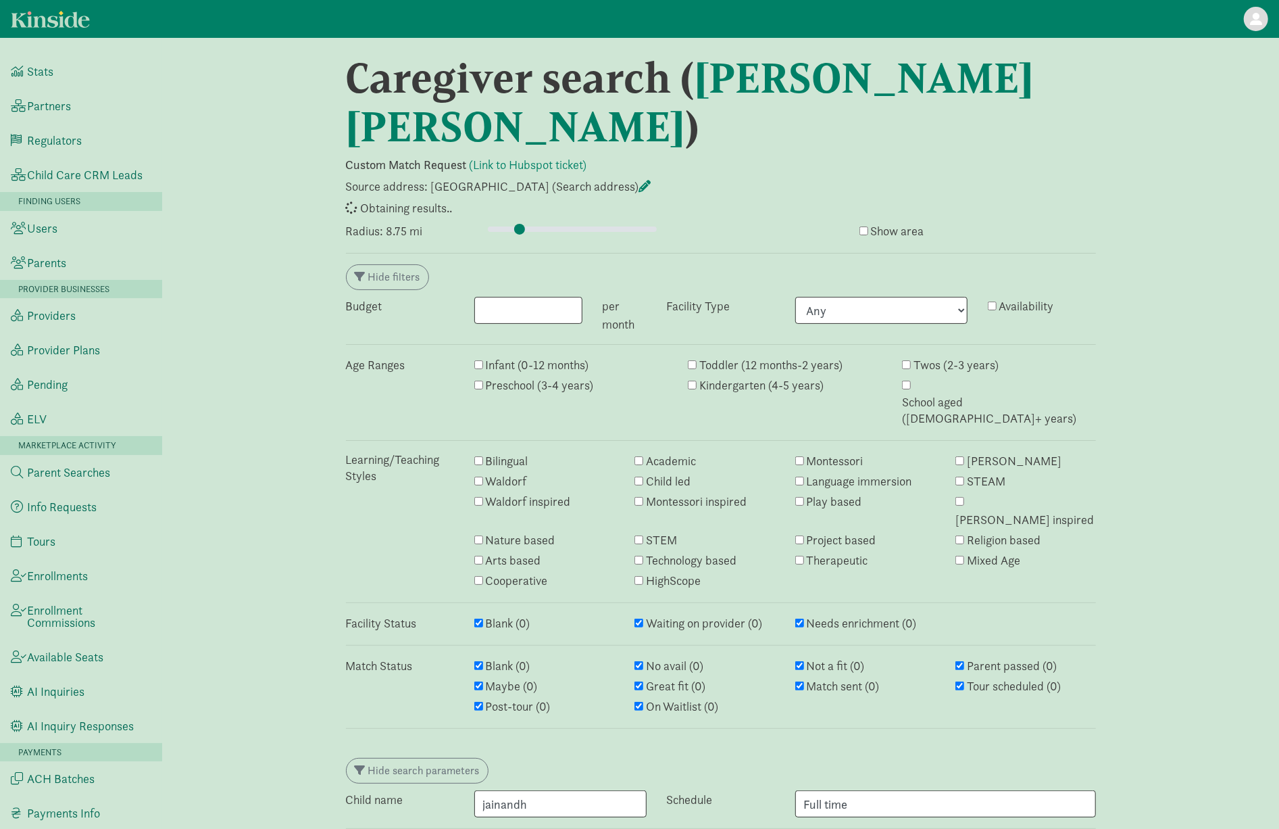
select select "awaiting_response"
select select "closed"
select select "awaiting_response"
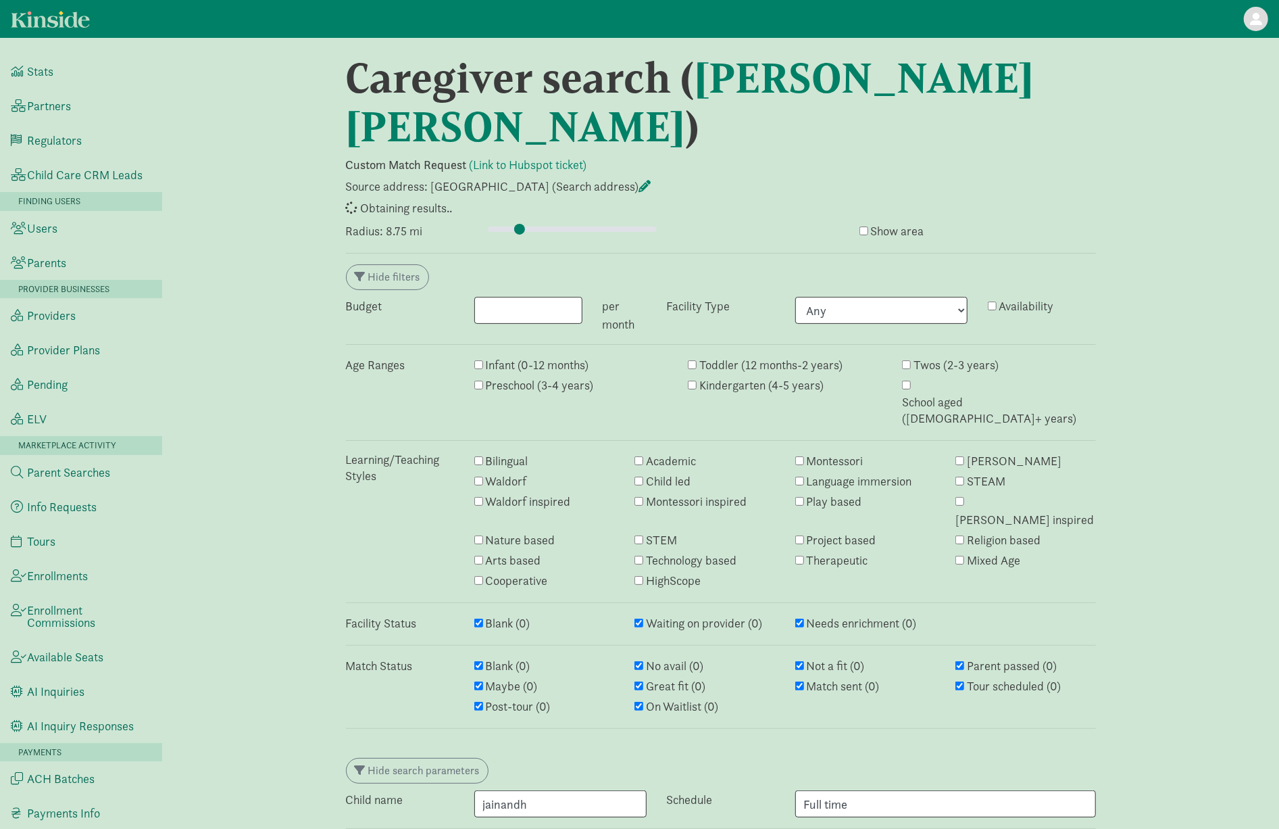
select select "closed"
select select "awaiting_response"
select select "closed"
select select "awaiting_response"
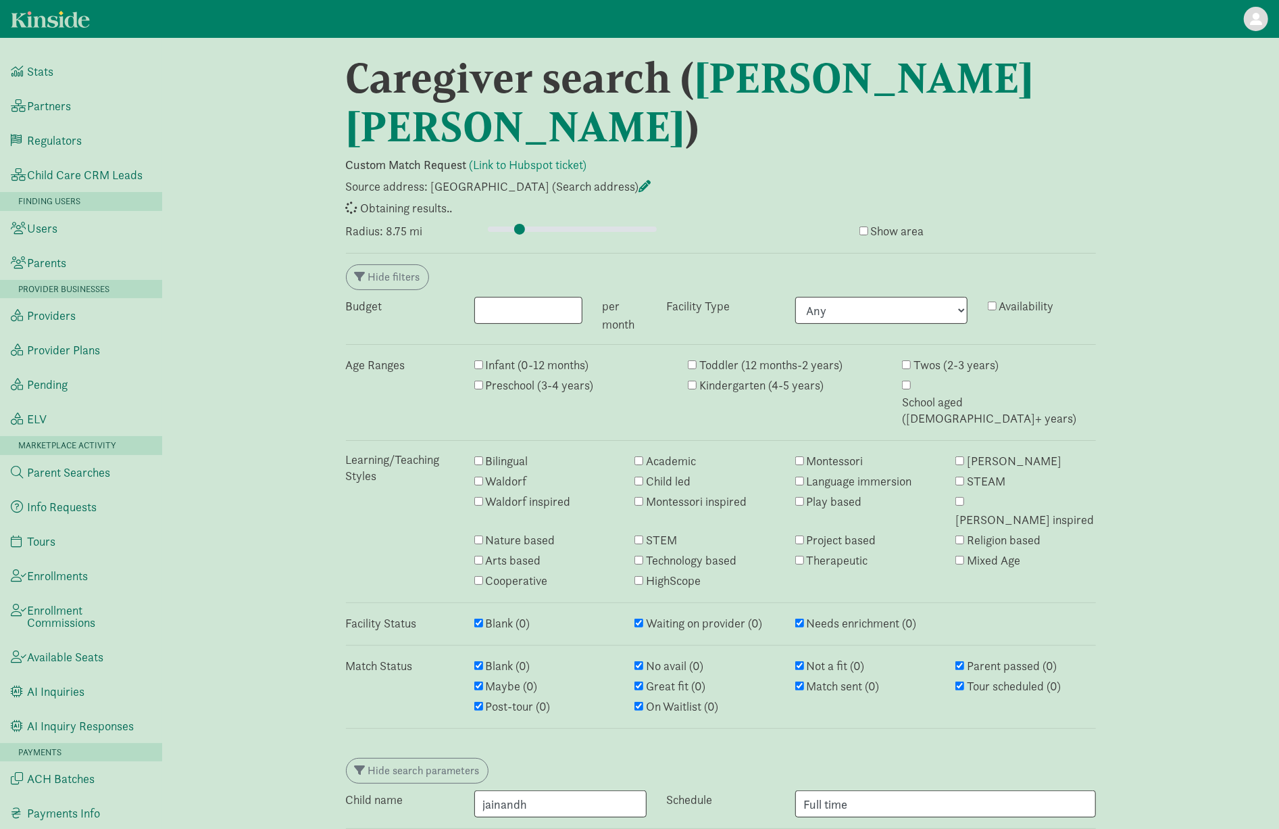
select select "awaiting_response"
select select "failed"
select select "awaiting_response"
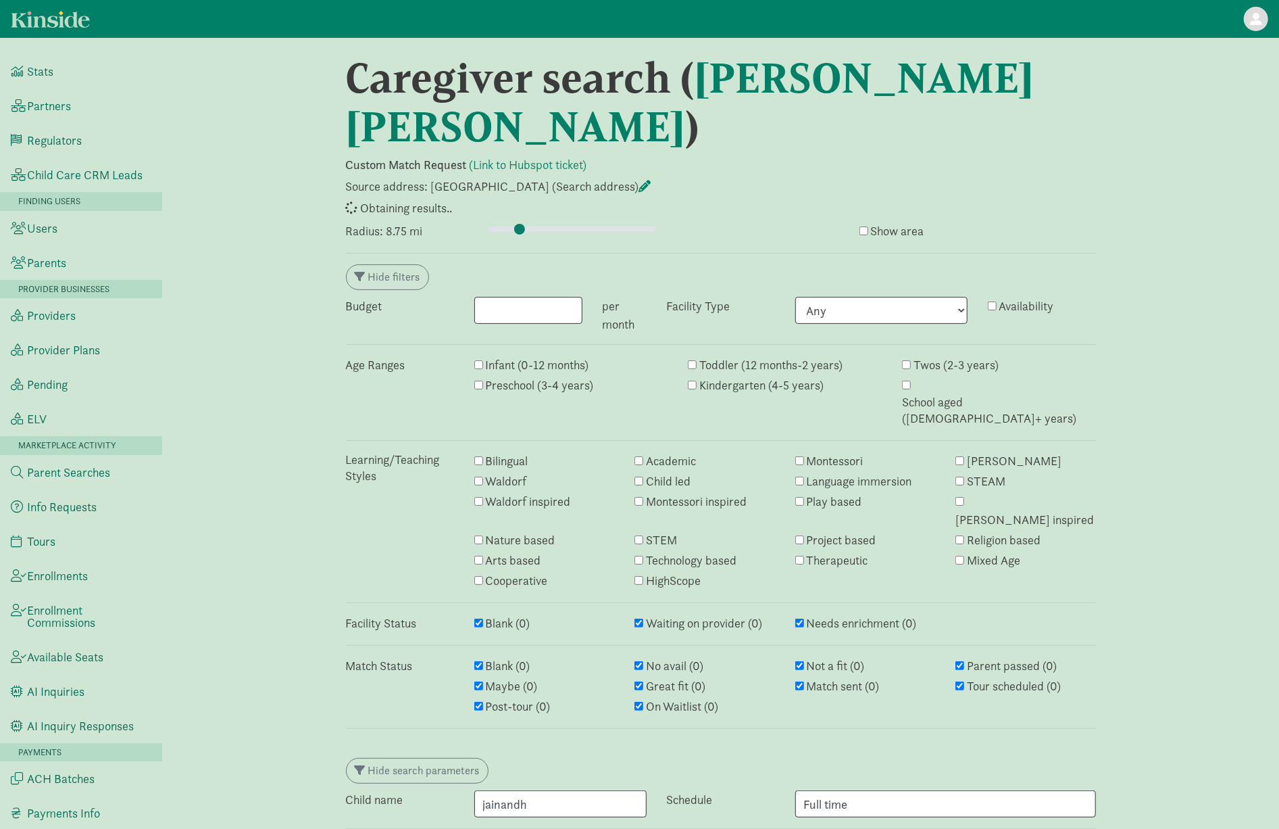
select select "awaiting_response"
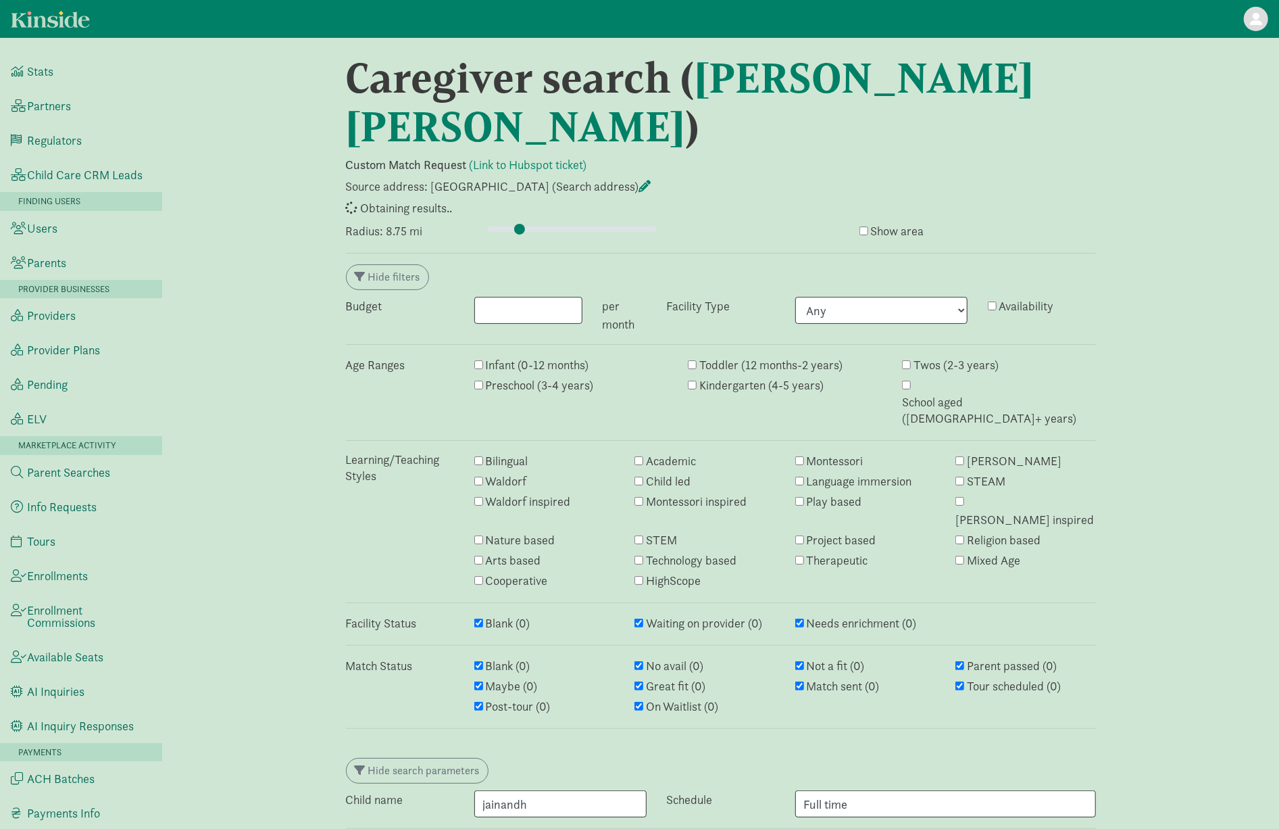
select select "closed"
select select "awaiting_response"
select select "closed"
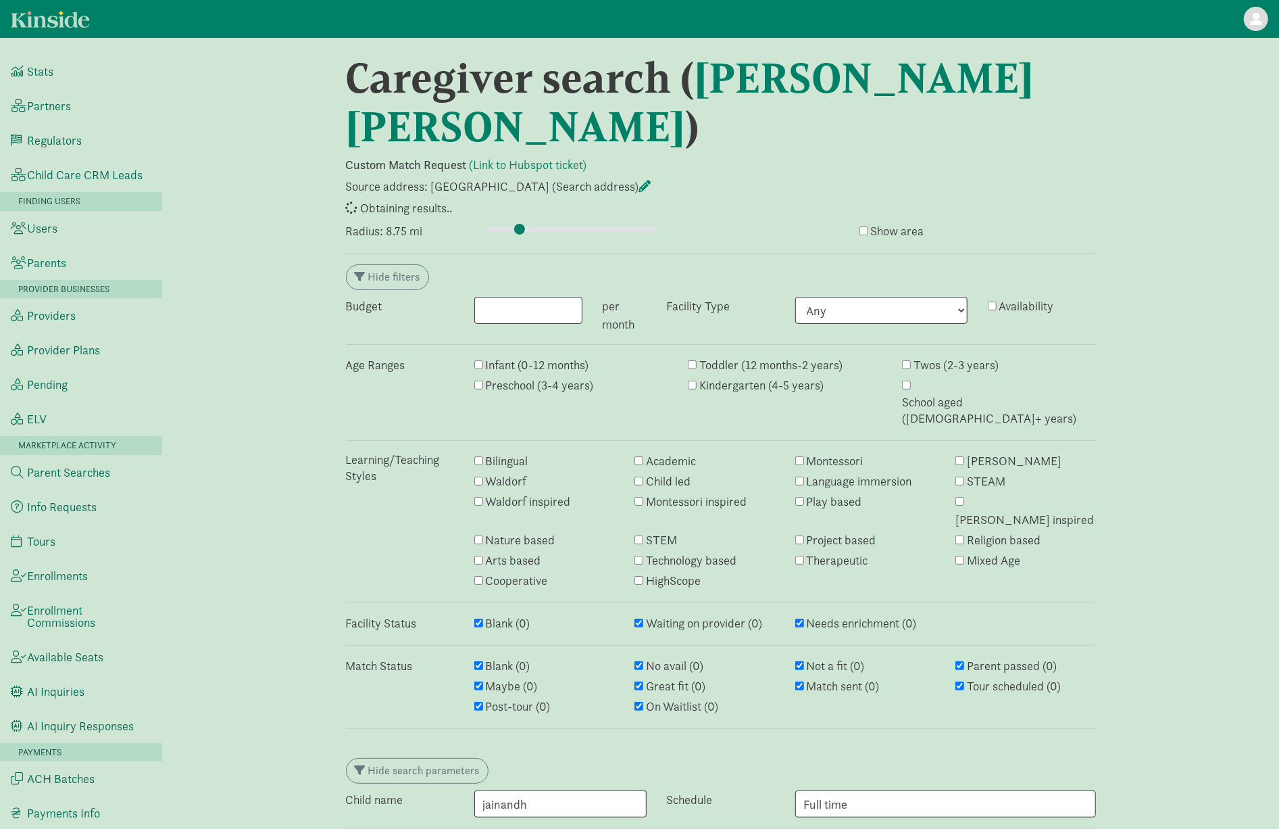
select select "closed"
select select "awaiting_response"
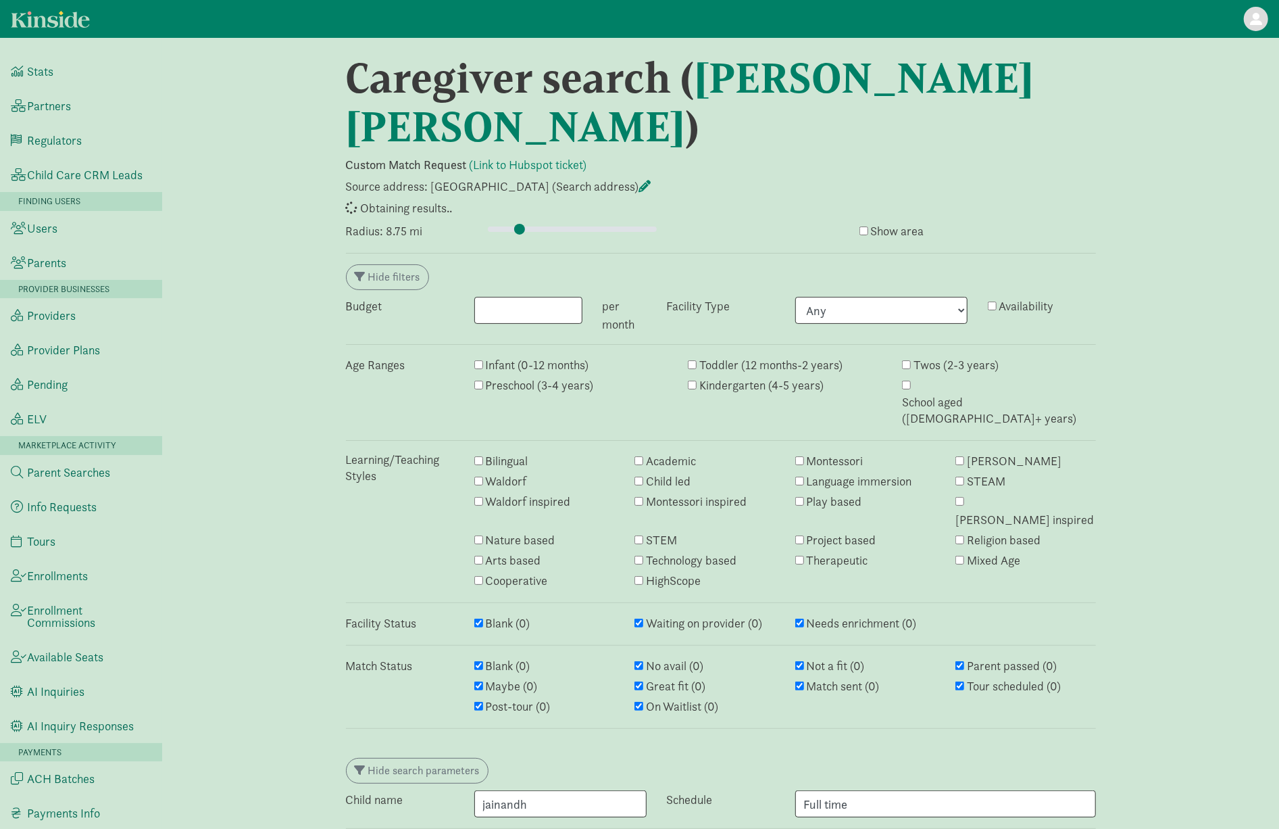
select select "closed"
select select "awaiting_response"
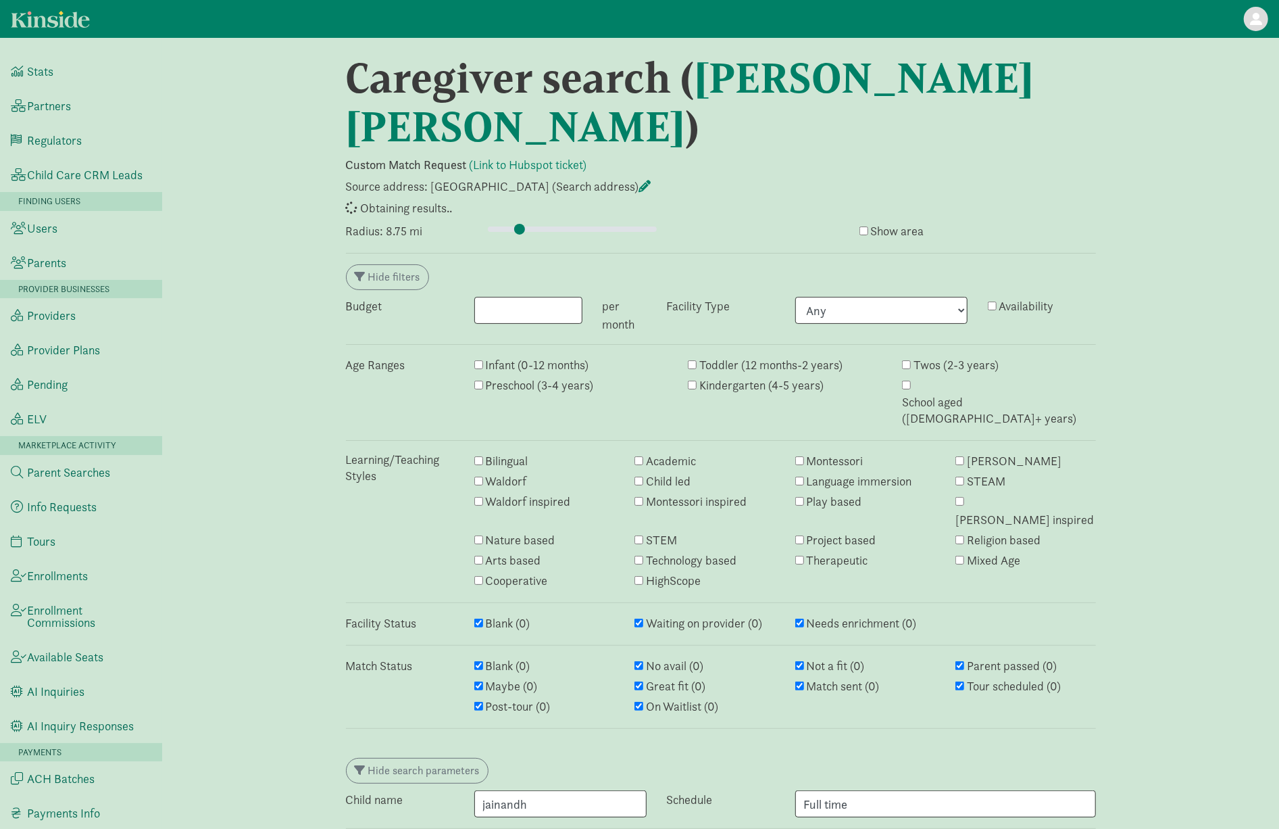
select select "closed"
select select "awaiting_response"
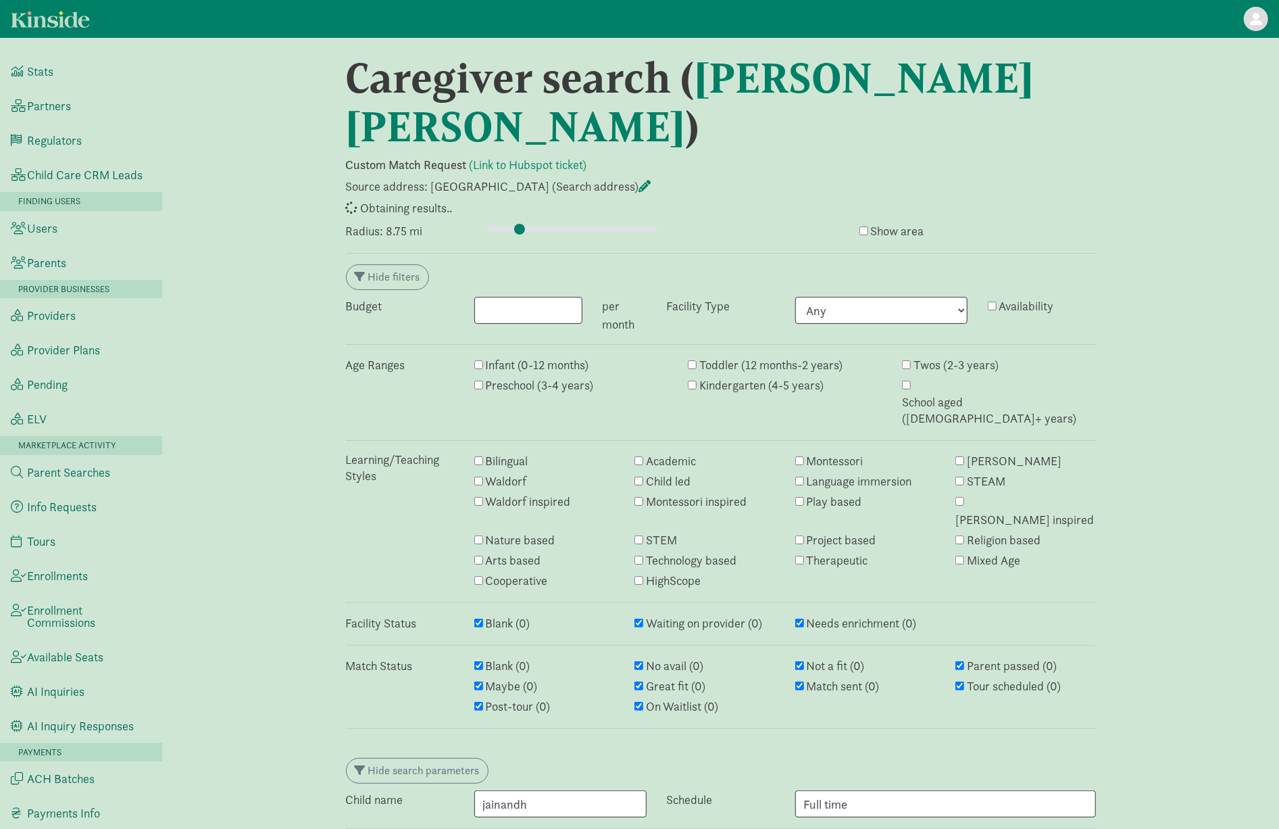
select select "awaiting_response"
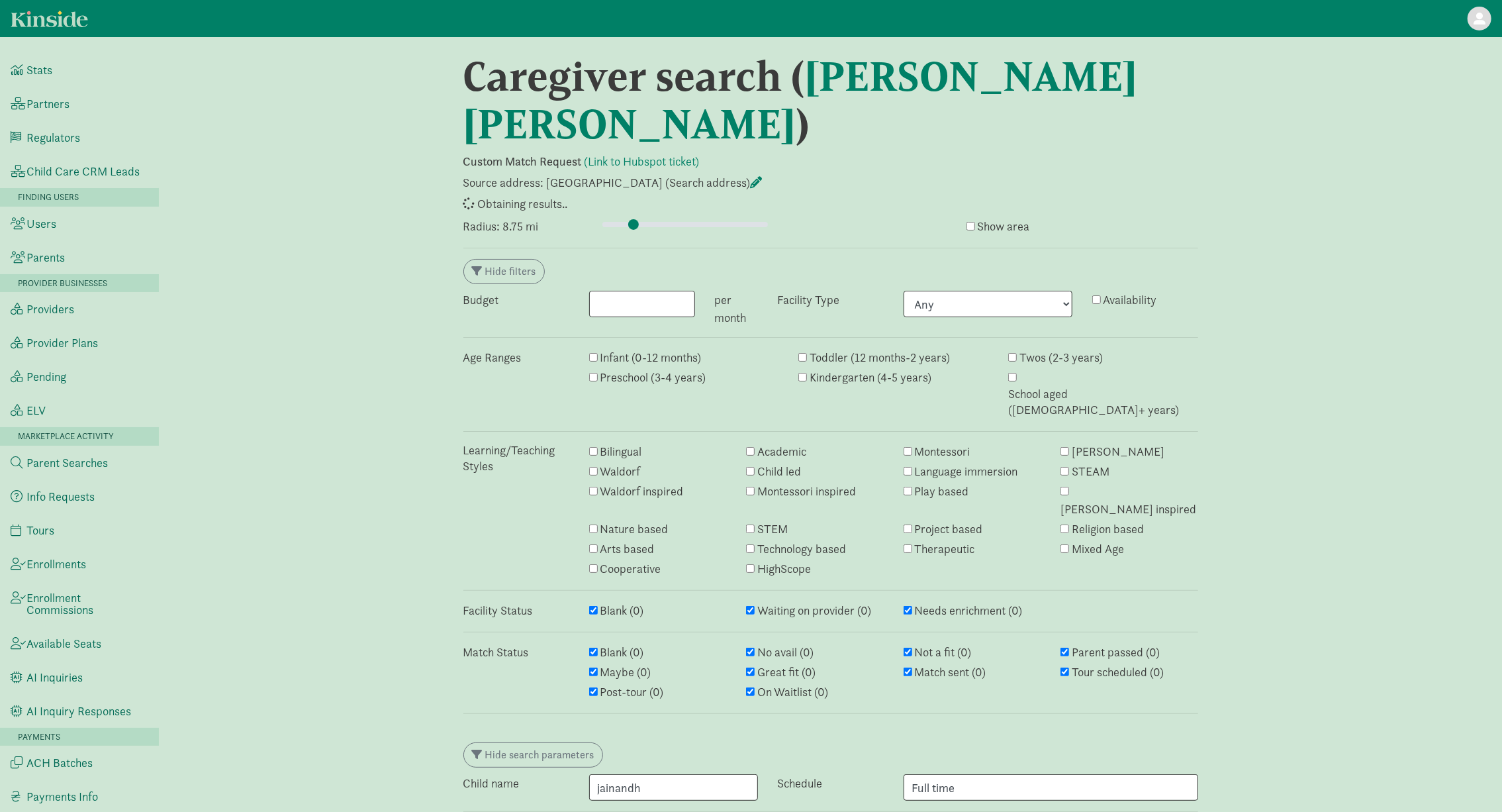
select select "awaiting_response"
select select "no_avail"
select select "closed"
select select "no_avail"
select select "closed"
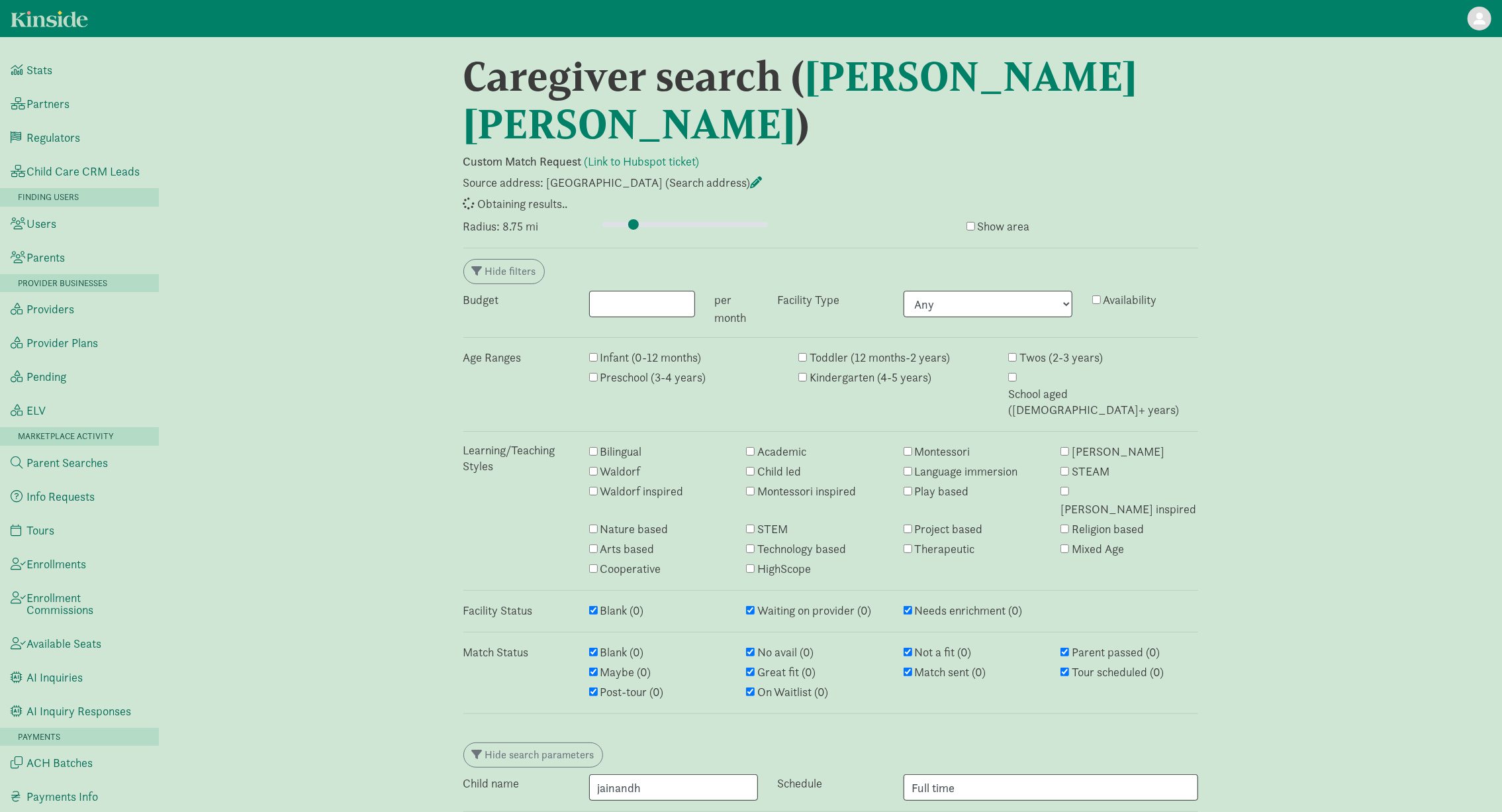
select select "awaiting_response"
select select "closed"
select select "awaiting_response"
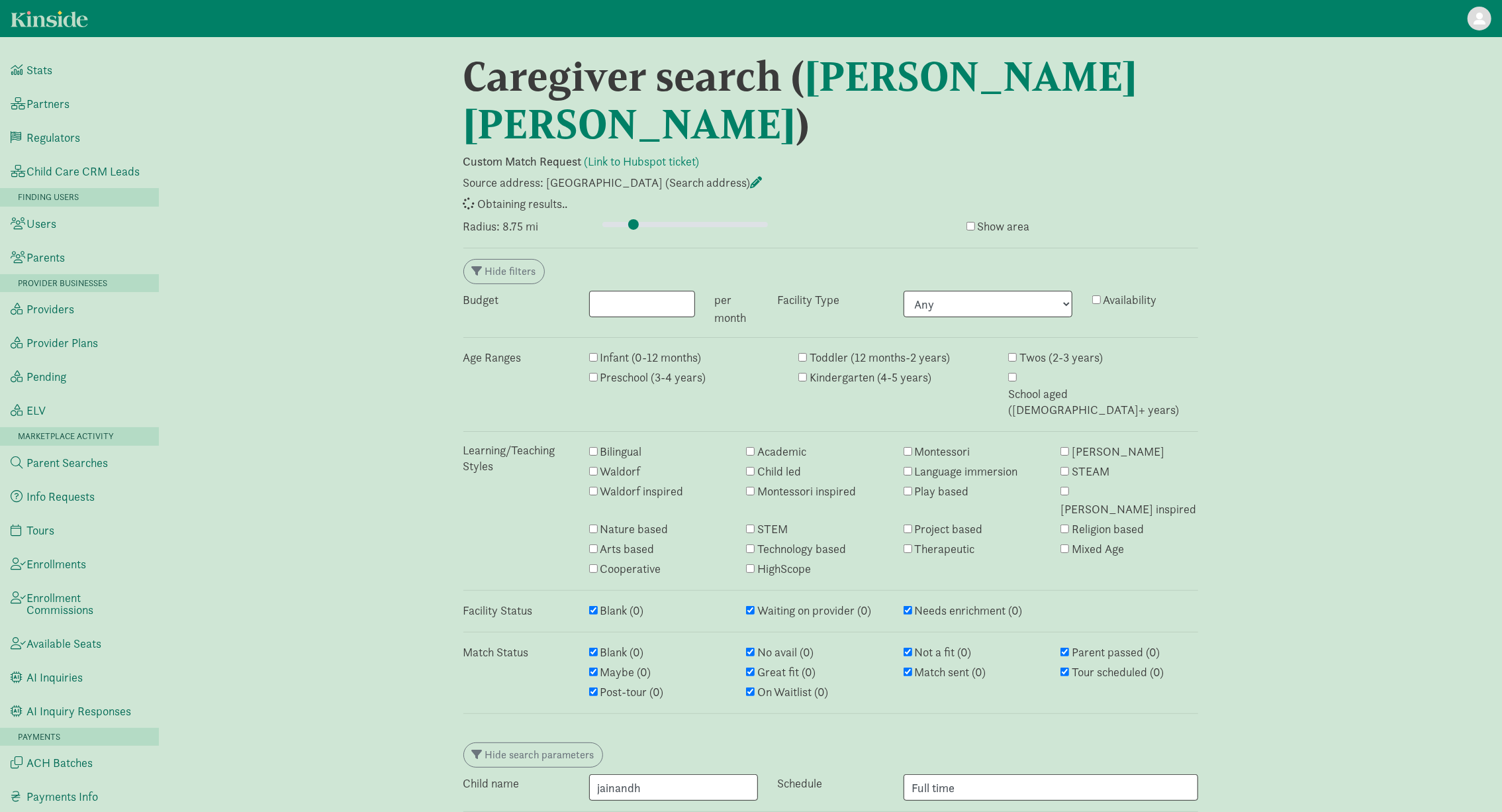
select select "closed"
select select "awaiting_response"
select select "closed"
select select "awaiting_response"
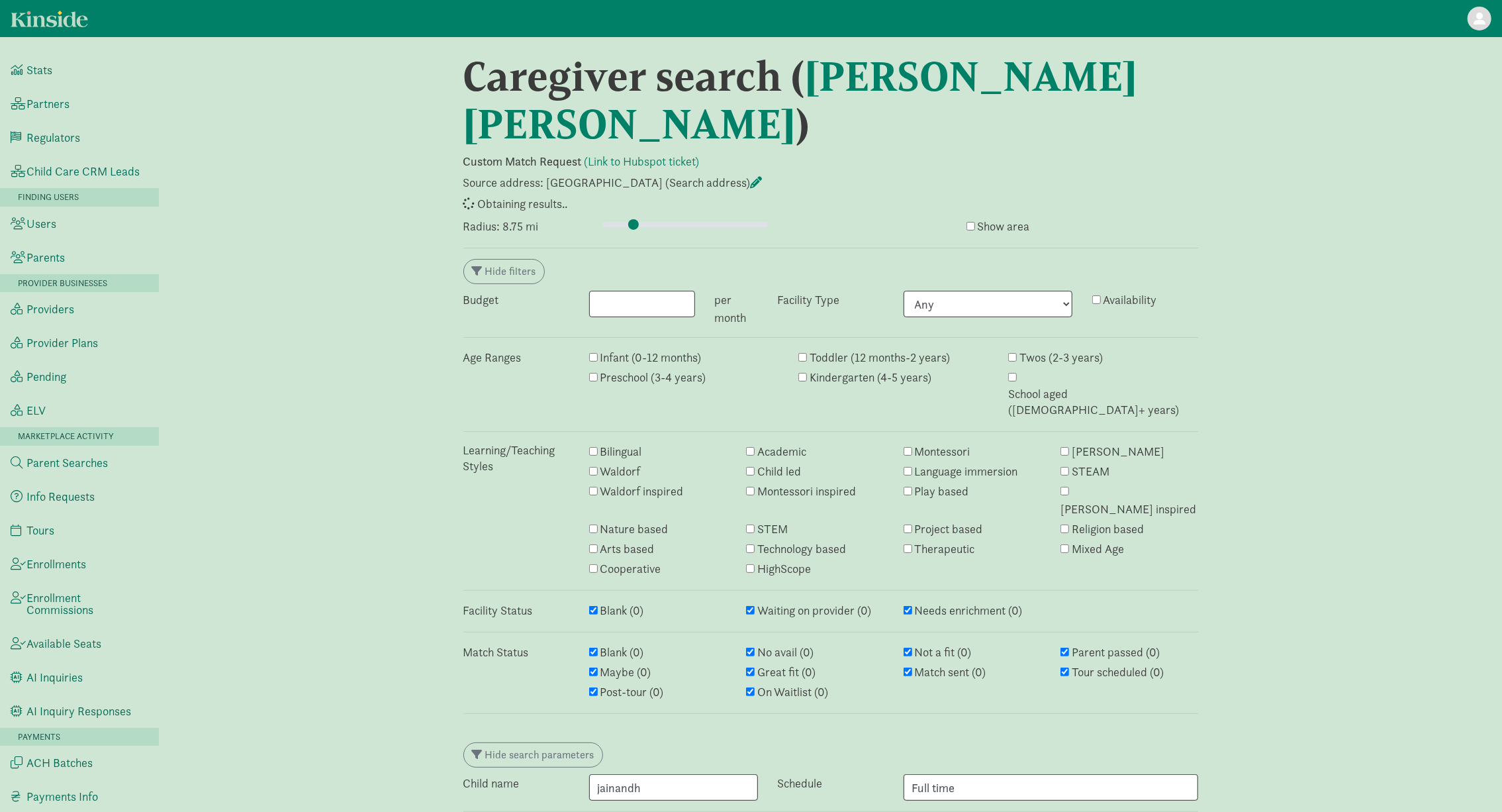
select select "awaiting_response"
select select "failed"
select select "awaiting_response"
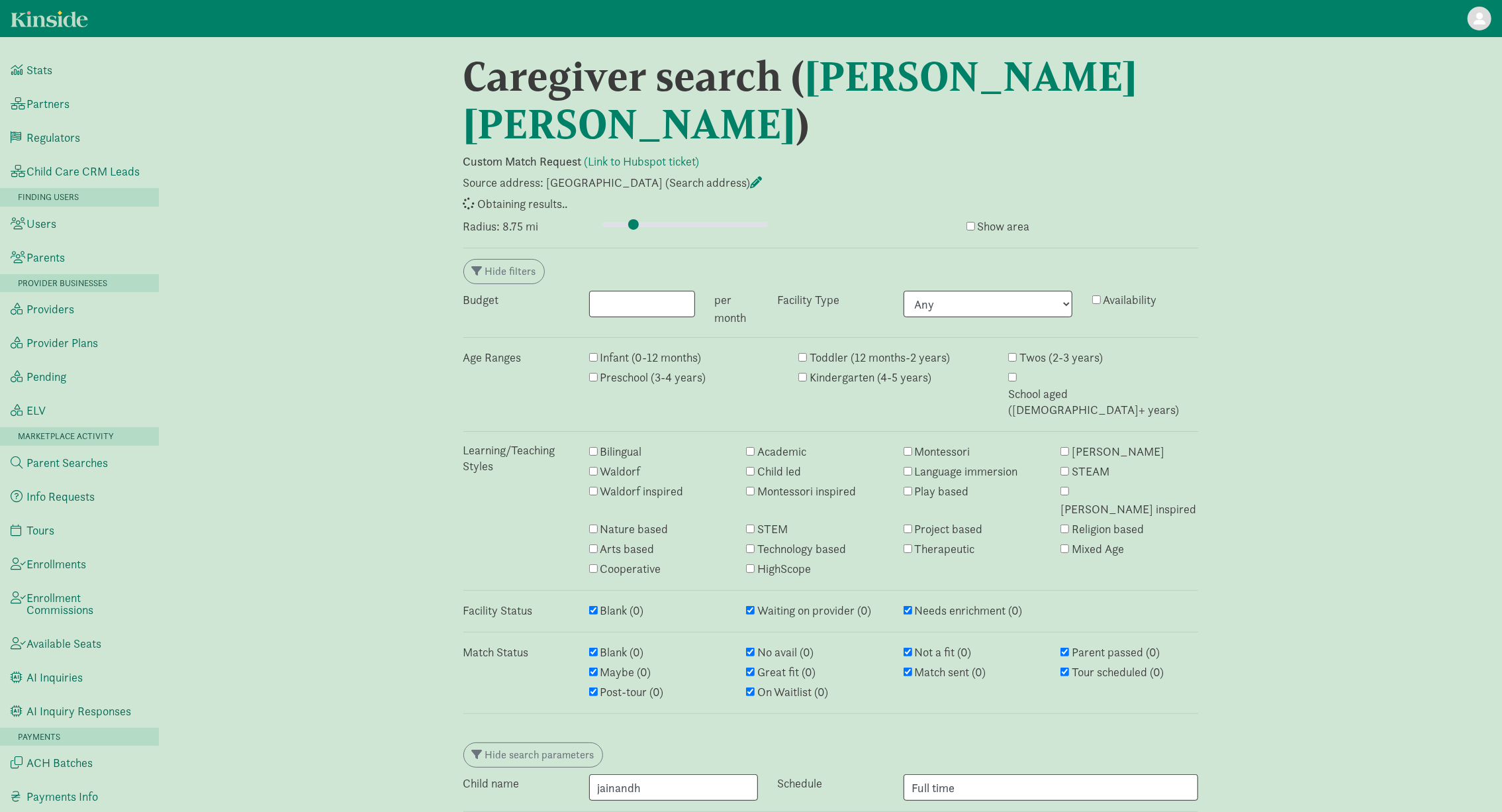
select select "awaiting_response"
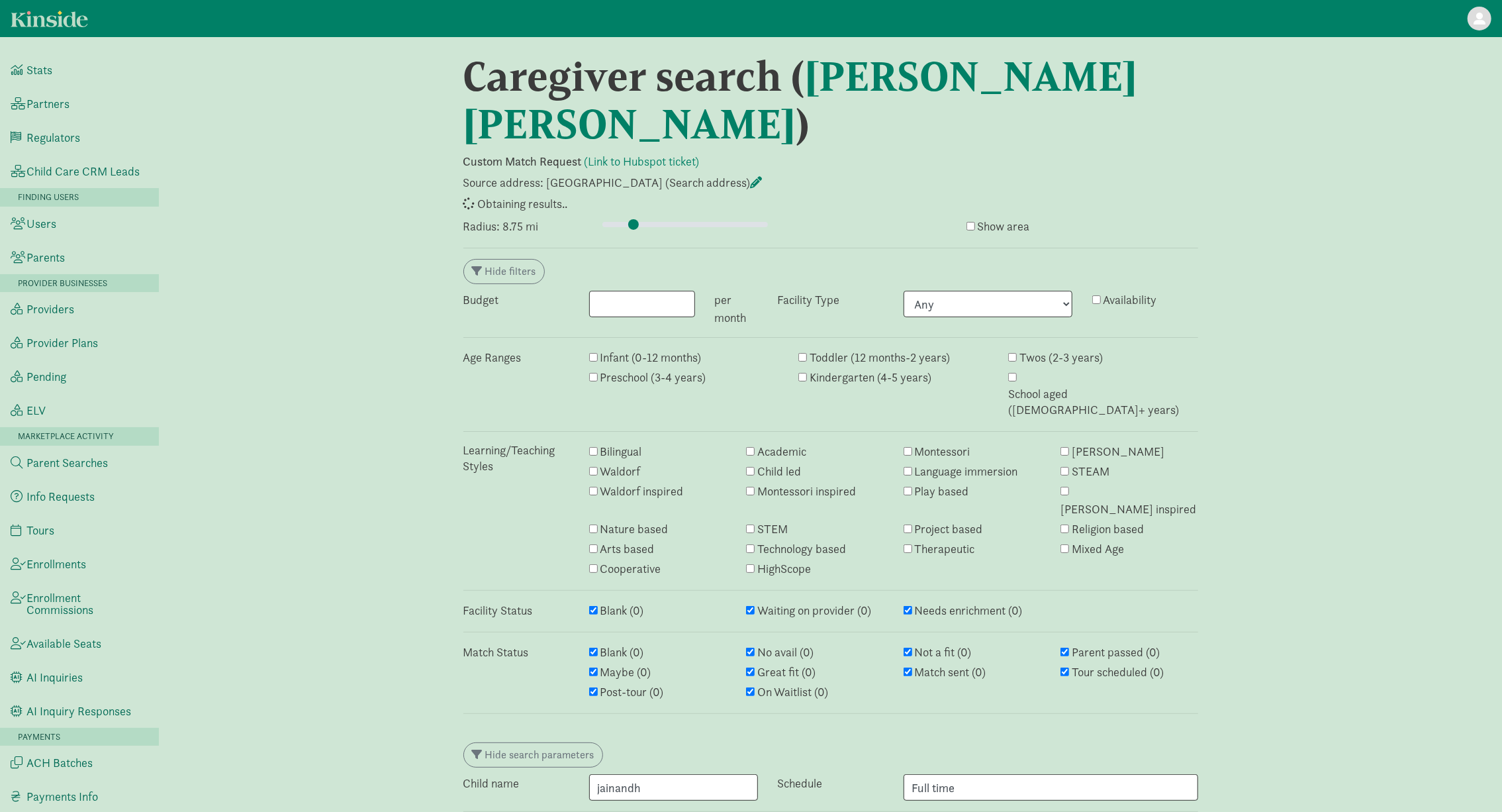
select select "closed"
select select "awaiting_response"
select select "closed"
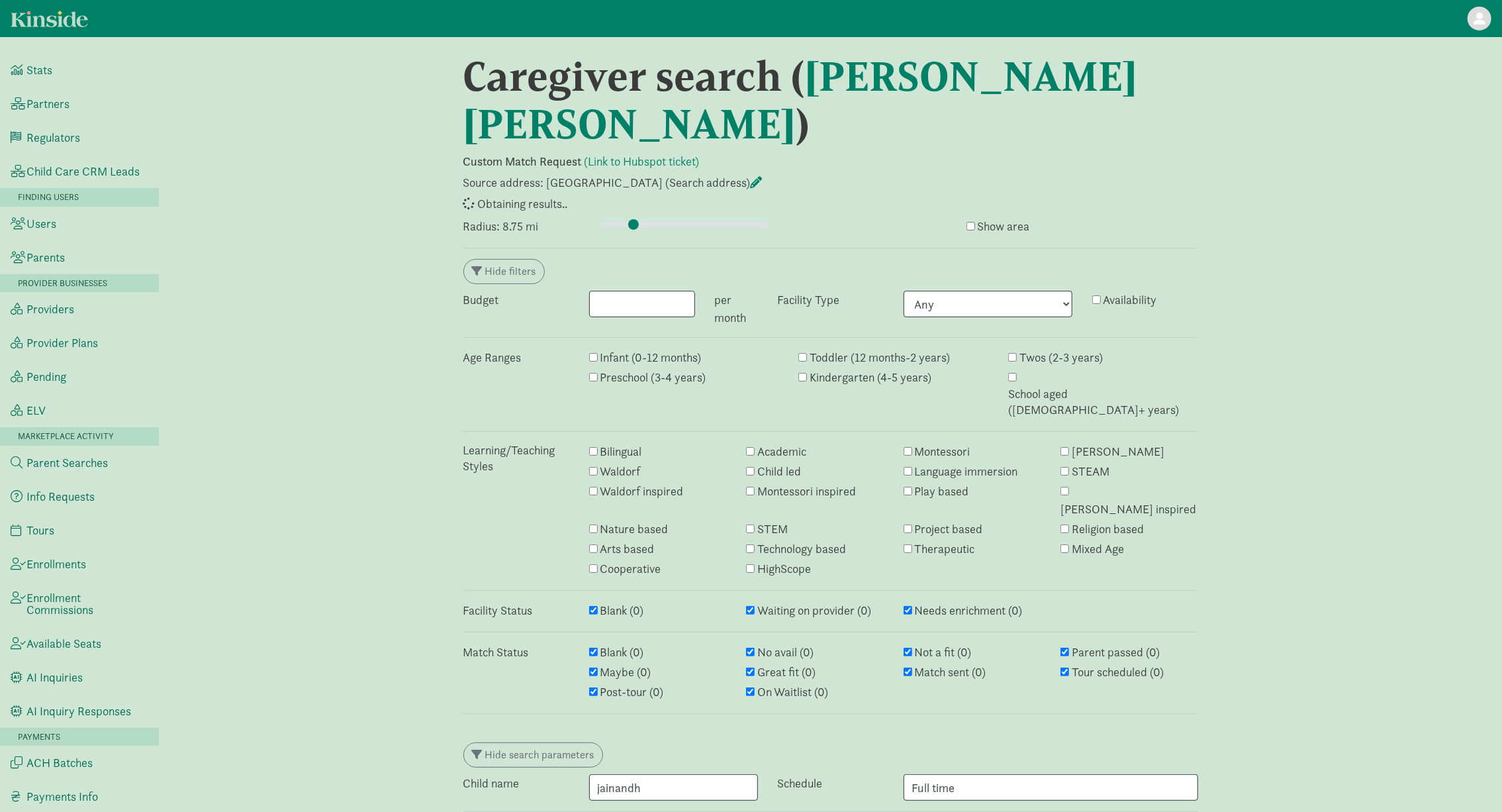
select select "closed"
select select "awaiting_response"
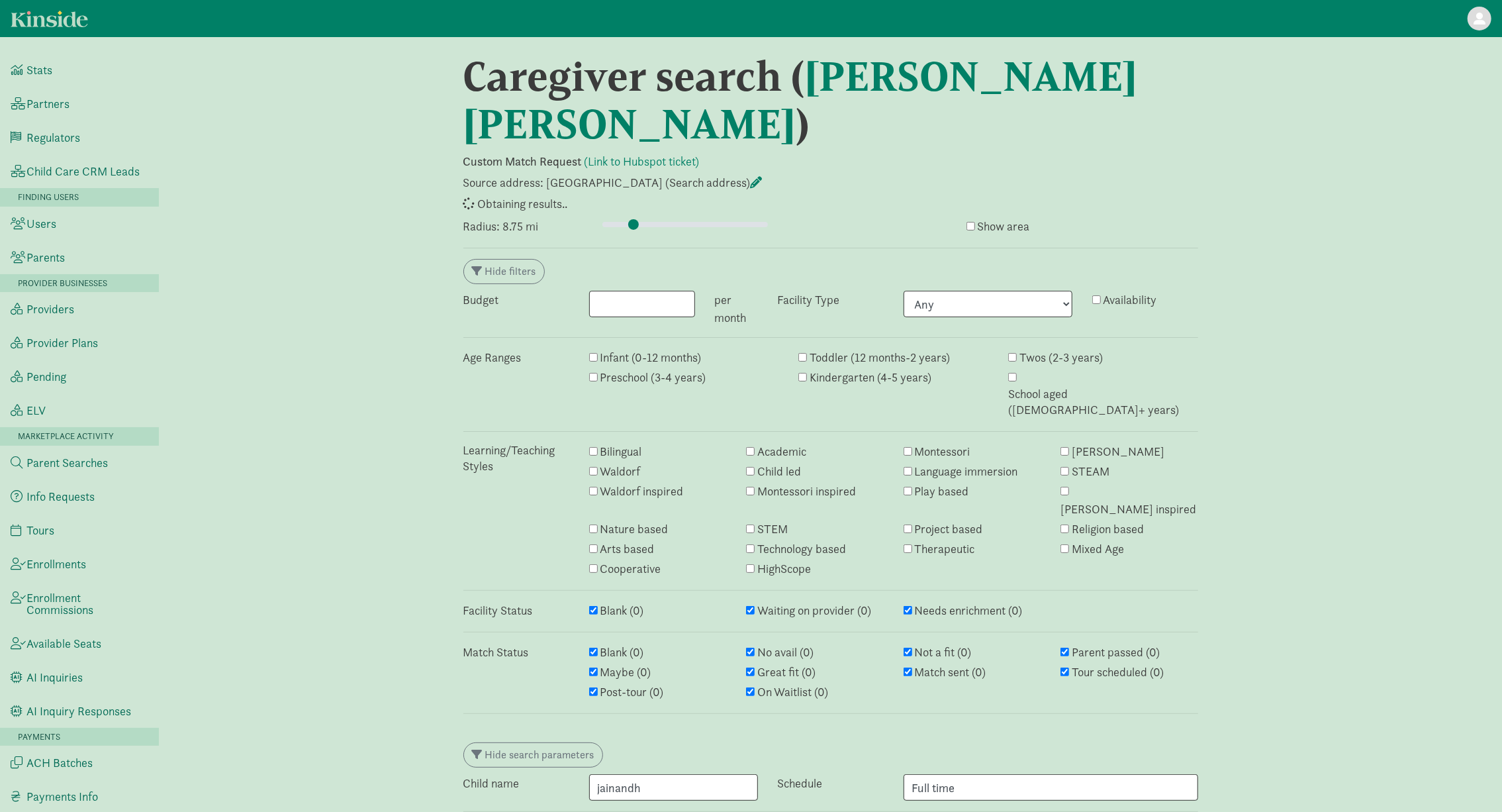
select select "closed"
select select "awaiting_response"
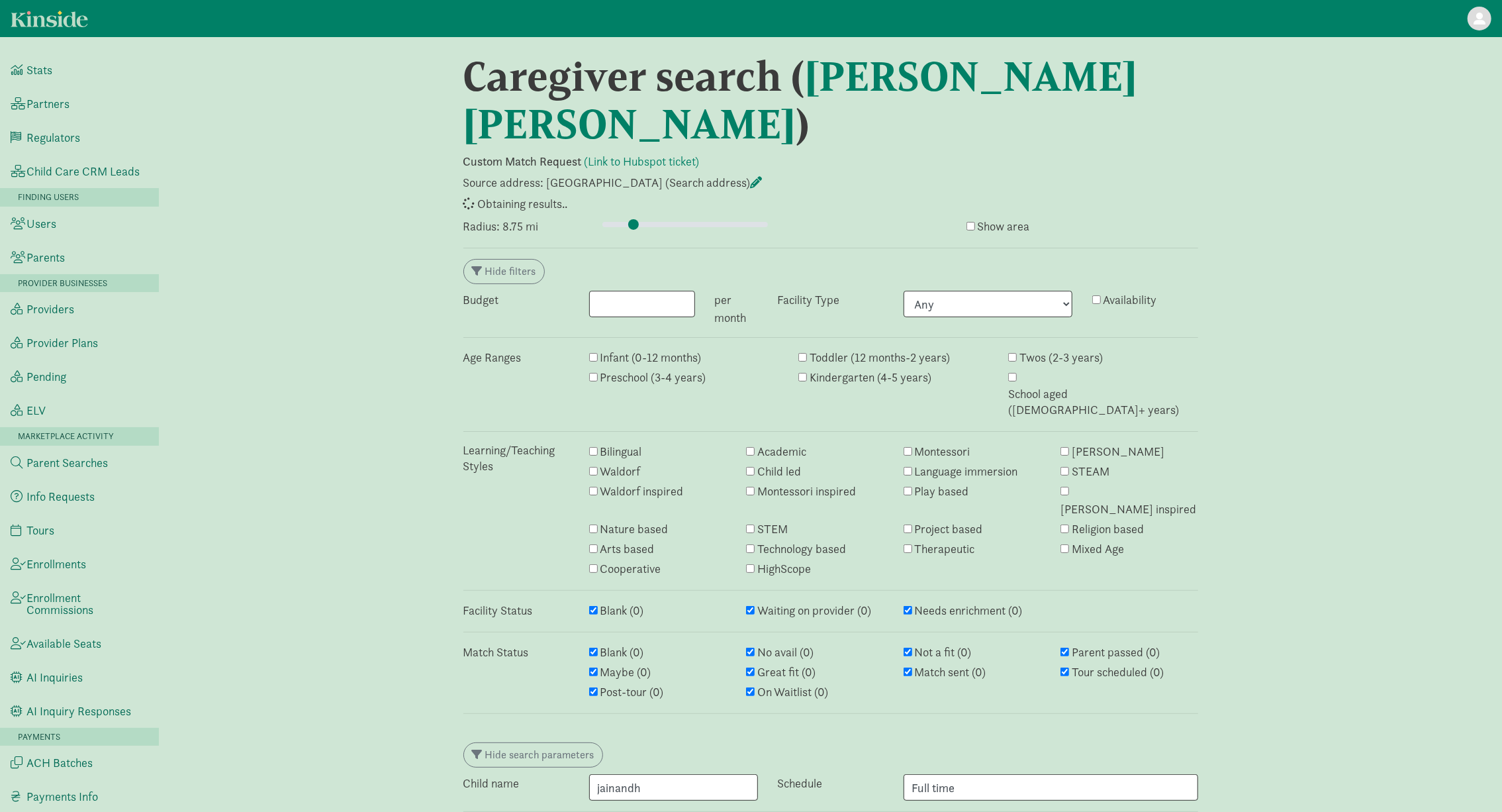
select select "closed"
select select "awaiting_response"
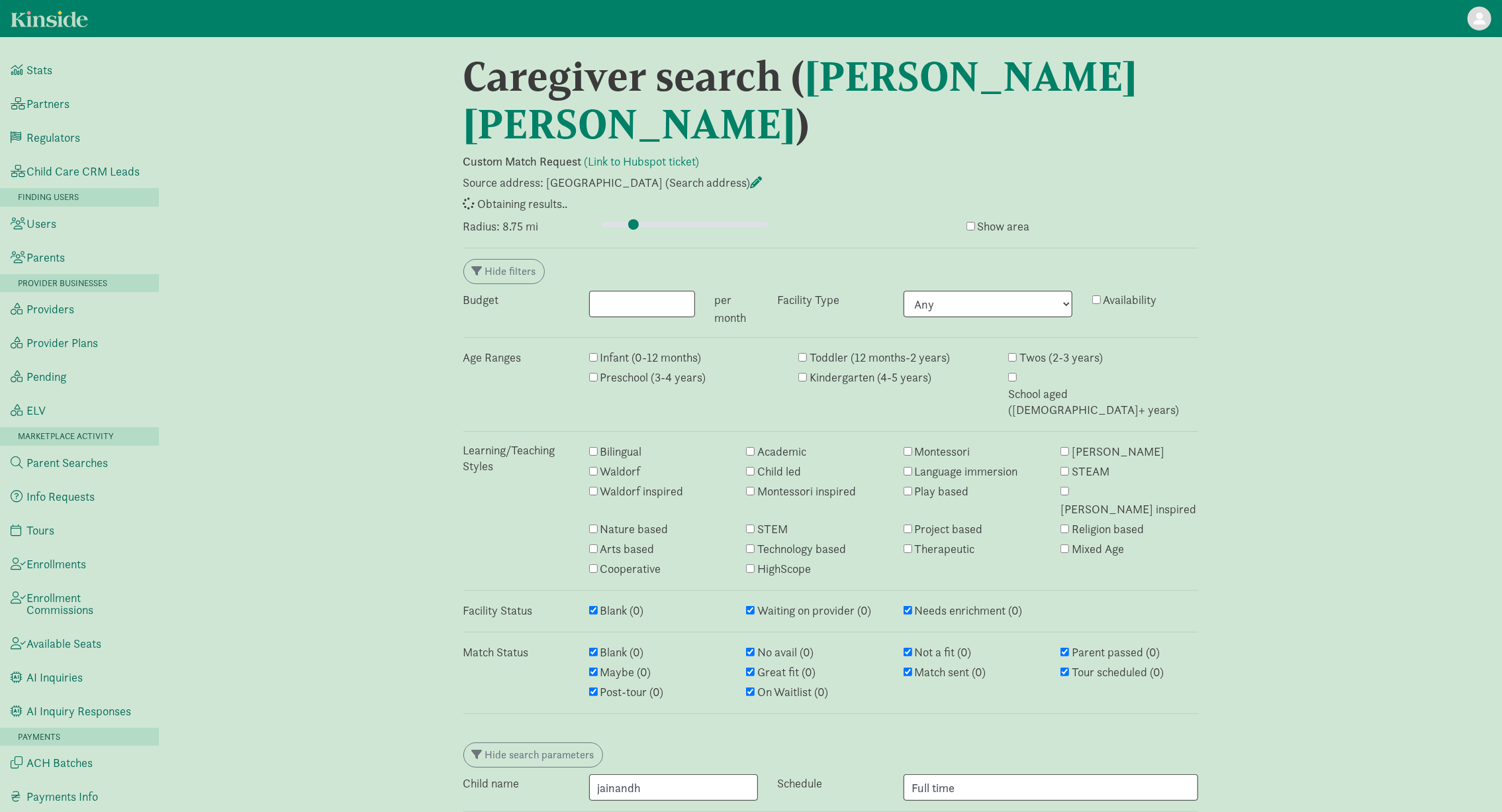
select select "awaiting_response"
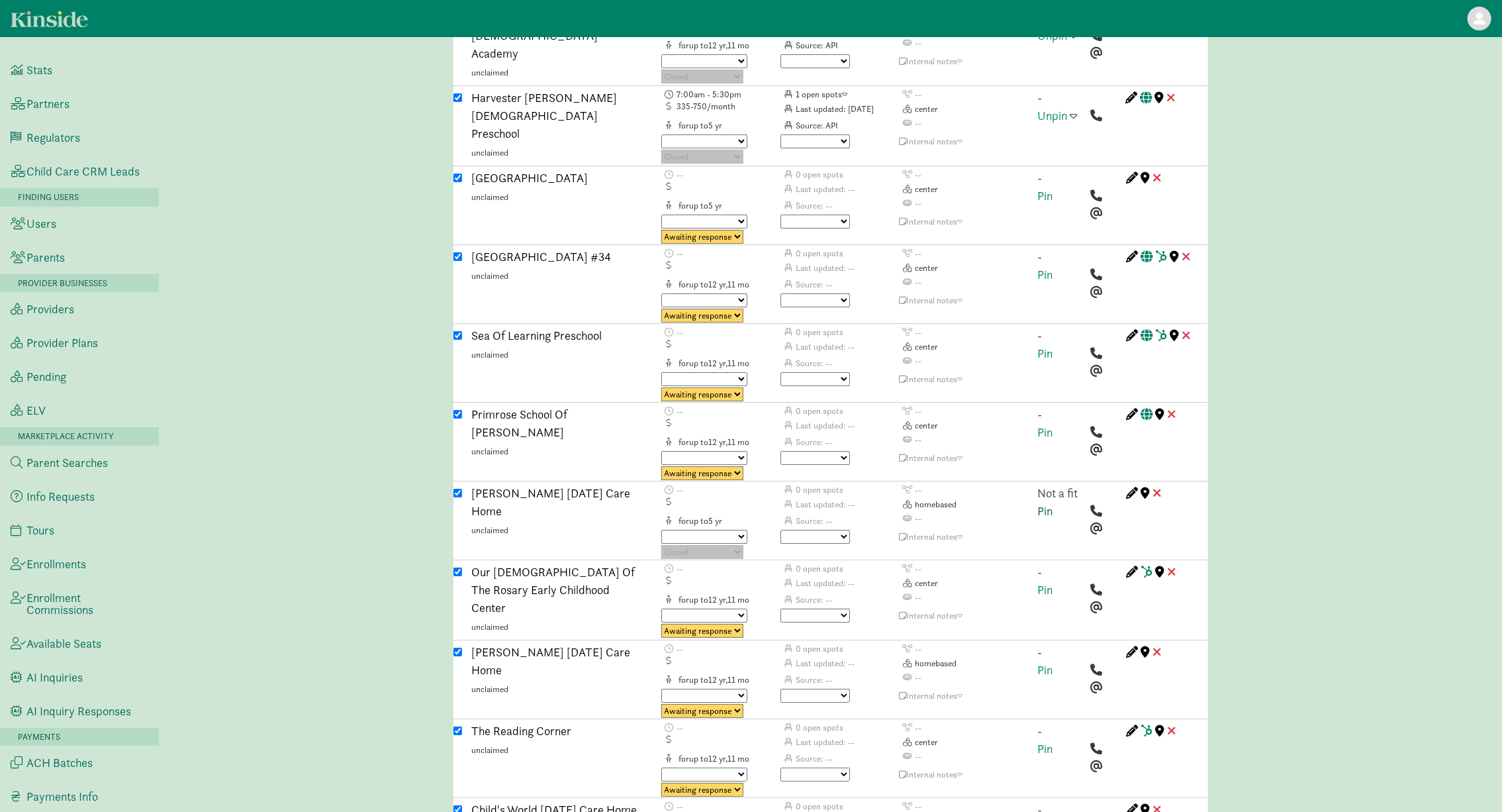
click at [1046, 503] on link "Pin" at bounding box center [1046, 511] width 16 height 16
click at [1077, 487] on span at bounding box center [1074, 493] width 7 height 12
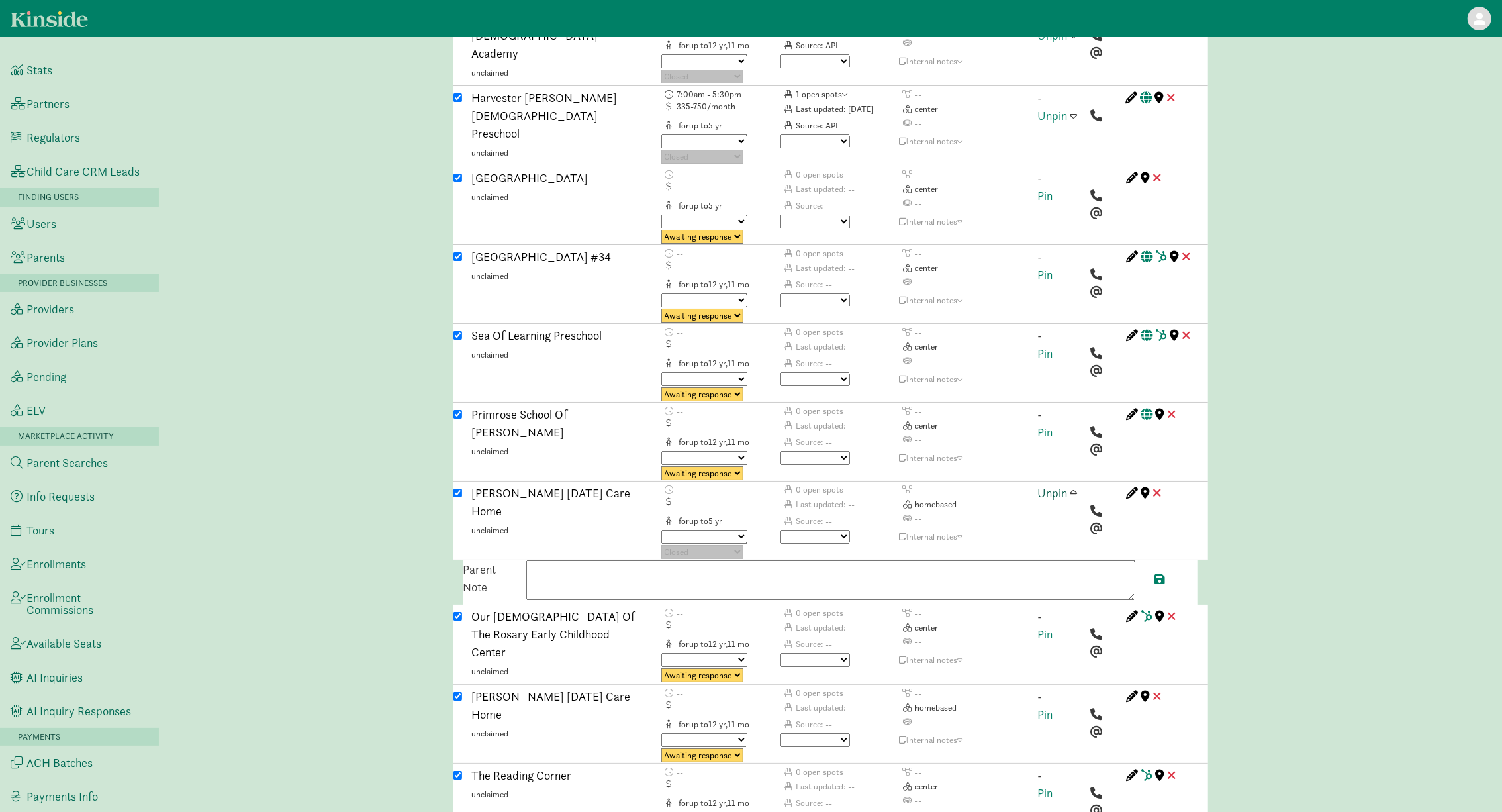
click at [1053, 485] on link "Unpin" at bounding box center [1053, 493] width 29 height 16
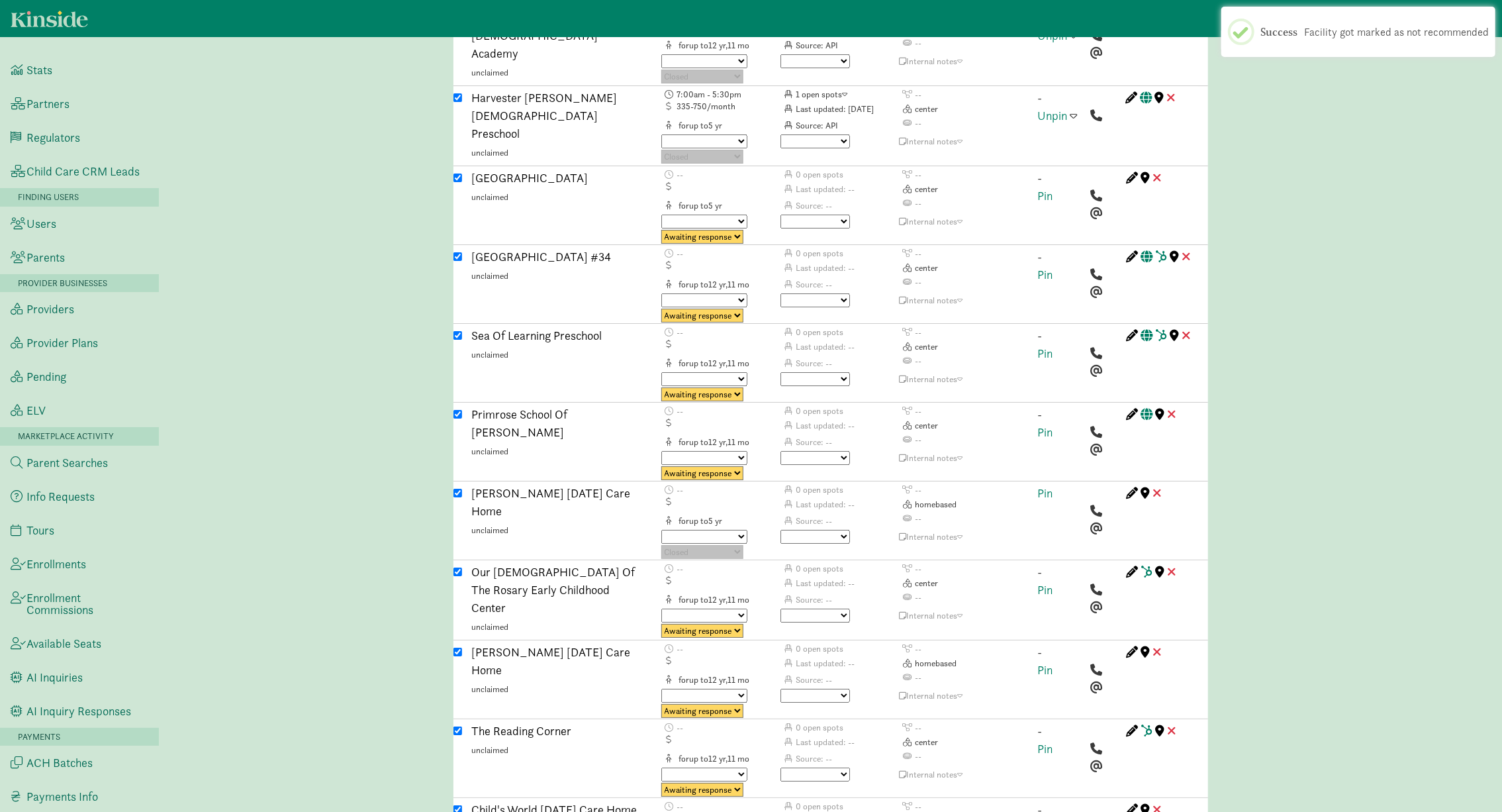
click at [711, 530] on select "Waiting on provider Needs enrichment" at bounding box center [704, 537] width 86 height 14
click at [841, 530] on select "No avail Not a fit Parent passed Maybe Great fit Match sent Tour scheduled Post…" at bounding box center [815, 537] width 70 height 14
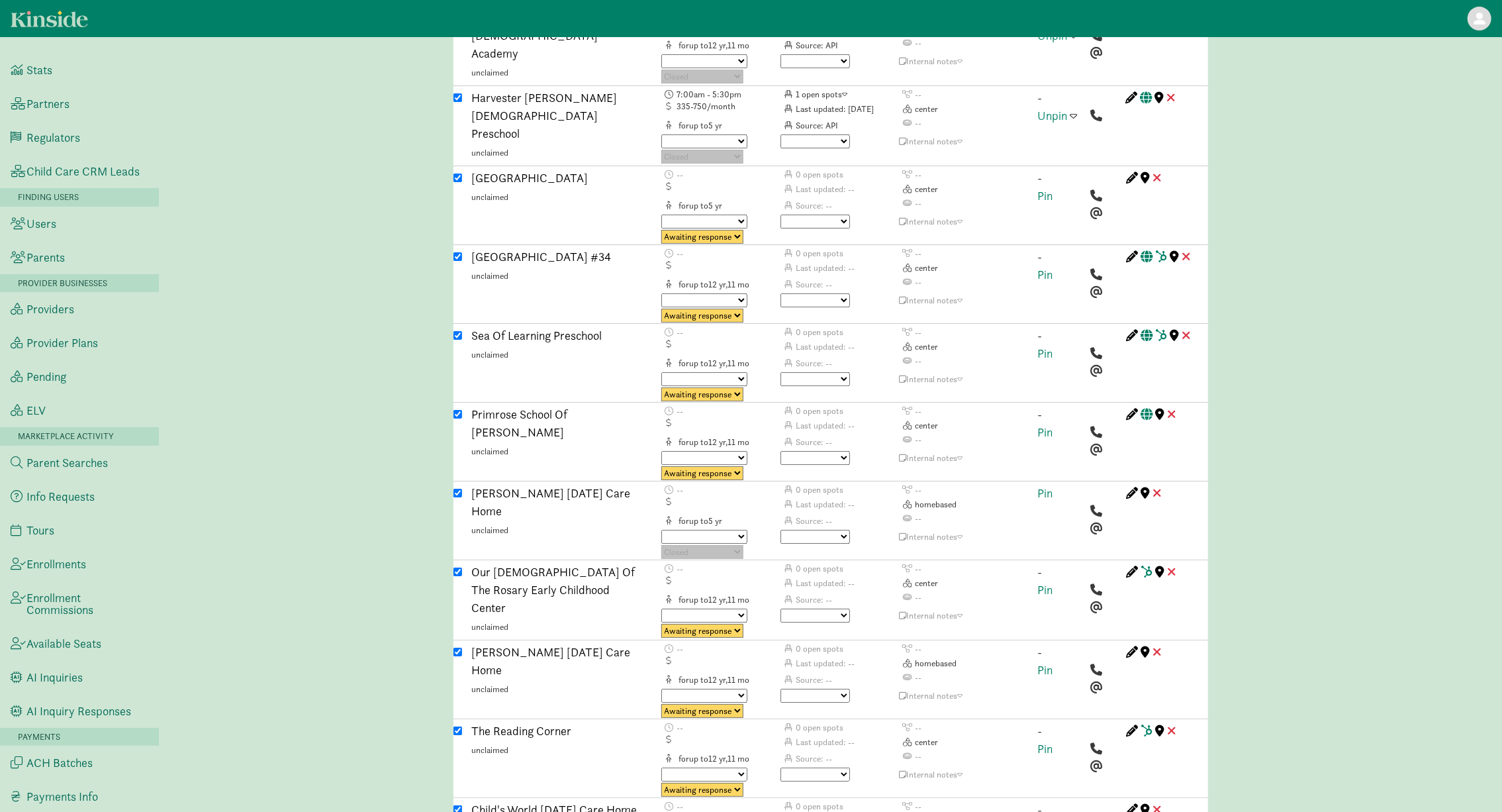
select select "no_avail"
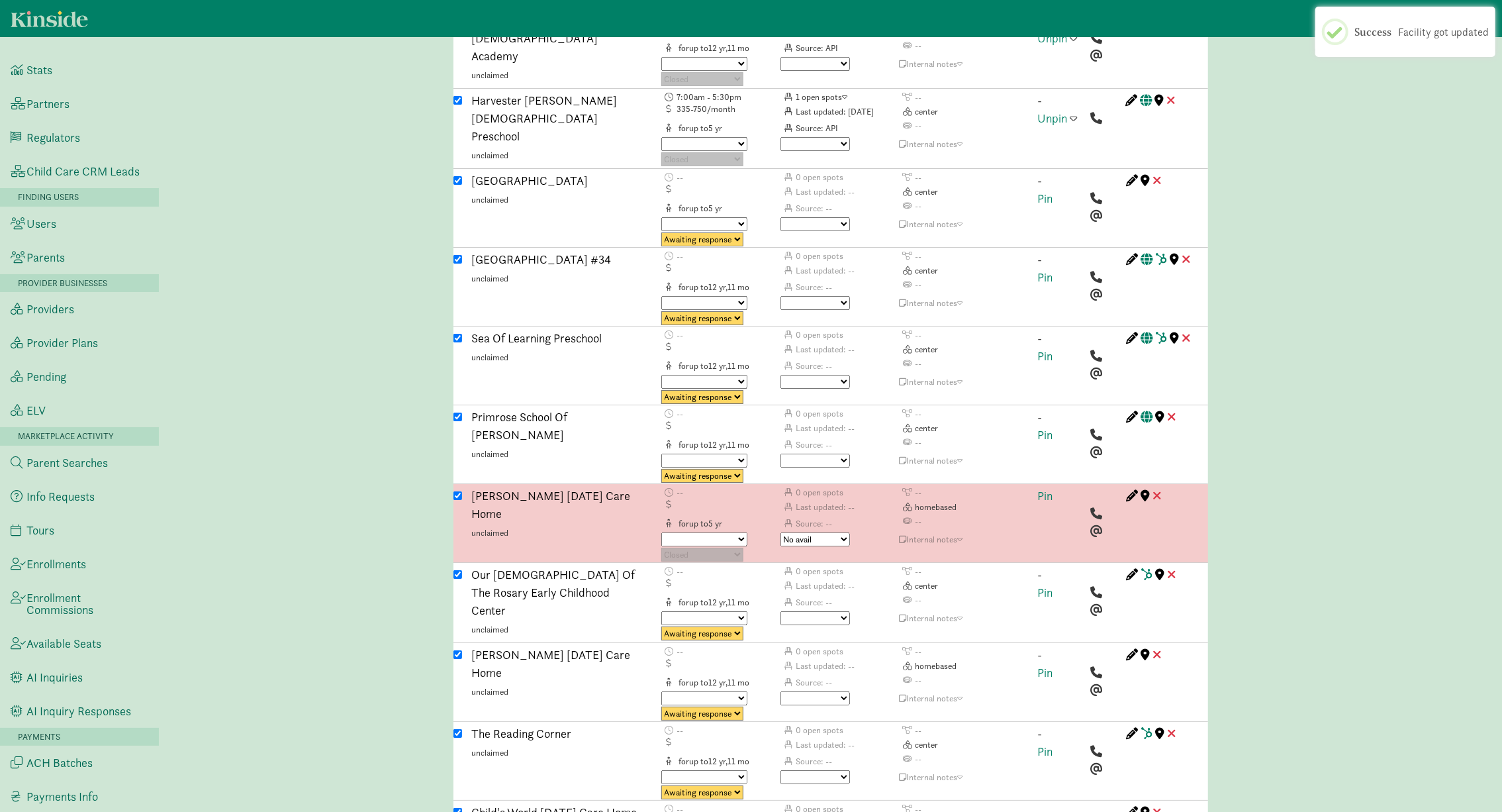
scroll to position [4277, 0]
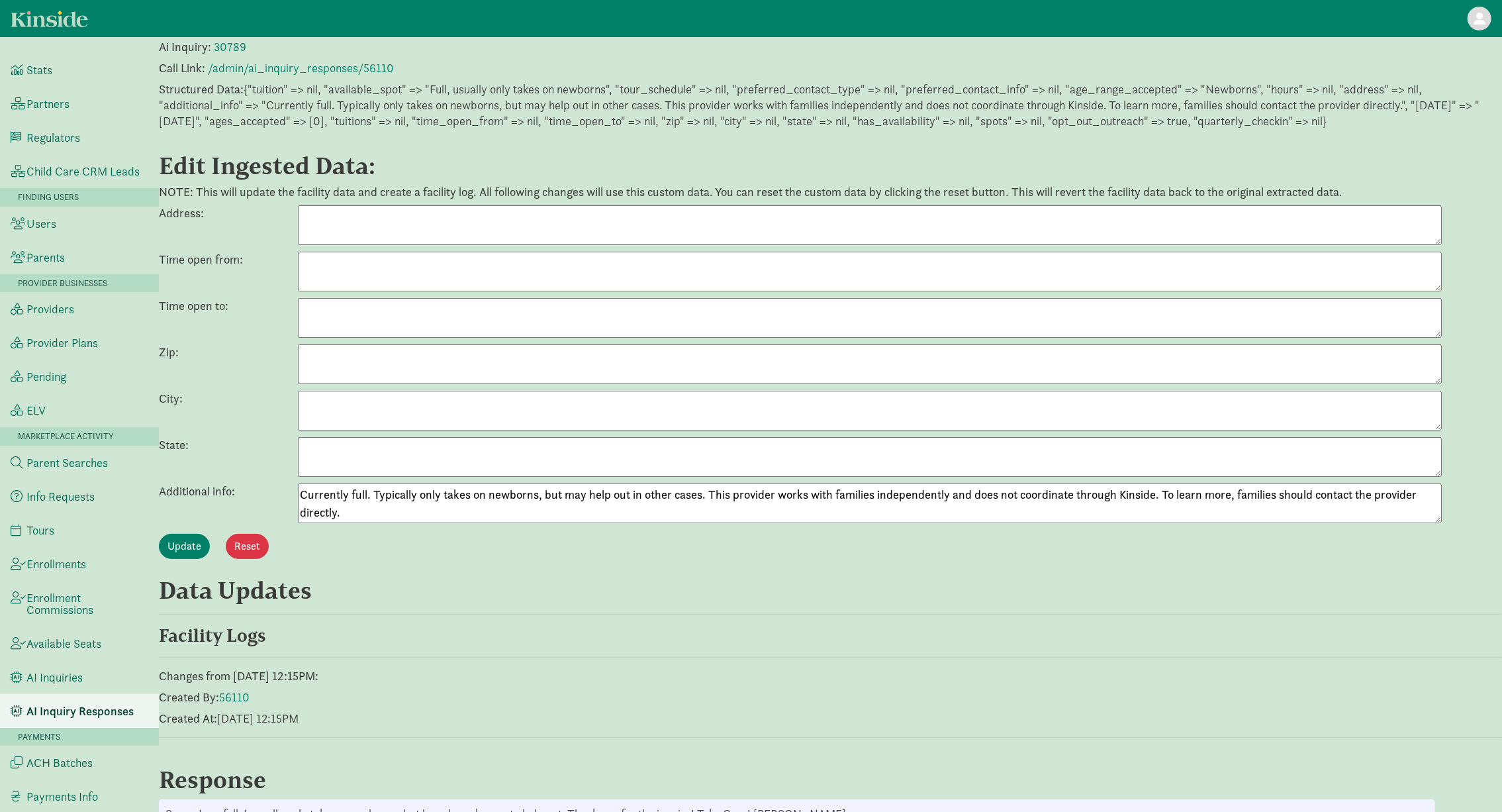
scroll to position [169, 0]
